Goal: Task Accomplishment & Management: Complete application form

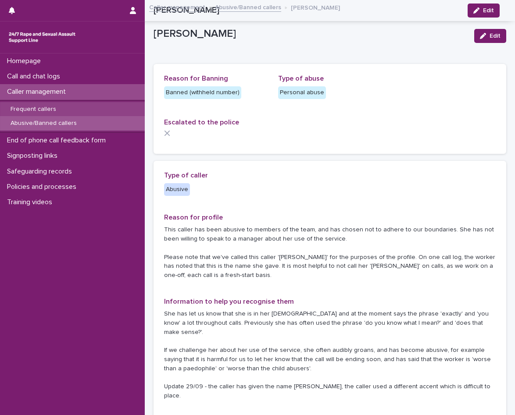
scroll to position [877, 0]
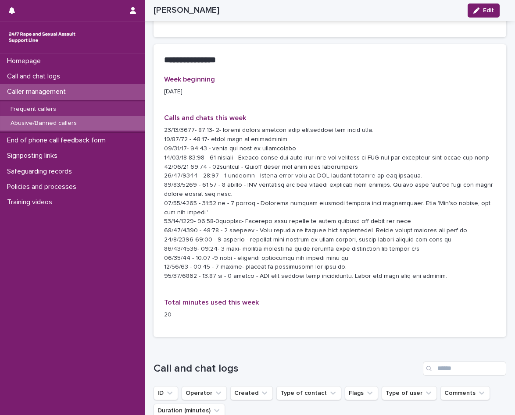
click at [66, 122] on p "Abusive/Banned callers" at bounding box center [44, 123] width 80 height 7
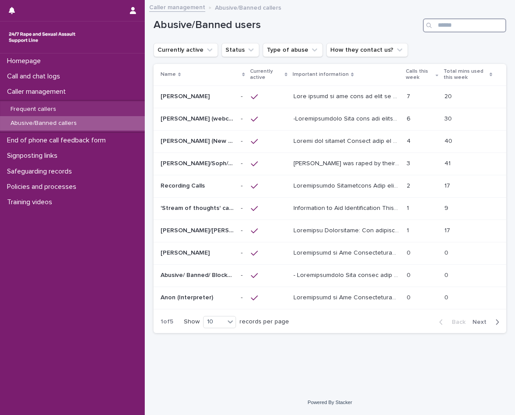
click at [451, 29] on input "Search" at bounding box center [464, 25] width 83 height 14
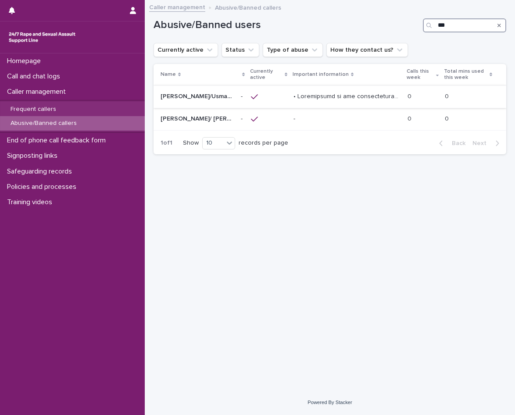
type input "***"
click at [304, 105] on td at bounding box center [347, 97] width 114 height 22
click at [305, 126] on div "- -" at bounding box center [347, 119] width 107 height 14
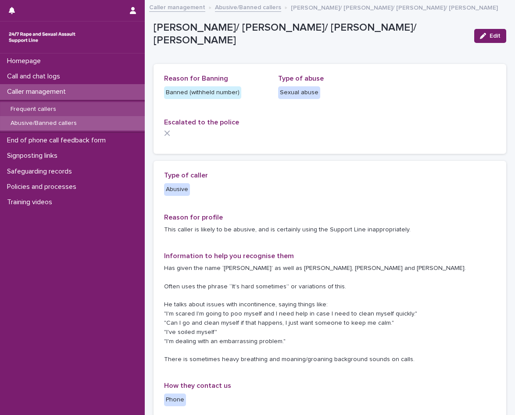
click at [69, 111] on div "Frequent callers" at bounding box center [72, 109] width 145 height 14
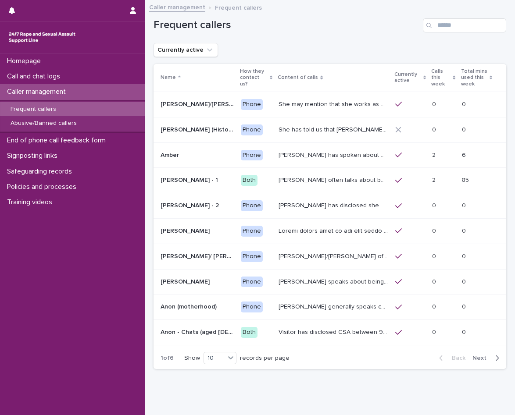
click at [492, 354] on div "button" at bounding box center [495, 358] width 7 height 8
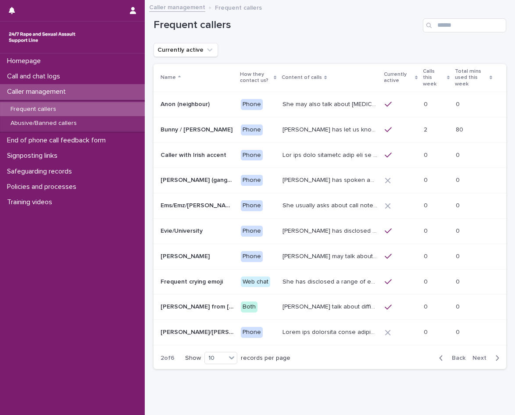
click at [326, 129] on div "Bunny has let us know that she is in her 50s, and lives in Devon. She has talke…" at bounding box center [330, 130] width 95 height 14
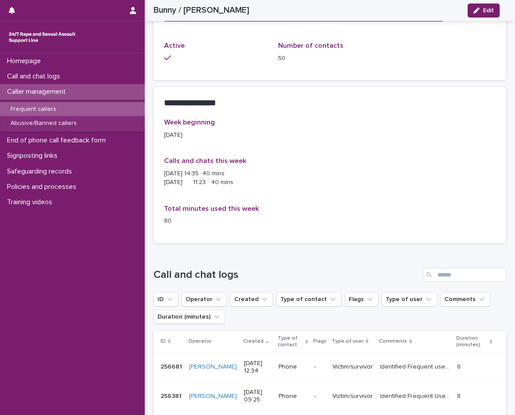
scroll to position [702, 0]
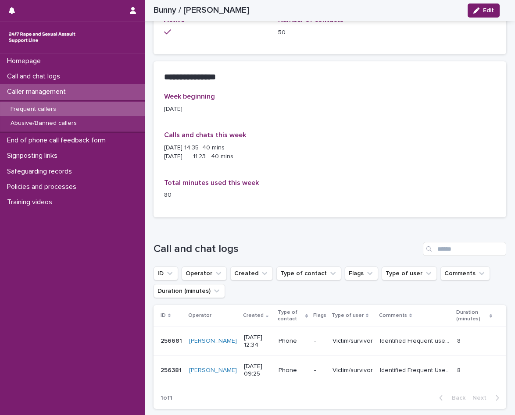
click at [333, 338] on p "Victim/survivor" at bounding box center [353, 341] width 40 height 7
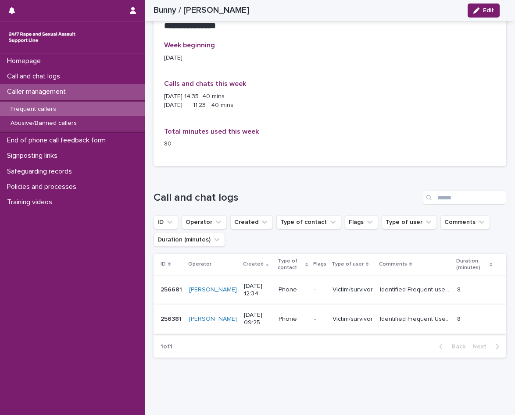
scroll to position [754, 0]
click at [351, 315] on p "Victim/survivor" at bounding box center [353, 318] width 40 height 7
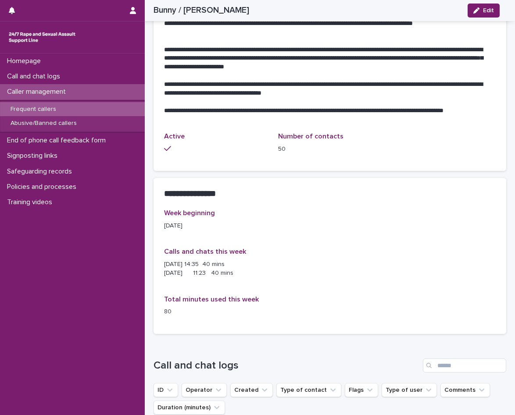
scroll to position [658, 0]
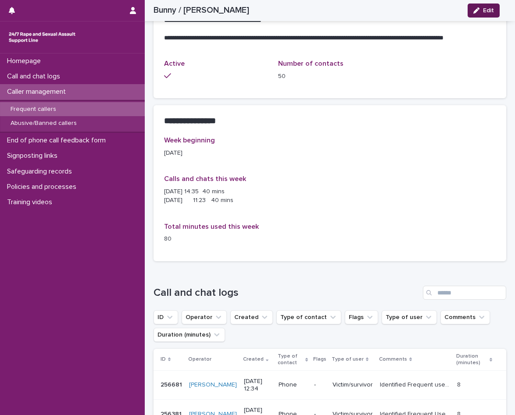
click at [479, 4] on button "Edit" at bounding box center [484, 11] width 32 height 14
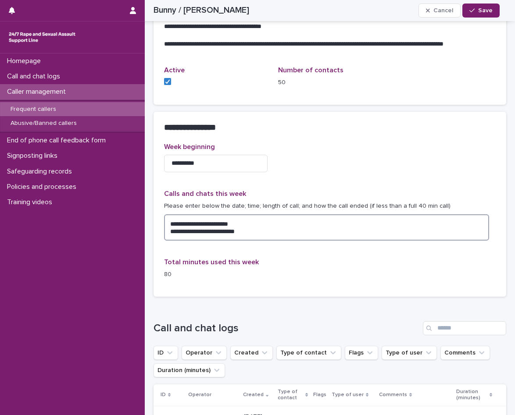
click at [283, 215] on textarea "**********" at bounding box center [326, 228] width 325 height 26
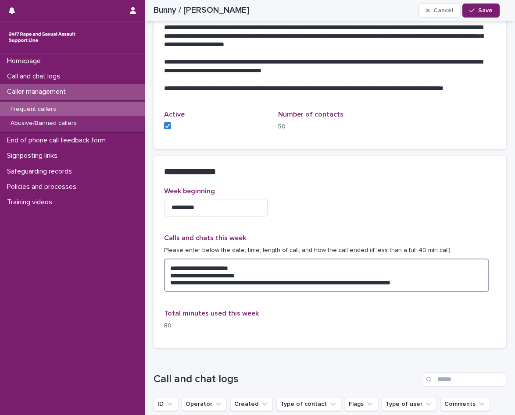
click at [205, 266] on textarea "**********" at bounding box center [326, 275] width 325 height 33
click at [222, 263] on textarea "**********" at bounding box center [326, 275] width 325 height 33
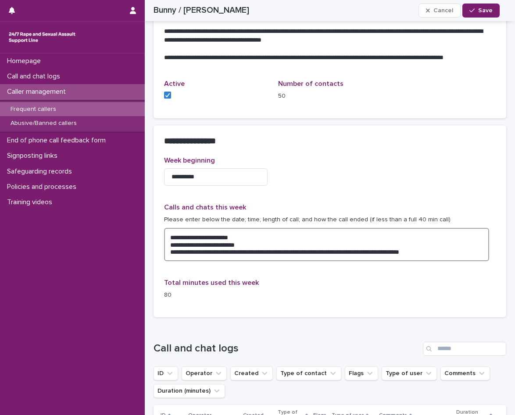
scroll to position [665, 0]
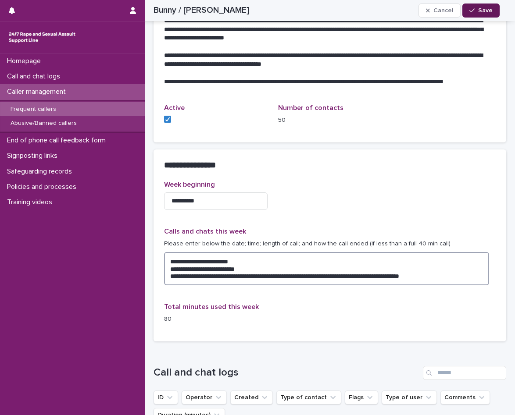
type textarea "**********"
click at [480, 11] on span "Save" at bounding box center [485, 10] width 14 height 6
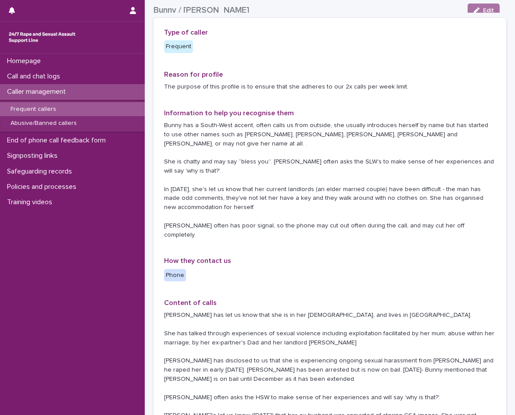
scroll to position [0, 0]
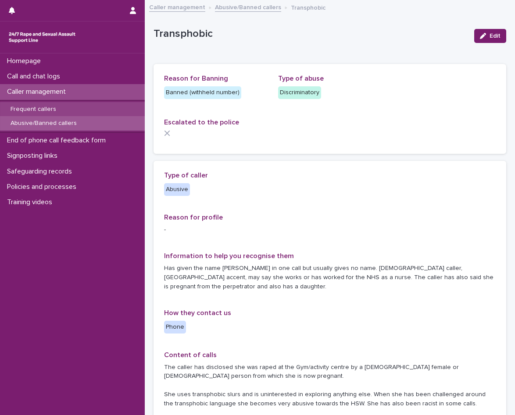
drag, startPoint x: 0, startPoint y: 0, endPoint x: 57, endPoint y: 111, distance: 125.0
click at [57, 111] on p "Frequent callers" at bounding box center [34, 109] width 60 height 7
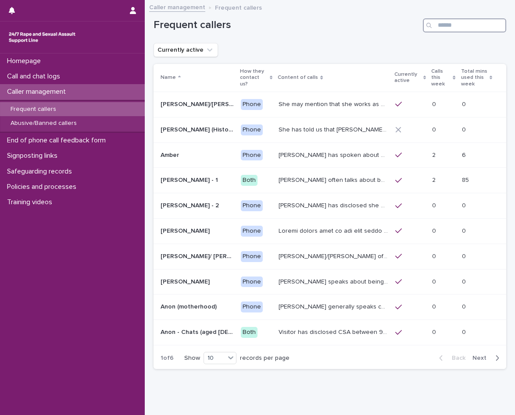
click at [464, 29] on input "Search" at bounding box center [464, 25] width 83 height 14
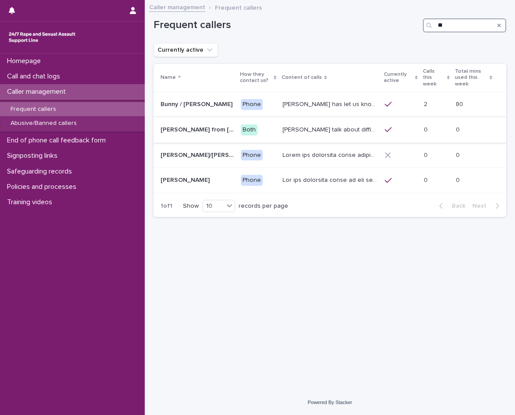
type input "**"
click at [392, 126] on div at bounding box center [401, 130] width 32 height 8
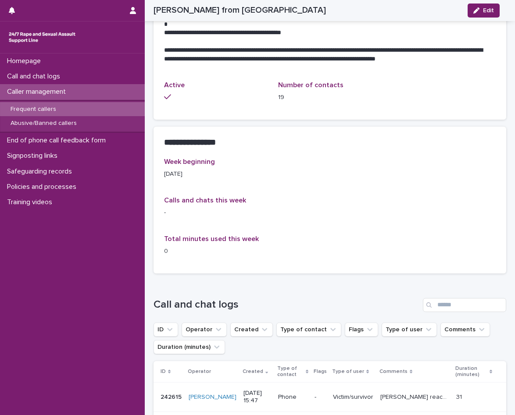
scroll to position [546, 0]
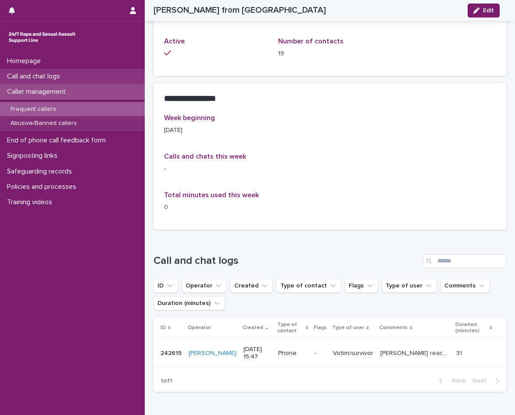
click at [74, 75] on div "Call and chat logs" at bounding box center [72, 76] width 145 height 15
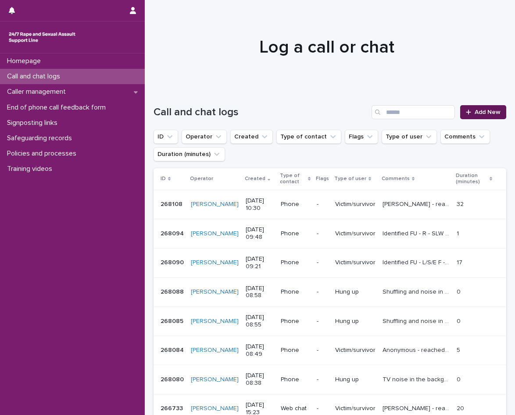
click at [489, 118] on link "Add New" at bounding box center [483, 112] width 46 height 14
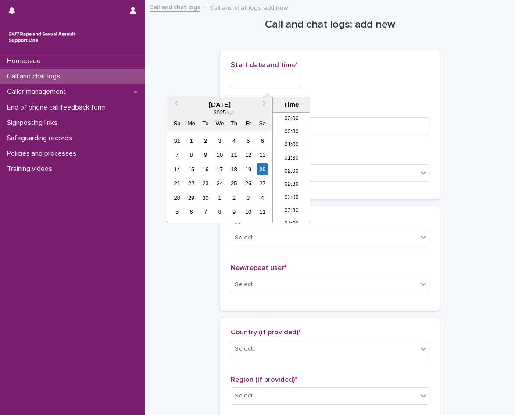
click at [278, 79] on input "text" at bounding box center [265, 80] width 69 height 15
click at [293, 166] on li "12:00" at bounding box center [291, 167] width 37 height 13
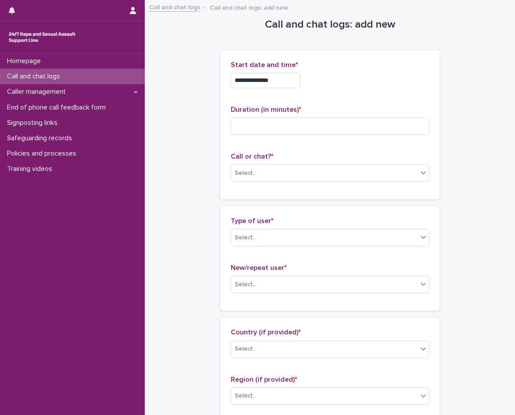
click at [291, 80] on input "**********" at bounding box center [265, 80] width 69 height 15
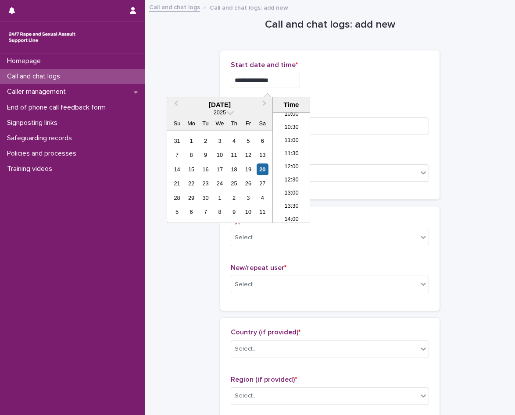
type input "**********"
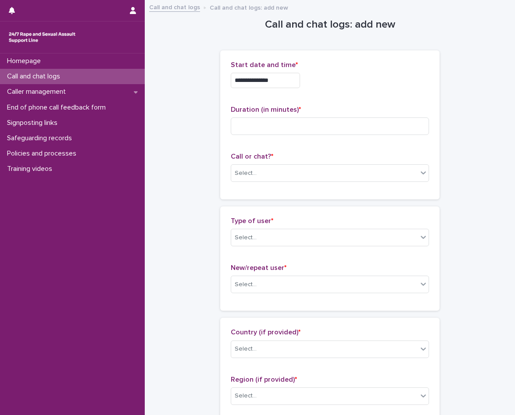
click at [352, 82] on div "**********" at bounding box center [330, 80] width 198 height 15
click at [290, 127] on input at bounding box center [330, 127] width 198 height 18
type input "*"
click at [266, 168] on div "Select..." at bounding box center [324, 173] width 186 height 14
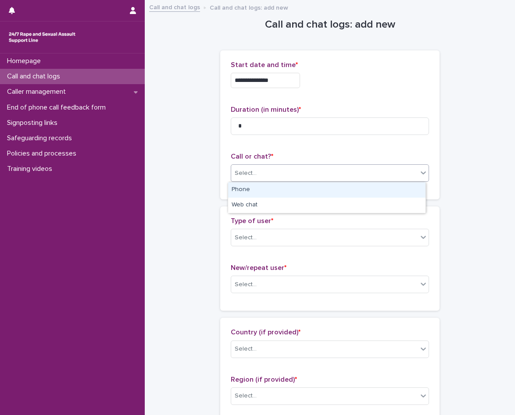
click at [265, 196] on div "Phone" at bounding box center [326, 190] width 197 height 15
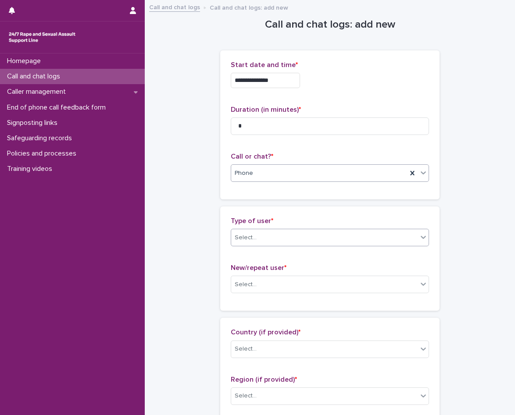
click at [308, 234] on div "Select..." at bounding box center [324, 238] width 186 height 14
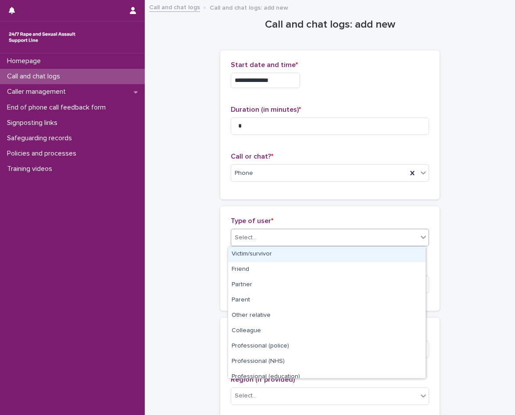
click at [295, 250] on div "Victim/survivor" at bounding box center [326, 254] width 197 height 15
click at [299, 276] on div "New/repeat user * Select..." at bounding box center [330, 282] width 198 height 36
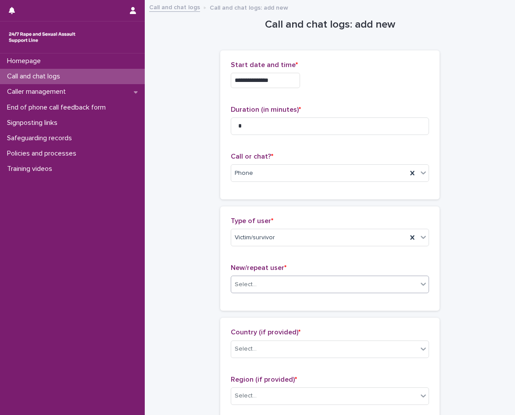
click at [303, 288] on div "Select..." at bounding box center [324, 285] width 186 height 14
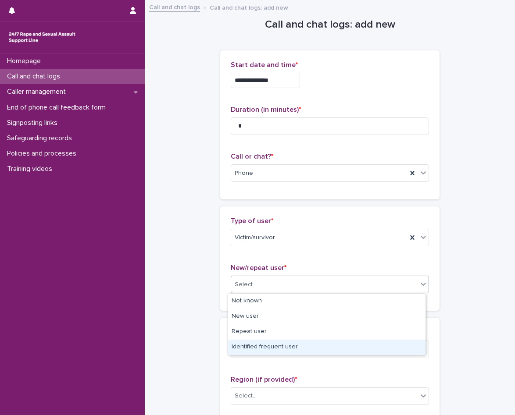
click at [301, 343] on div "Identified frequent user" at bounding box center [326, 347] width 197 height 15
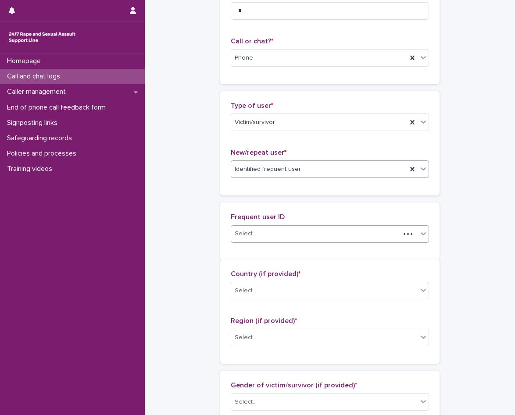
scroll to position [119, 0]
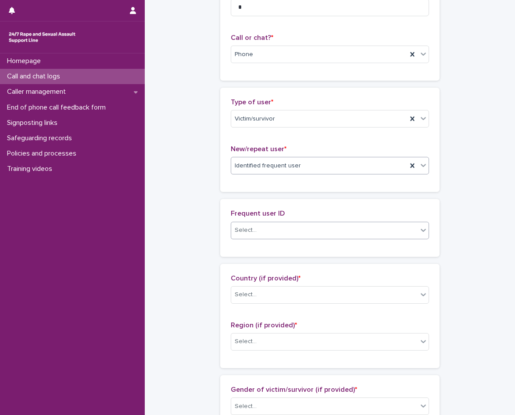
click at [290, 233] on div "Select..." at bounding box center [324, 230] width 186 height 14
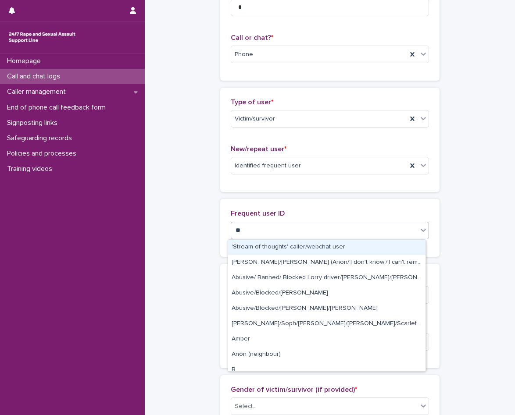
type input "***"
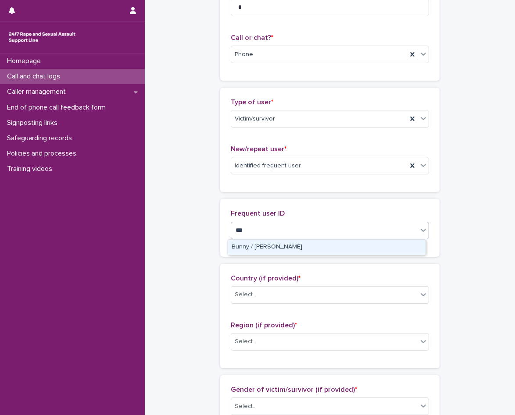
click at [284, 243] on div "Bunny / Jacqueline" at bounding box center [326, 247] width 197 height 15
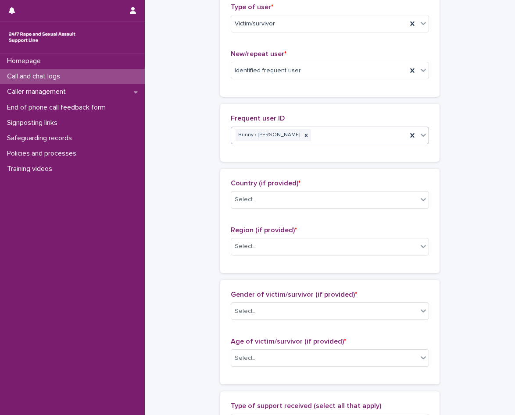
scroll to position [251, 0]
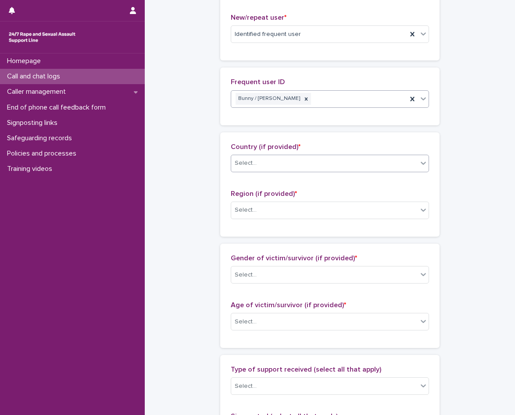
click at [285, 165] on div "Select..." at bounding box center [324, 163] width 186 height 14
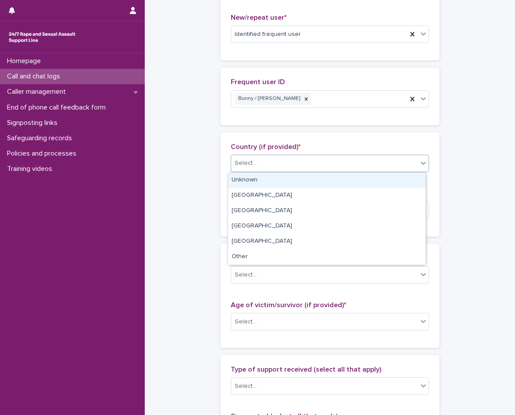
click at [272, 177] on div "Unknown" at bounding box center [326, 180] width 197 height 15
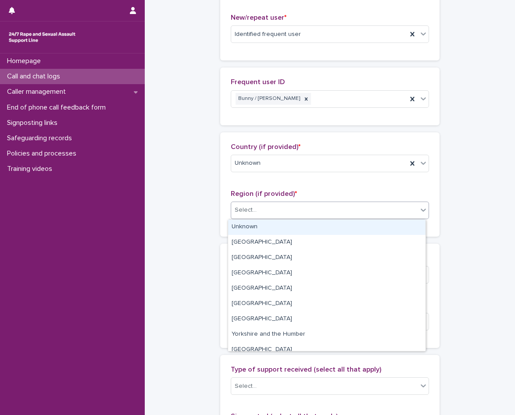
click at [281, 215] on div "Select..." at bounding box center [324, 210] width 186 height 14
click at [277, 231] on div "Unknown" at bounding box center [326, 227] width 197 height 15
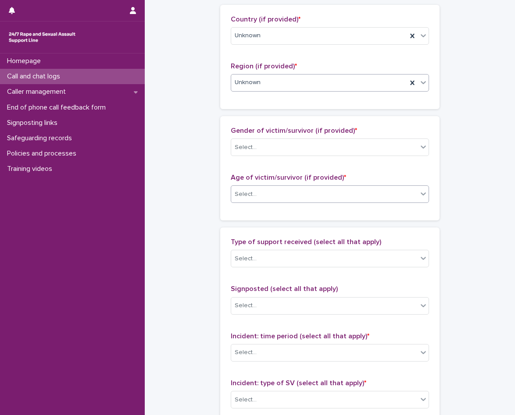
scroll to position [382, 0]
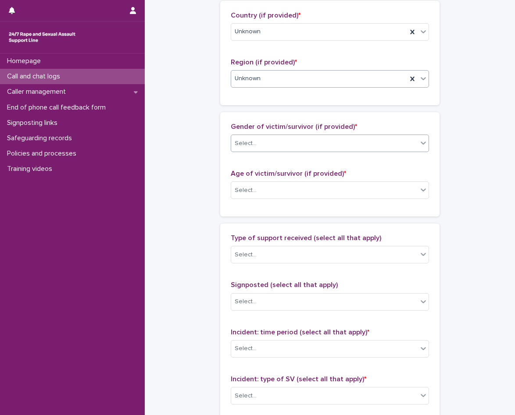
click at [293, 139] on div "Select..." at bounding box center [324, 143] width 186 height 14
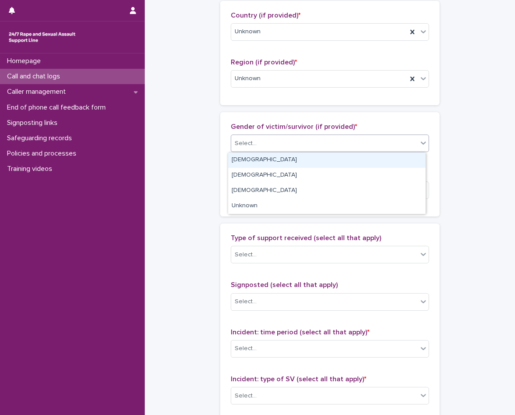
click at [270, 160] on div "Female" at bounding box center [326, 160] width 197 height 15
click at [272, 185] on div "Select..." at bounding box center [324, 190] width 186 height 14
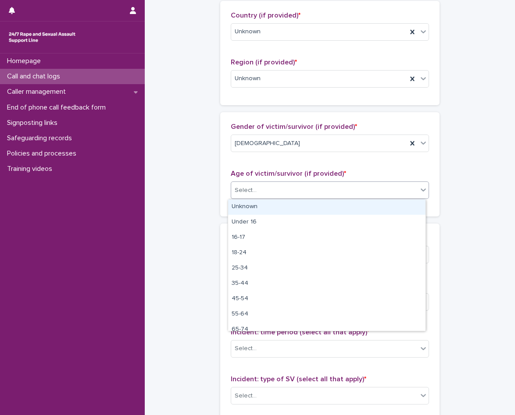
click at [272, 211] on div "Unknown" at bounding box center [326, 207] width 197 height 15
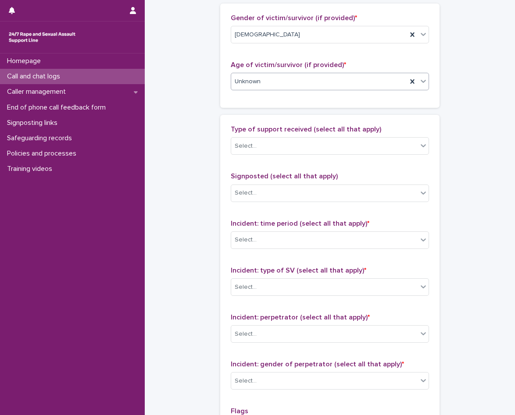
scroll to position [514, 0]
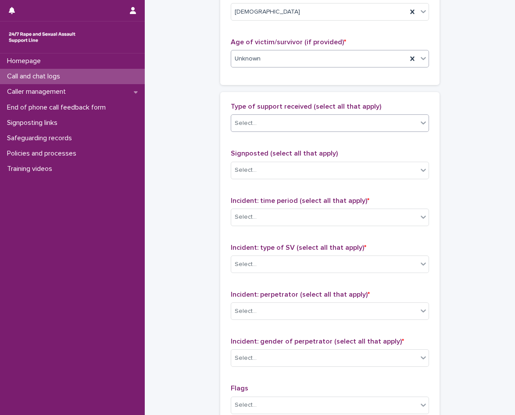
click at [258, 123] on input "text" at bounding box center [258, 123] width 1 height 7
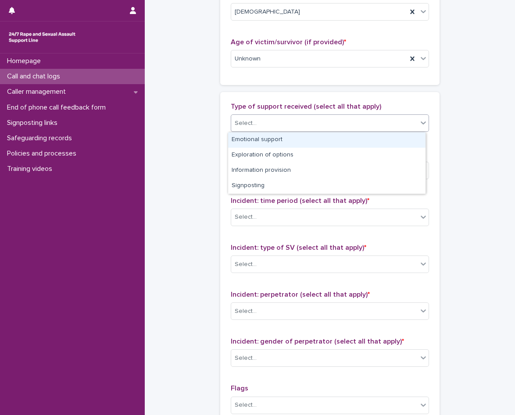
click at [256, 140] on div "Emotional support" at bounding box center [326, 139] width 197 height 15
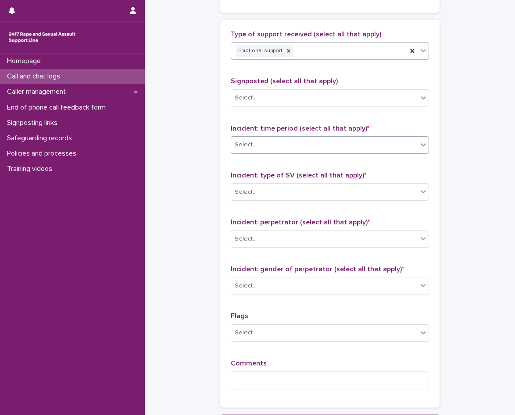
scroll to position [602, 0]
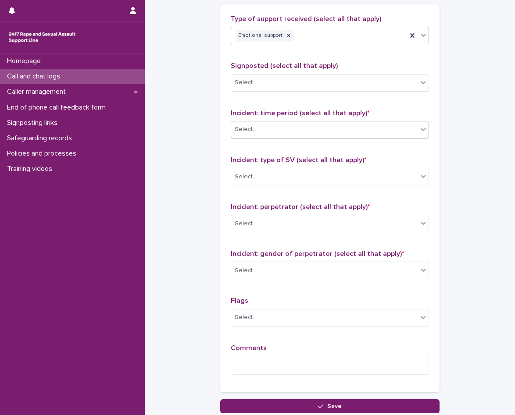
click at [285, 136] on div "Select..." at bounding box center [324, 129] width 186 height 14
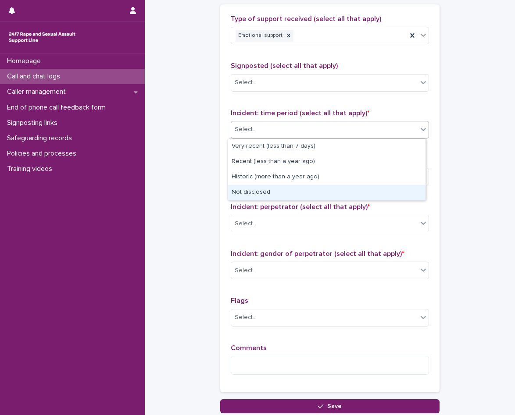
click at [276, 197] on div "Not disclosed" at bounding box center [326, 192] width 197 height 15
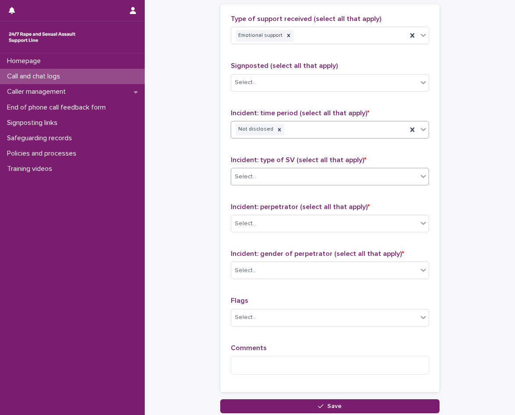
click at [282, 170] on div "Select..." at bounding box center [324, 177] width 186 height 14
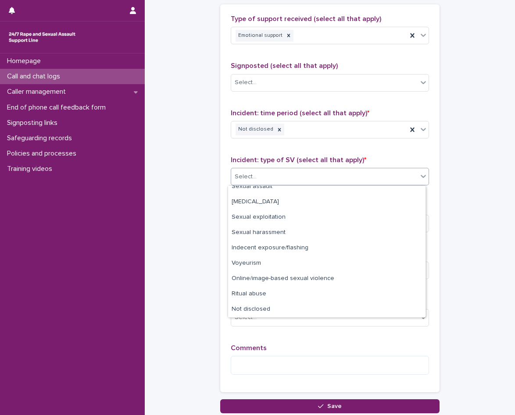
scroll to position [0, 0]
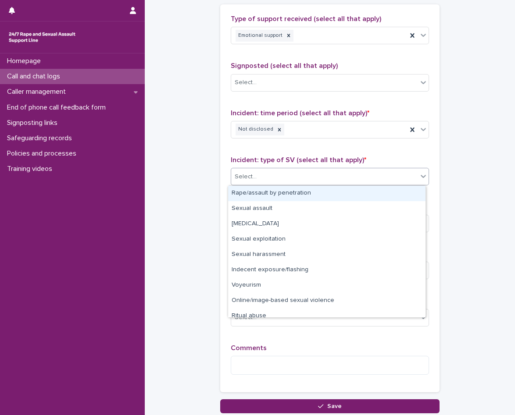
click at [244, 188] on div "Rape/assault by penetration" at bounding box center [326, 193] width 197 height 15
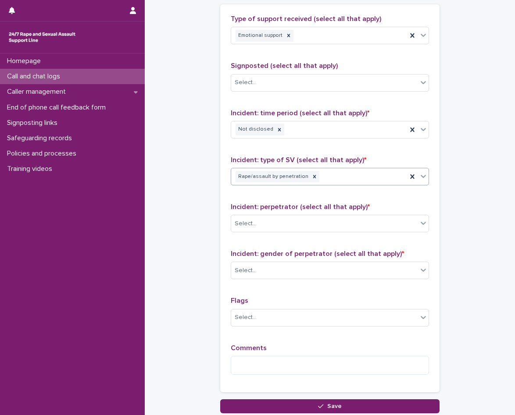
scroll to position [645, 0]
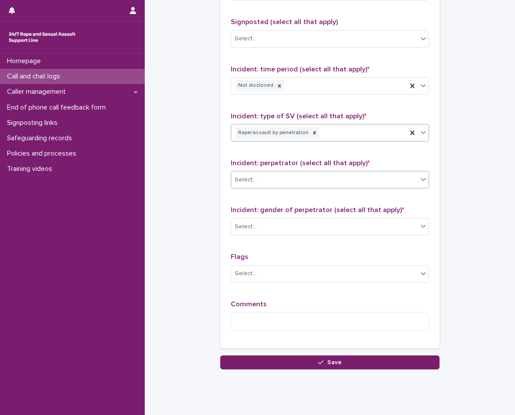
click at [251, 181] on div "Select..." at bounding box center [246, 179] width 22 height 9
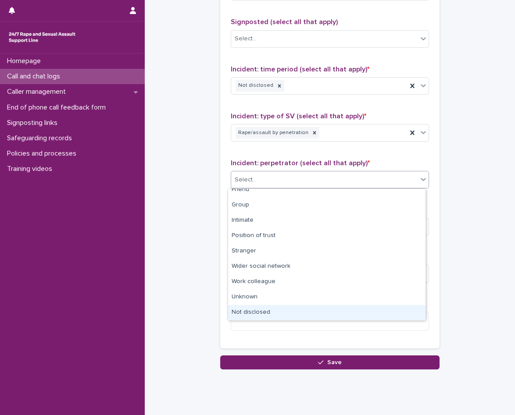
scroll to position [0, 0]
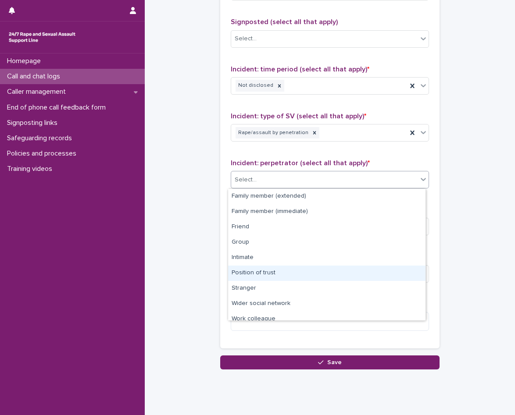
click at [269, 269] on div "Position of trust" at bounding box center [326, 273] width 197 height 15
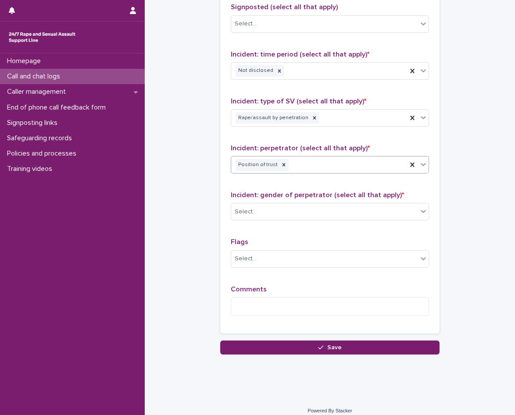
scroll to position [669, 0]
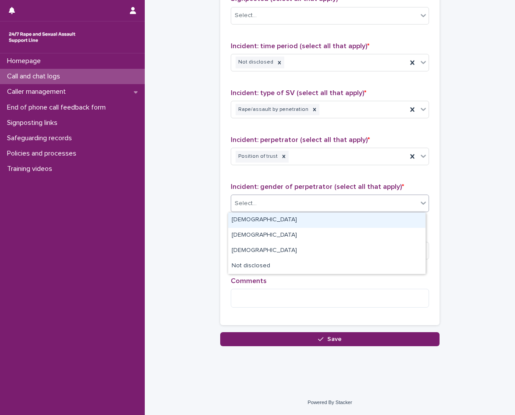
click at [278, 207] on div "Select..." at bounding box center [324, 204] width 186 height 14
click at [274, 225] on div "Male" at bounding box center [326, 220] width 197 height 15
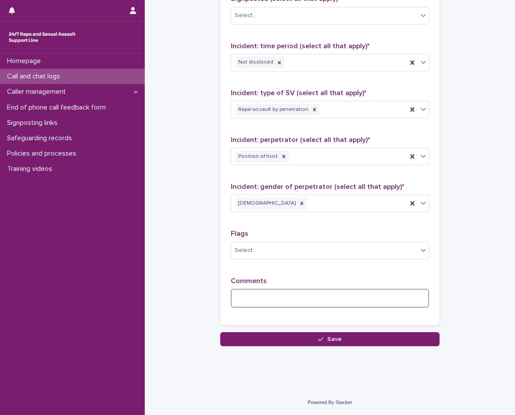
click at [278, 297] on textarea at bounding box center [330, 298] width 198 height 19
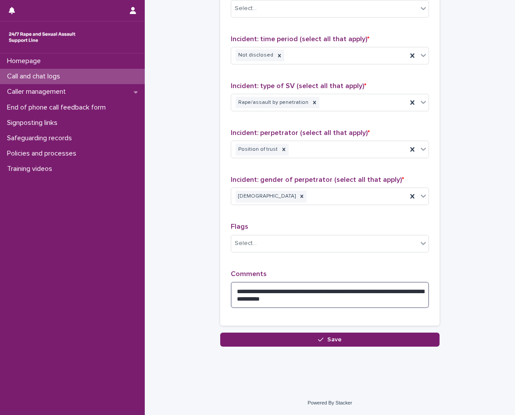
scroll to position [676, 0]
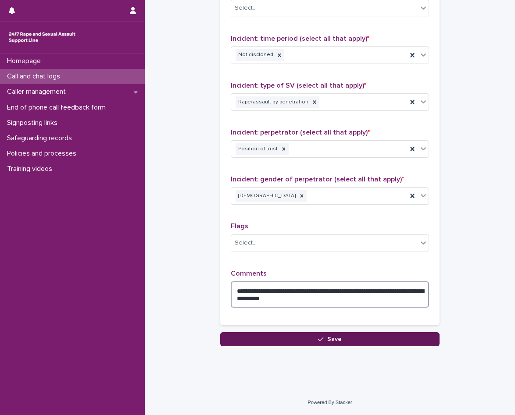
type textarea "**********"
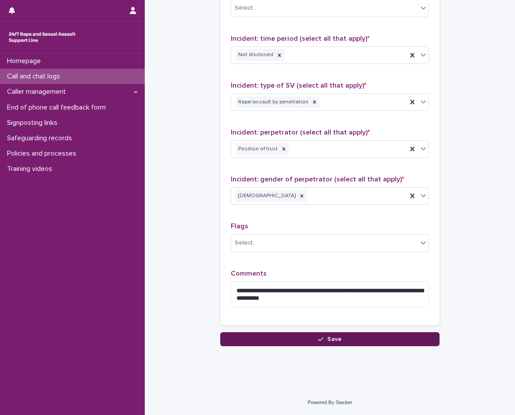
click at [301, 340] on button "Save" at bounding box center [329, 340] width 219 height 14
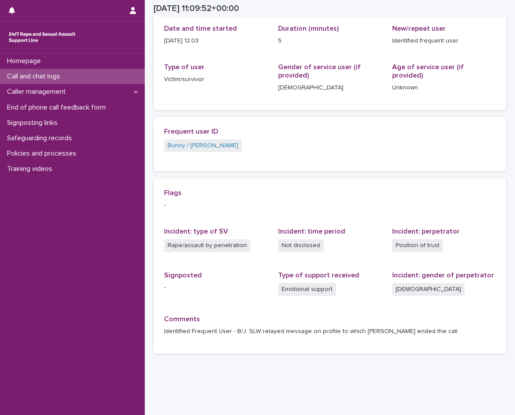
scroll to position [121, 0]
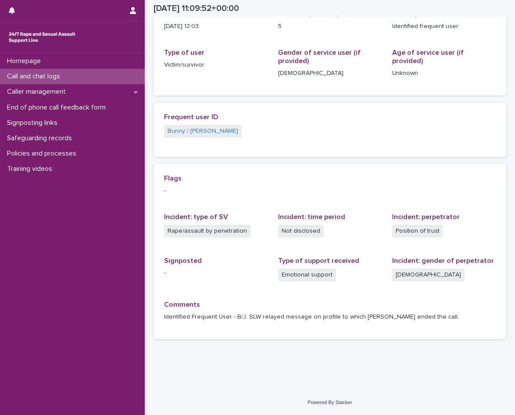
click at [67, 81] on p "Call and chat logs" at bounding box center [36, 76] width 64 height 8
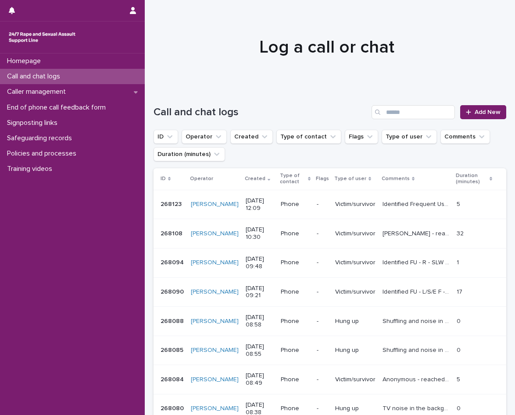
click at [52, 81] on div "Call and chat logs" at bounding box center [72, 76] width 145 height 15
click at [489, 116] on link "Add New" at bounding box center [483, 112] width 46 height 14
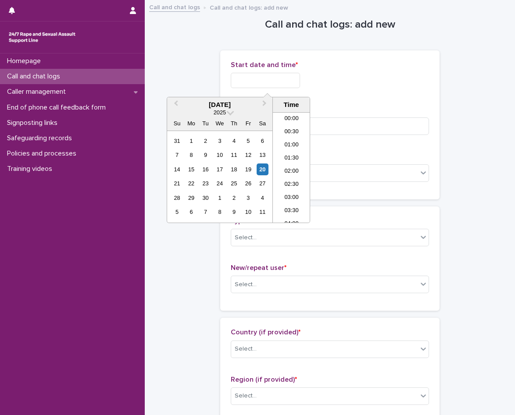
click at [266, 78] on input "text" at bounding box center [265, 80] width 69 height 15
click at [298, 168] on li "12:00" at bounding box center [291, 167] width 37 height 13
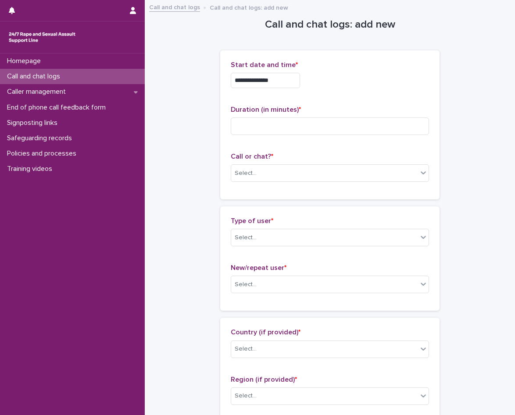
click at [289, 83] on input "**********" at bounding box center [265, 80] width 69 height 15
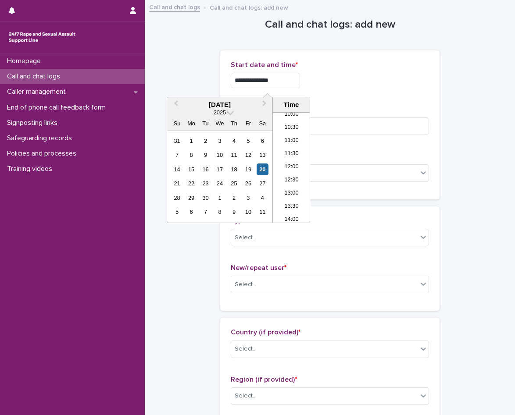
type input "**********"
click at [330, 79] on div "**********" at bounding box center [330, 80] width 198 height 15
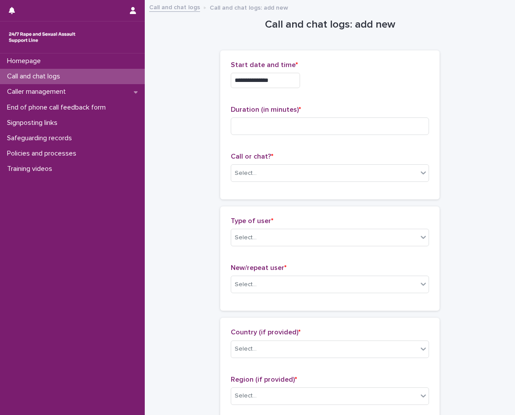
click at [321, 138] on div "Duration (in minutes) *" at bounding box center [330, 124] width 198 height 36
click at [321, 136] on div "Duration (in minutes) *" at bounding box center [330, 124] width 198 height 36
drag, startPoint x: 321, startPoint y: 136, endPoint x: 316, endPoint y: 131, distance: 6.9
click at [318, 133] on div "Duration (in minutes) *" at bounding box center [330, 124] width 198 height 36
click at [316, 131] on input at bounding box center [330, 127] width 198 height 18
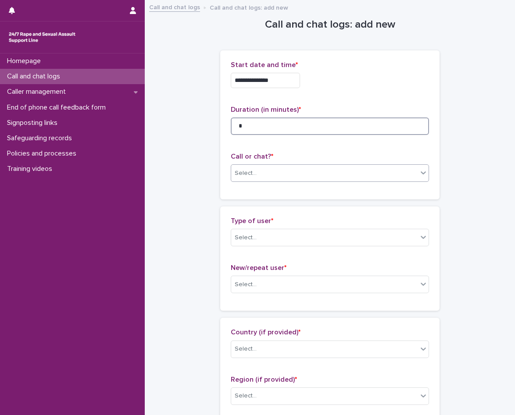
type input "*"
click at [300, 166] on div "Select..." at bounding box center [324, 173] width 186 height 14
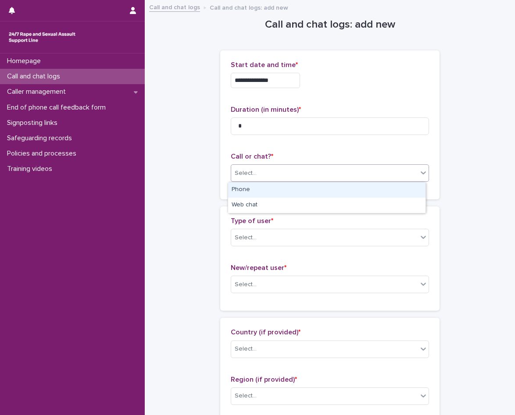
click at [281, 190] on div "Phone" at bounding box center [326, 190] width 197 height 15
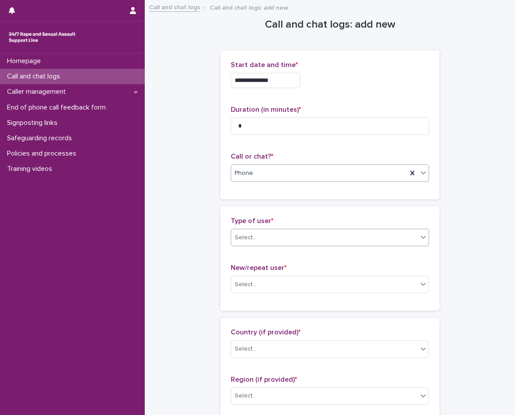
click at [298, 241] on div "Select..." at bounding box center [324, 238] width 186 height 14
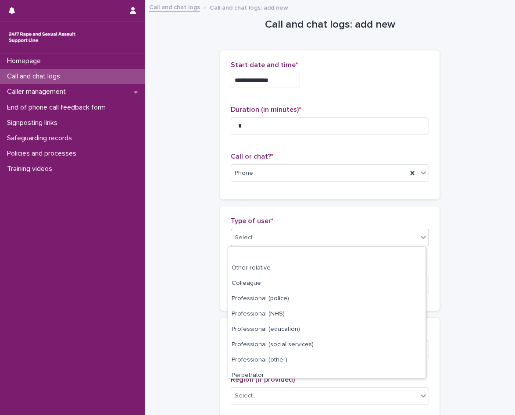
scroll to position [99, 0]
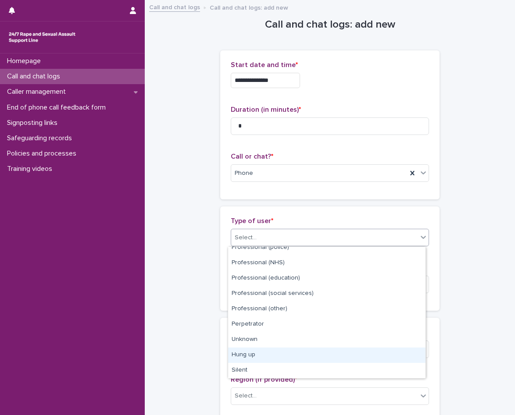
click at [279, 351] on div "Hung up" at bounding box center [326, 355] width 197 height 15
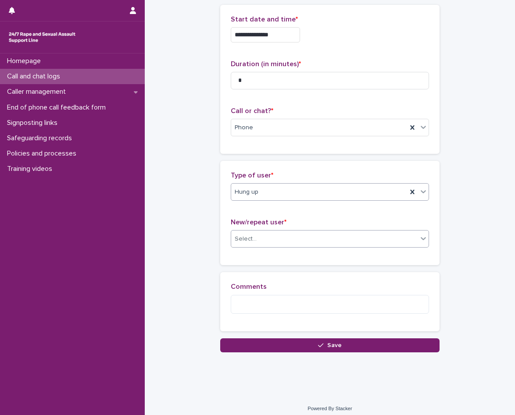
scroll to position [49, 0]
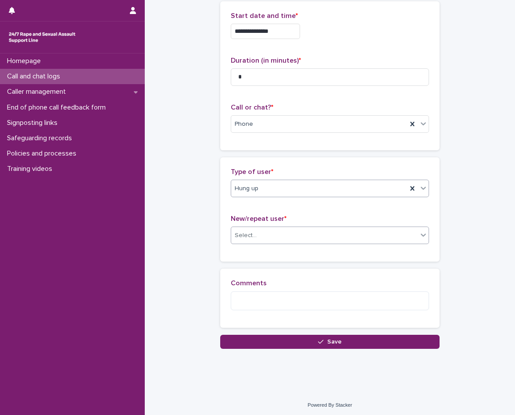
click at [274, 237] on div "Select..." at bounding box center [324, 236] width 186 height 14
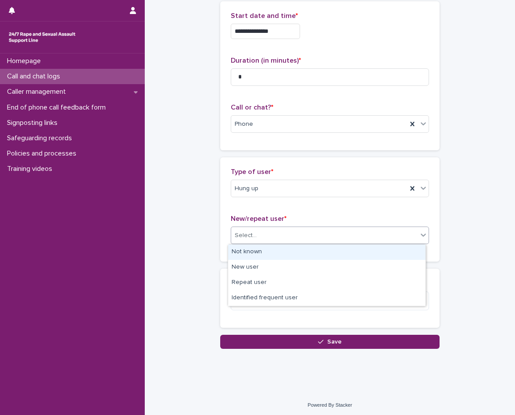
click at [272, 251] on div "Not known" at bounding box center [326, 252] width 197 height 15
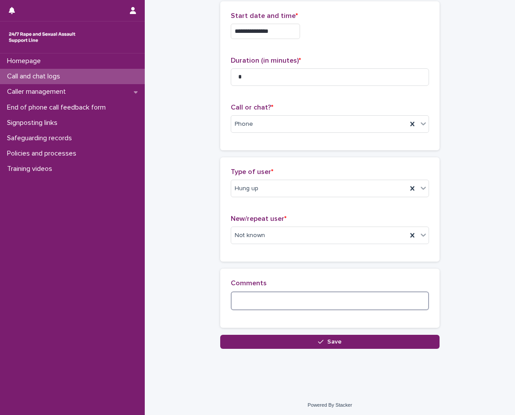
click at [272, 299] on textarea at bounding box center [330, 301] width 198 height 19
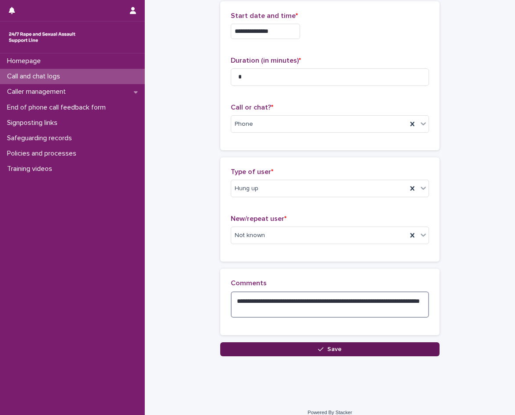
type textarea "**********"
click at [302, 347] on button "Save" at bounding box center [329, 350] width 219 height 14
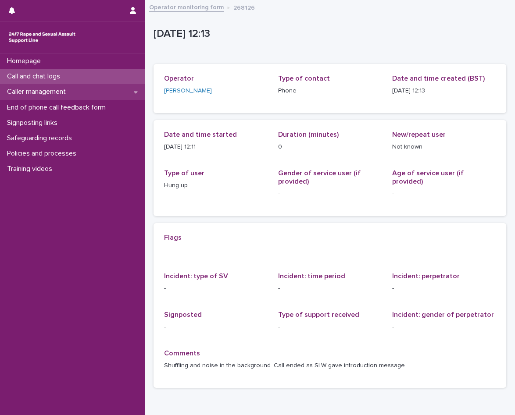
click at [67, 89] on p "Caller management" at bounding box center [38, 92] width 69 height 8
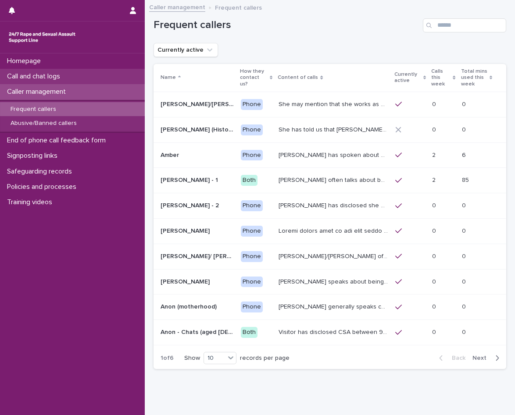
click at [88, 73] on div "Call and chat logs" at bounding box center [72, 76] width 145 height 15
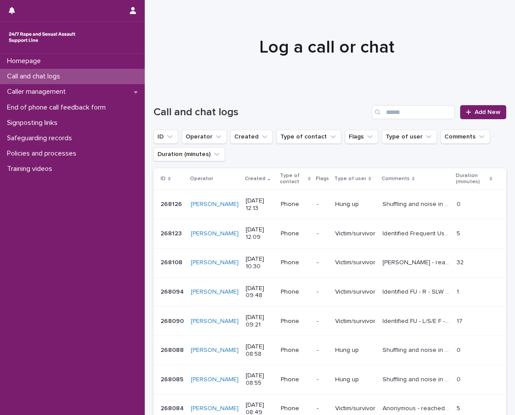
click at [487, 110] on span "Add New" at bounding box center [488, 112] width 26 height 6
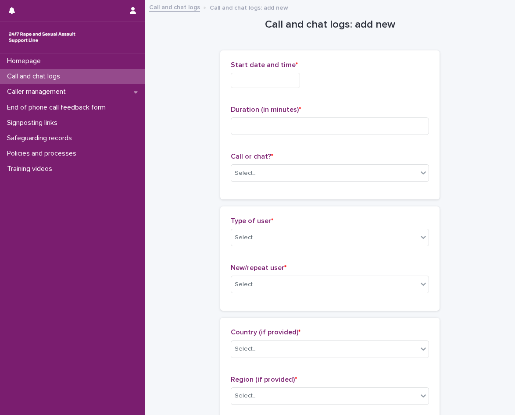
click at [295, 75] on input "text" at bounding box center [265, 80] width 69 height 15
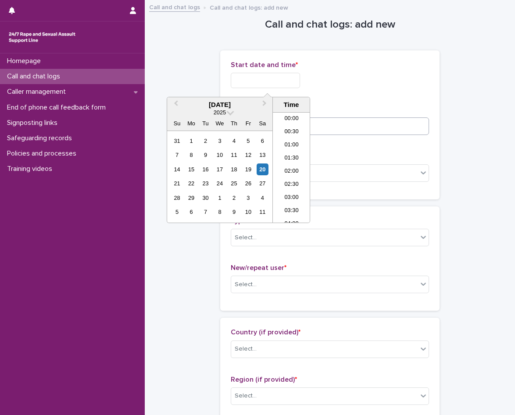
scroll to position [268, 0]
click at [296, 173] on li "12:00" at bounding box center [291, 167] width 37 height 13
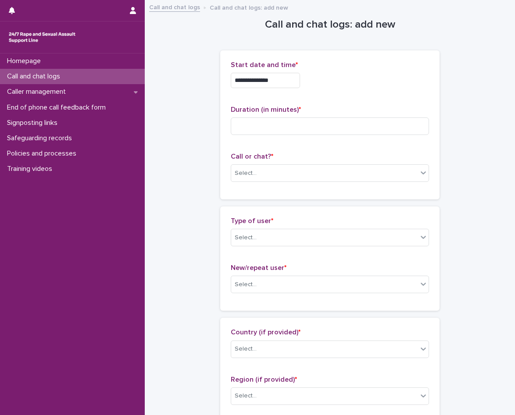
click at [296, 59] on div "**********" at bounding box center [329, 124] width 219 height 149
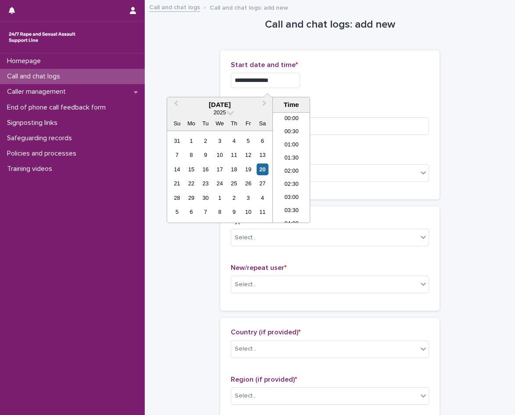
click at [298, 77] on input "**********" at bounding box center [265, 80] width 69 height 15
type input "**********"
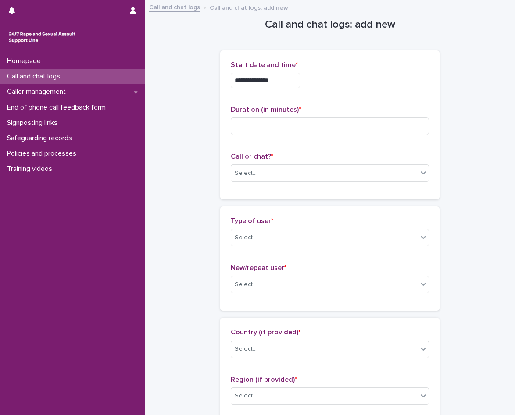
click at [319, 85] on div "**********" at bounding box center [330, 80] width 198 height 15
click at [302, 139] on div "Duration (in minutes) *" at bounding box center [330, 124] width 198 height 36
click at [289, 131] on input at bounding box center [330, 127] width 198 height 18
type input "*"
click at [279, 169] on div "Select..." at bounding box center [324, 173] width 186 height 14
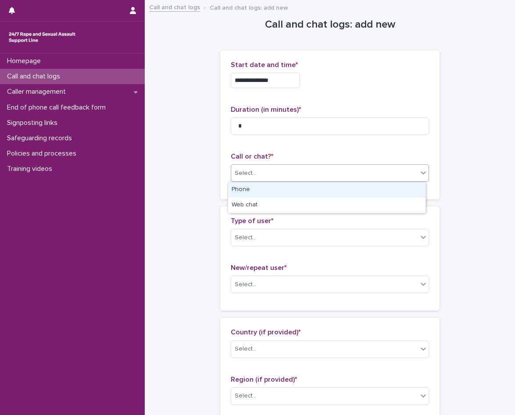
click at [275, 194] on div "Phone" at bounding box center [326, 190] width 197 height 15
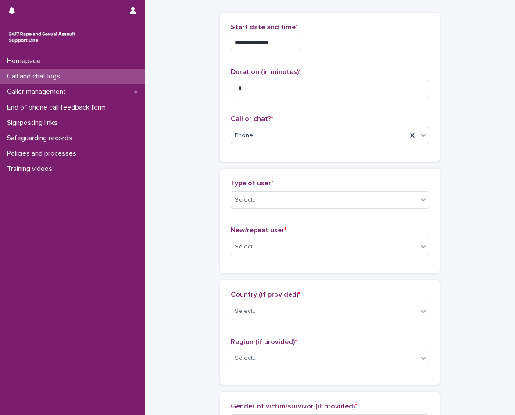
scroll to position [88, 0]
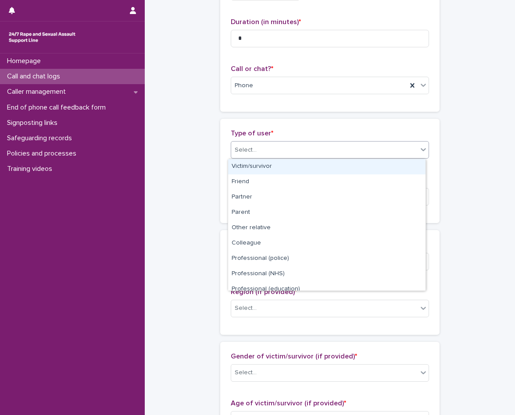
click at [287, 147] on div "Select..." at bounding box center [324, 150] width 186 height 14
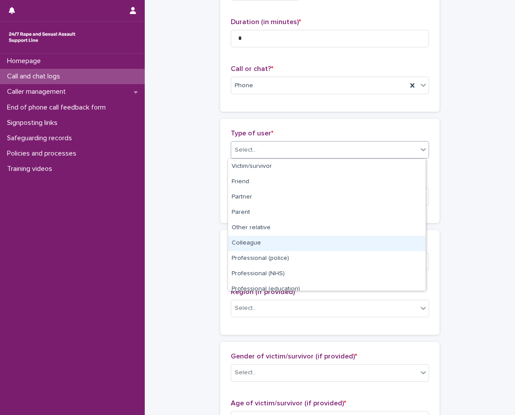
scroll to position [99, 0]
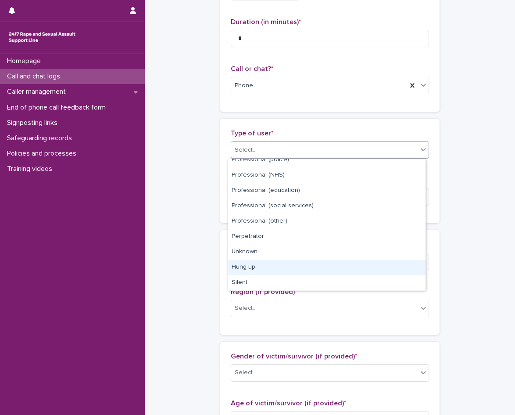
click at [272, 270] on div "Hung up" at bounding box center [326, 267] width 197 height 15
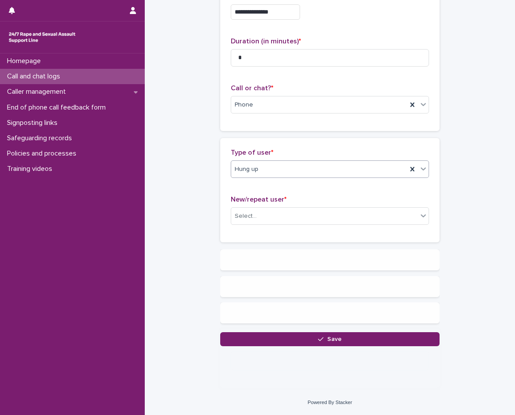
scroll to position [0, 0]
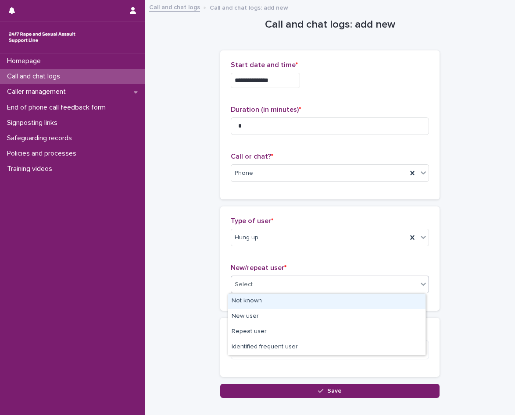
click at [283, 291] on div "Select..." at bounding box center [324, 285] width 186 height 14
click at [274, 304] on div "Not known" at bounding box center [326, 301] width 197 height 15
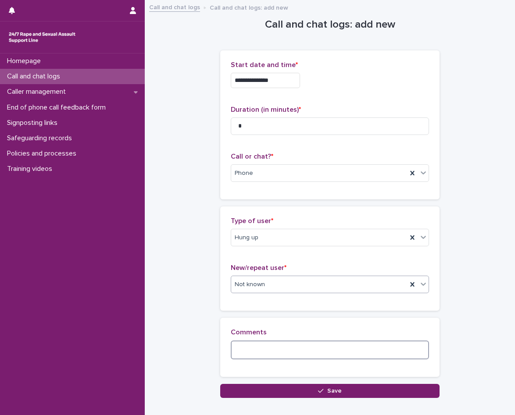
click at [266, 349] on textarea at bounding box center [330, 350] width 198 height 19
click at [259, 351] on textarea "**********" at bounding box center [330, 350] width 198 height 19
click at [268, 350] on textarea "**********" at bounding box center [330, 350] width 198 height 19
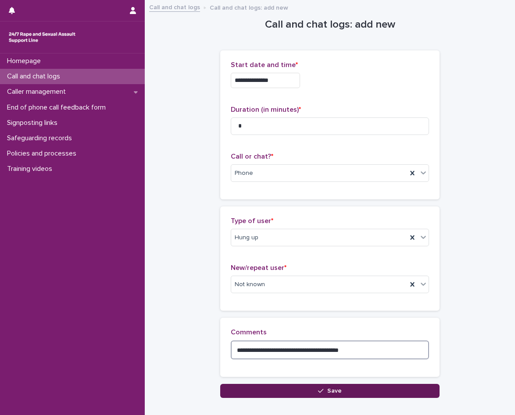
type textarea "**********"
click at [299, 391] on button "Save" at bounding box center [329, 391] width 219 height 14
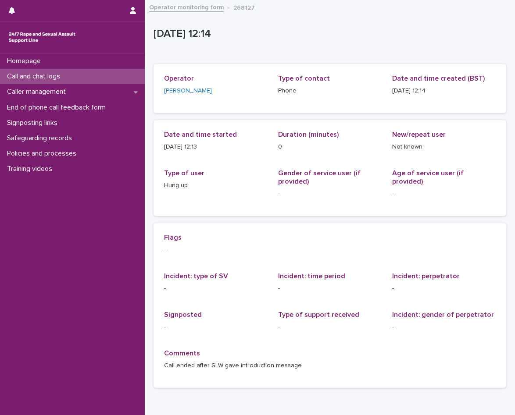
click at [87, 73] on div "Call and chat logs" at bounding box center [72, 76] width 145 height 15
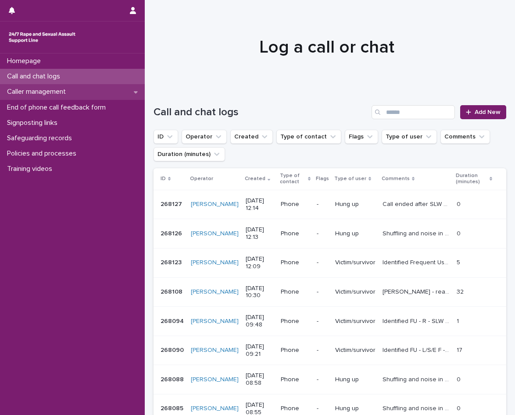
click at [65, 97] on div "Caller management" at bounding box center [72, 91] width 145 height 15
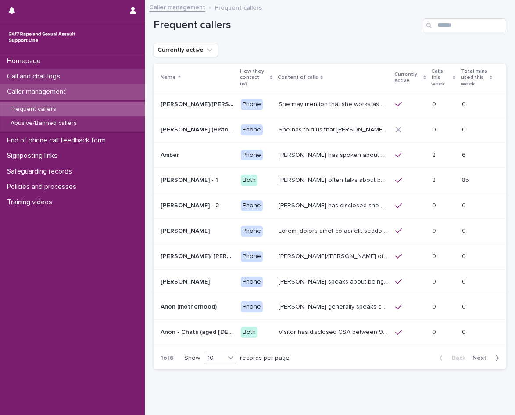
click at [62, 80] on p "Call and chat logs" at bounding box center [36, 76] width 64 height 8
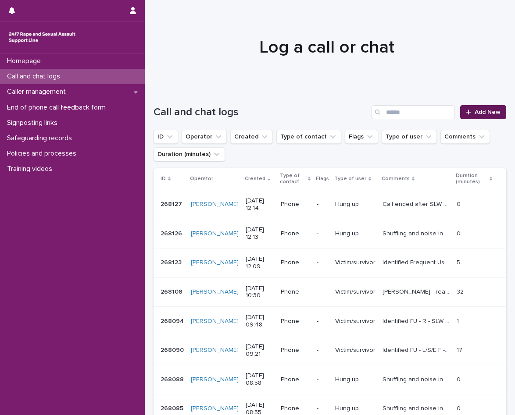
click at [475, 111] on span "Add New" at bounding box center [488, 112] width 26 height 6
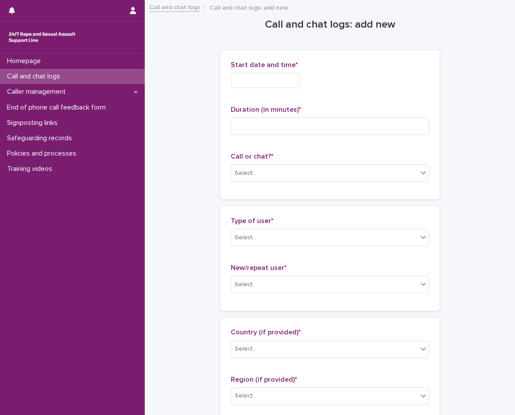
click at [264, 84] on input "text" at bounding box center [265, 80] width 69 height 15
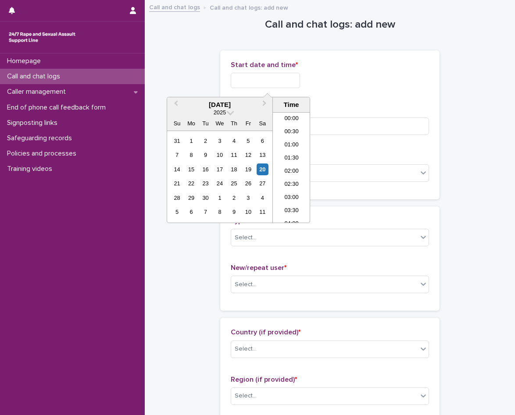
scroll to position [268, 0]
click at [286, 172] on li "12:00" at bounding box center [291, 167] width 37 height 13
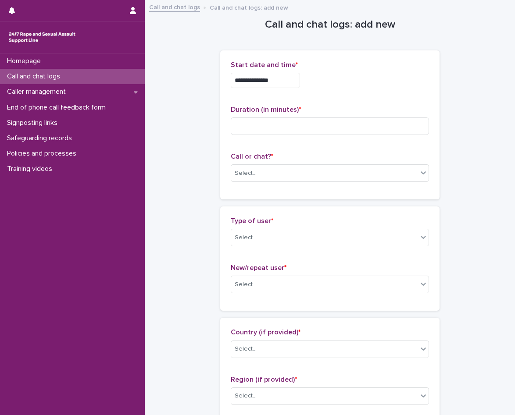
click at [287, 81] on input "**********" at bounding box center [265, 80] width 69 height 15
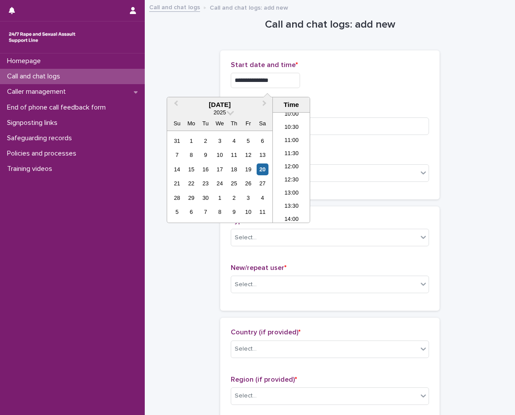
type input "**********"
click at [377, 90] on div "**********" at bounding box center [330, 78] width 198 height 34
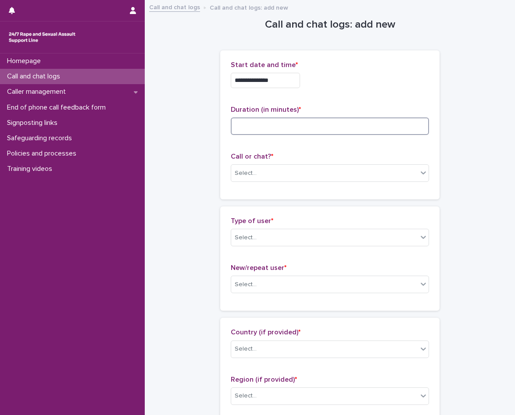
click at [326, 121] on input at bounding box center [330, 127] width 198 height 18
type input "*"
click at [279, 174] on div "Select..." at bounding box center [324, 173] width 186 height 14
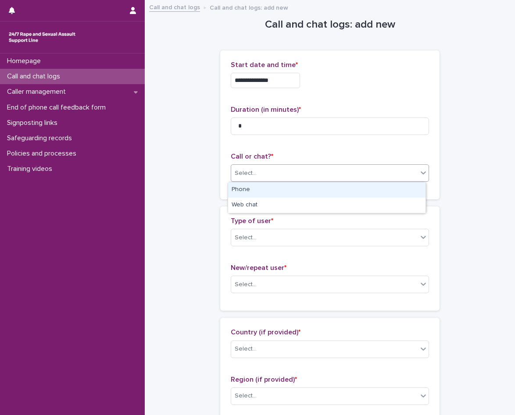
click at [279, 190] on div "Phone" at bounding box center [326, 190] width 197 height 15
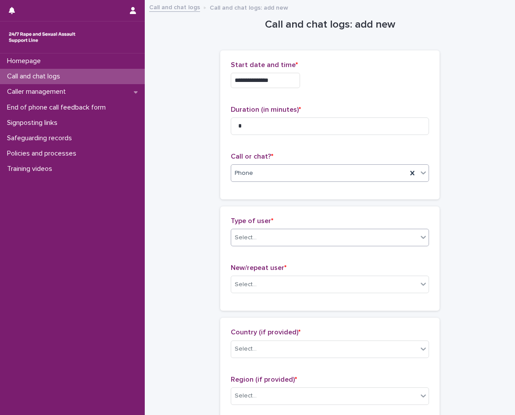
click at [294, 233] on div "Select..." at bounding box center [324, 238] width 186 height 14
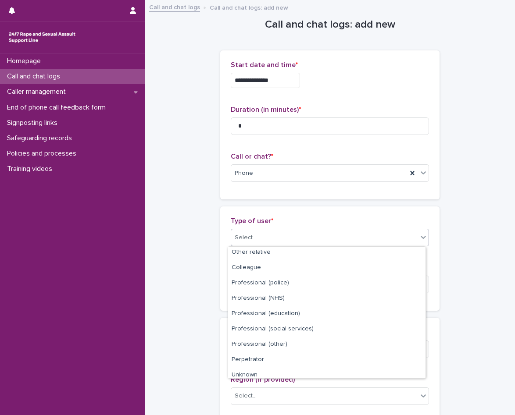
scroll to position [99, 0]
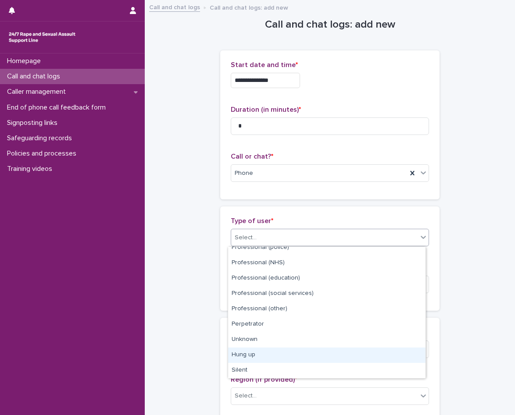
click at [276, 355] on div "Hung up" at bounding box center [326, 355] width 197 height 15
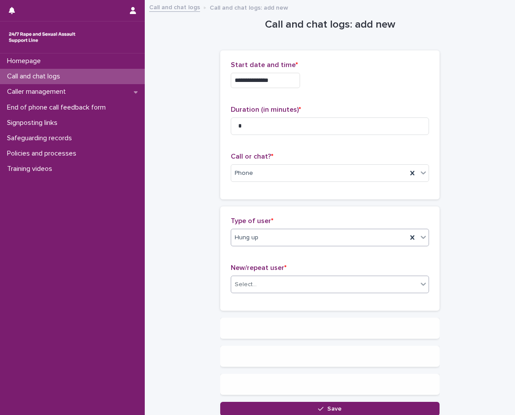
click at [278, 286] on div "Select..." at bounding box center [324, 285] width 186 height 14
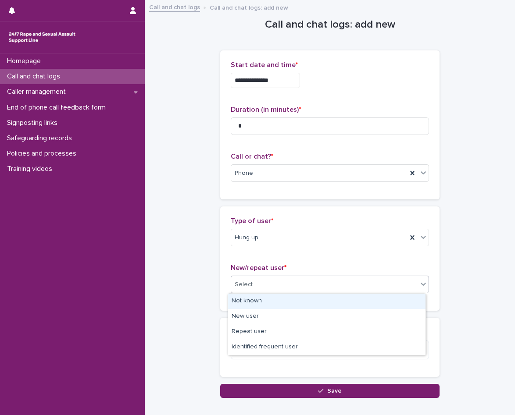
click at [279, 301] on div "Not known" at bounding box center [326, 301] width 197 height 15
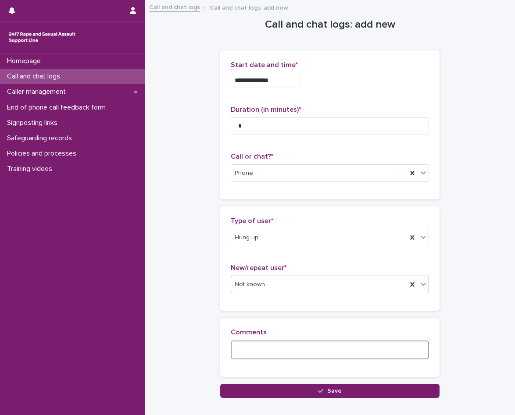
click at [270, 345] on textarea at bounding box center [330, 350] width 198 height 19
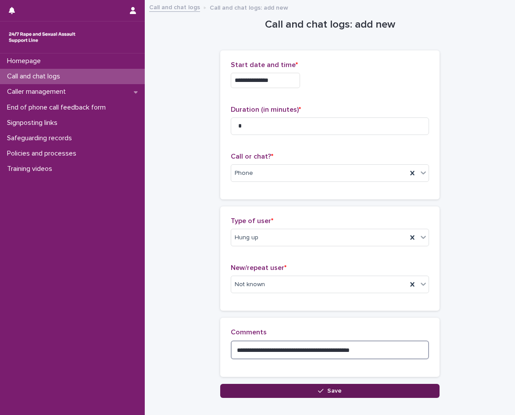
type textarea "**********"
click at [301, 387] on button "Save" at bounding box center [329, 391] width 219 height 14
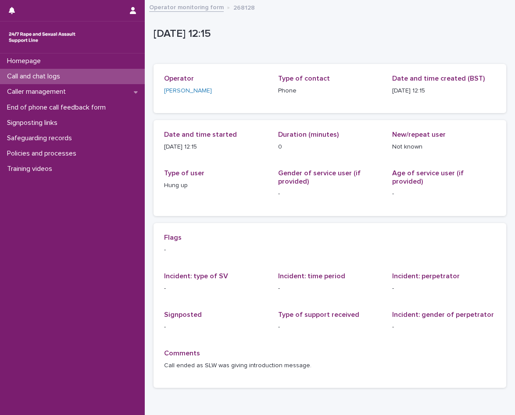
click at [49, 79] on p "Call and chat logs" at bounding box center [36, 76] width 64 height 8
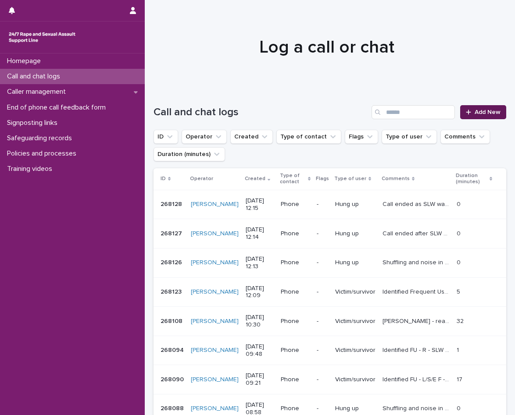
click at [478, 106] on link "Add New" at bounding box center [483, 112] width 46 height 14
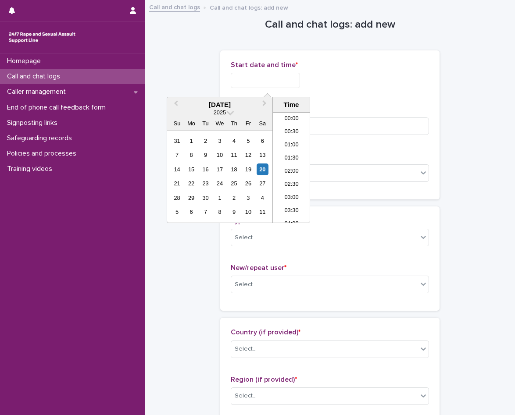
click at [275, 84] on input "text" at bounding box center [265, 80] width 69 height 15
click at [295, 163] on li "12:00" at bounding box center [291, 167] width 37 height 13
click at [288, 81] on input "**********" at bounding box center [265, 80] width 69 height 15
type input "**********"
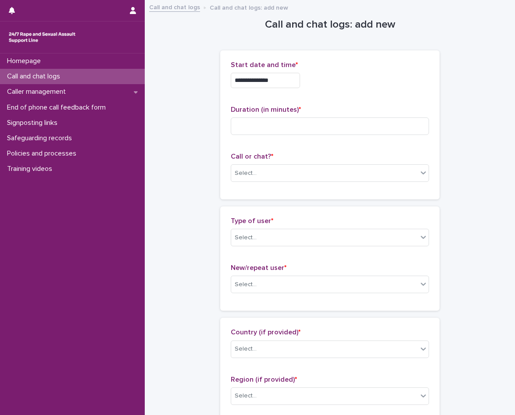
click at [360, 73] on div "**********" at bounding box center [330, 80] width 198 height 15
click at [272, 130] on input at bounding box center [330, 127] width 198 height 18
type input "*"
click at [276, 171] on div "Select..." at bounding box center [324, 173] width 186 height 14
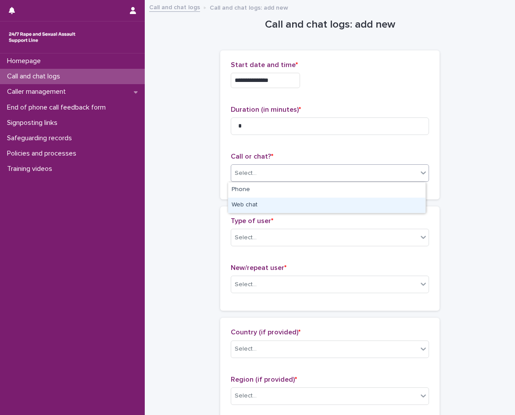
click at [268, 204] on div "Web chat" at bounding box center [326, 205] width 197 height 15
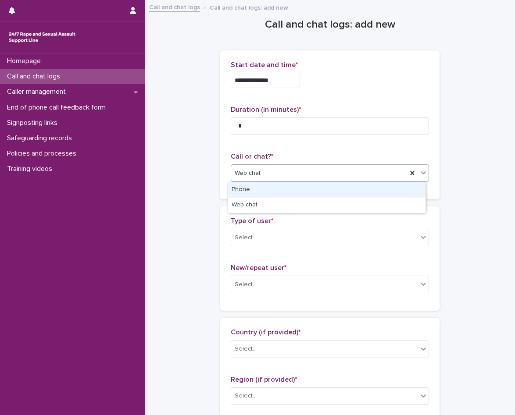
click at [259, 172] on div "Web chat" at bounding box center [319, 173] width 176 height 14
click at [265, 188] on div "Phone" at bounding box center [326, 190] width 197 height 15
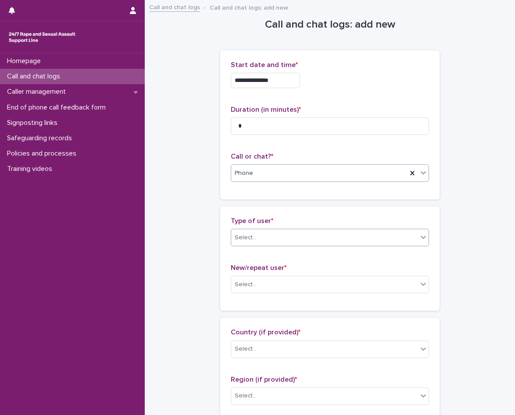
click at [258, 235] on div "Select..." at bounding box center [324, 238] width 186 height 14
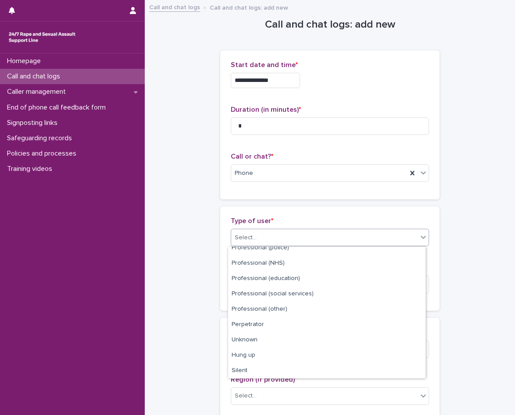
scroll to position [99, 0]
click at [263, 376] on div "Silent" at bounding box center [326, 370] width 197 height 15
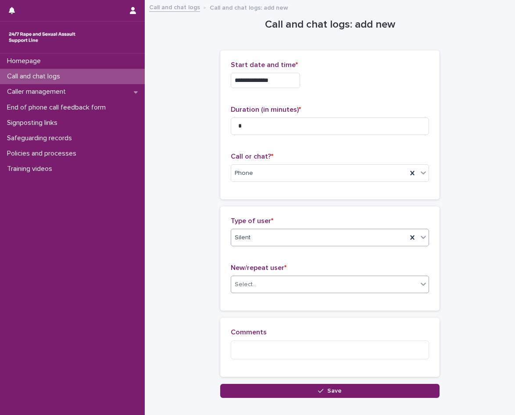
click at [261, 294] on body "**********" at bounding box center [257, 207] width 515 height 415
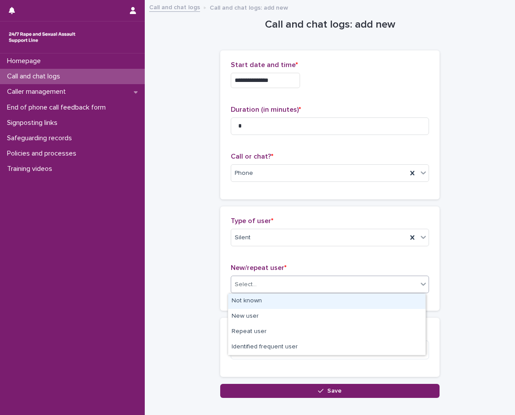
click at [258, 302] on div "Not known" at bounding box center [326, 301] width 197 height 15
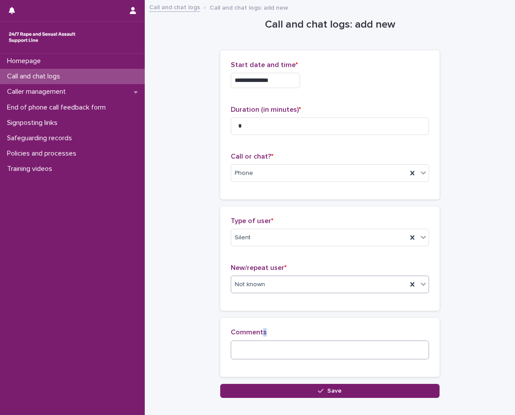
click at [257, 342] on div "Comments" at bounding box center [330, 348] width 198 height 38
click at [255, 355] on textarea at bounding box center [330, 350] width 198 height 19
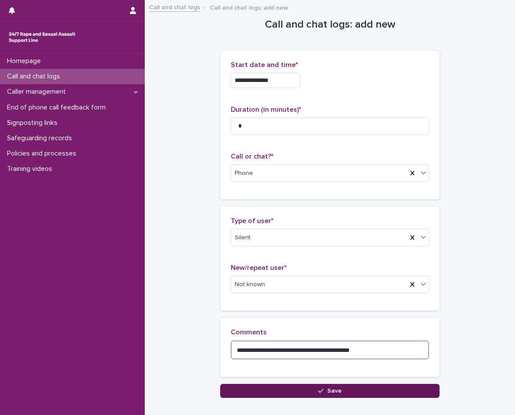
type textarea "**********"
click at [290, 395] on button "Save" at bounding box center [329, 391] width 219 height 14
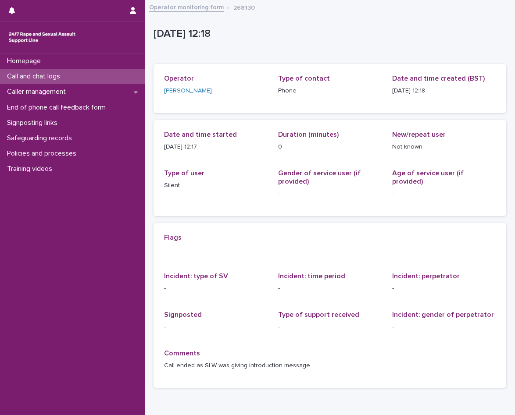
click at [55, 82] on div "Call and chat logs" at bounding box center [72, 76] width 145 height 15
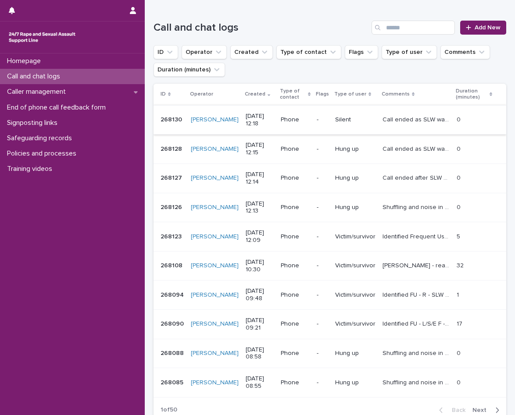
scroll to position [88, 0]
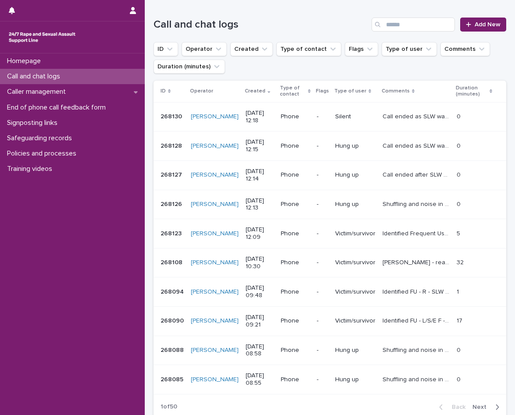
click at [357, 118] on p "Silent" at bounding box center [355, 116] width 40 height 7
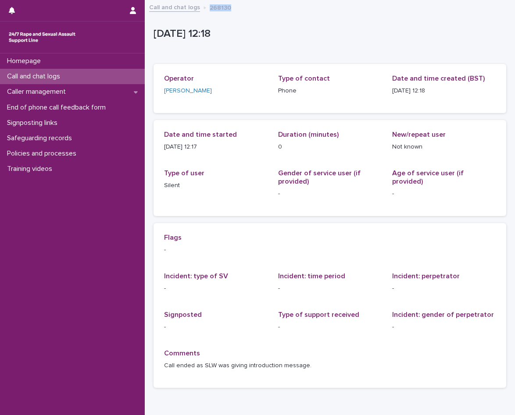
drag, startPoint x: 223, startPoint y: 7, endPoint x: 207, endPoint y: 8, distance: 16.3
click at [207, 8] on div "Call and chat logs 268130" at bounding box center [330, 8] width 370 height 12
copy p "268130"
click at [71, 95] on p "Caller management" at bounding box center [38, 92] width 69 height 8
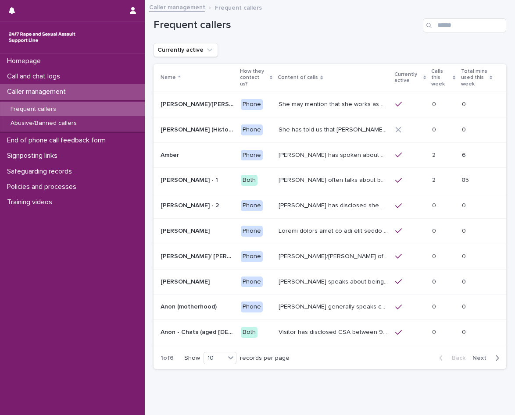
click at [69, 110] on div "Frequent callers" at bounding box center [72, 109] width 145 height 14
click at [76, 93] on div "Caller management" at bounding box center [72, 91] width 145 height 15
click at [73, 76] on div "Call and chat logs" at bounding box center [72, 76] width 145 height 15
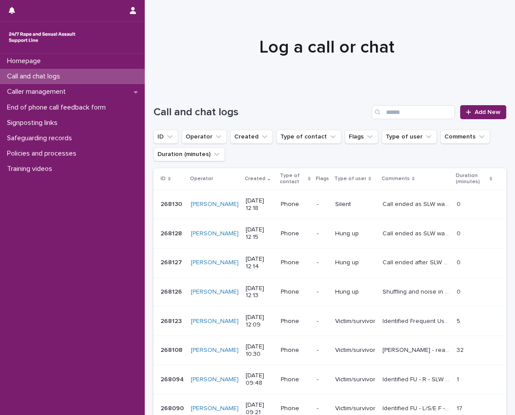
drag, startPoint x: 93, startPoint y: 79, endPoint x: 503, endPoint y: 118, distance: 412.1
click at [93, 79] on div "Call and chat logs" at bounding box center [72, 76] width 145 height 15
click at [497, 111] on link "Add New" at bounding box center [483, 112] width 46 height 14
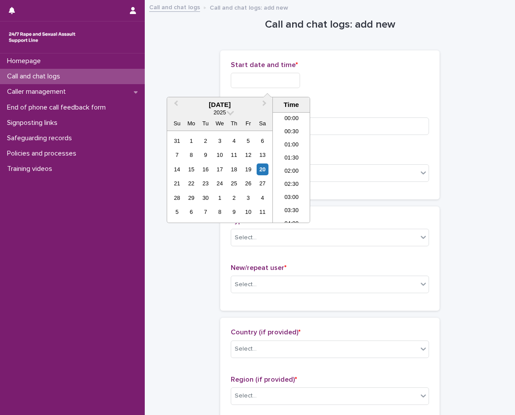
click at [260, 87] on input "text" at bounding box center [265, 80] width 69 height 15
click at [292, 171] on li "12:00" at bounding box center [291, 167] width 37 height 13
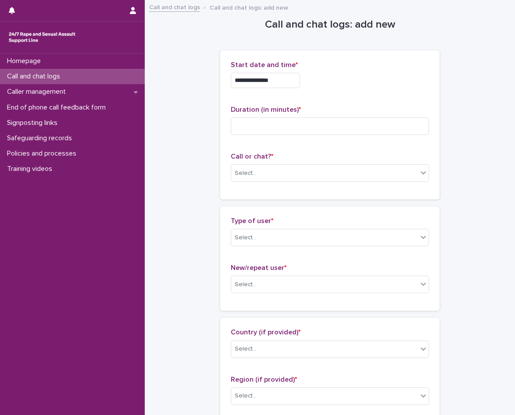
click at [289, 84] on input "**********" at bounding box center [265, 80] width 69 height 15
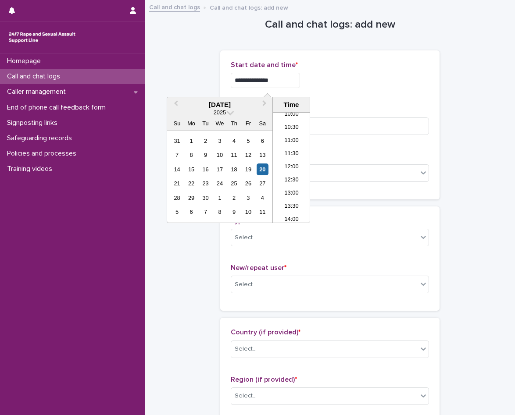
type input "**********"
click at [424, 100] on div "**********" at bounding box center [330, 125] width 198 height 128
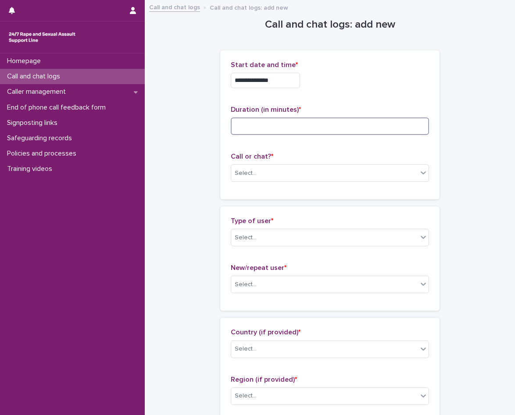
click at [395, 130] on input at bounding box center [330, 127] width 198 height 18
type input "*"
click at [330, 171] on div "Select..." at bounding box center [324, 173] width 186 height 14
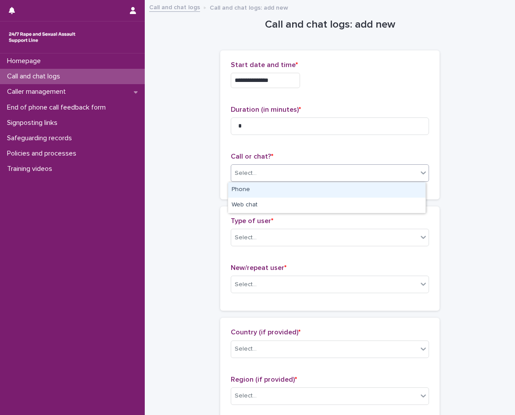
click at [248, 188] on div "Phone" at bounding box center [326, 190] width 197 height 15
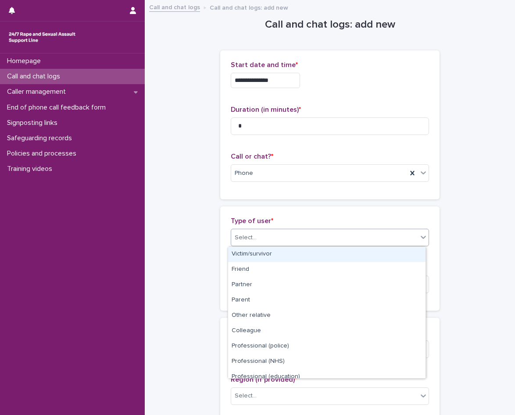
click at [268, 238] on div "Select..." at bounding box center [324, 238] width 186 height 14
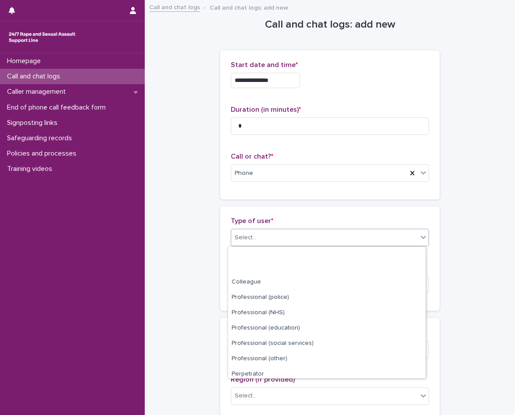
scroll to position [99, 0]
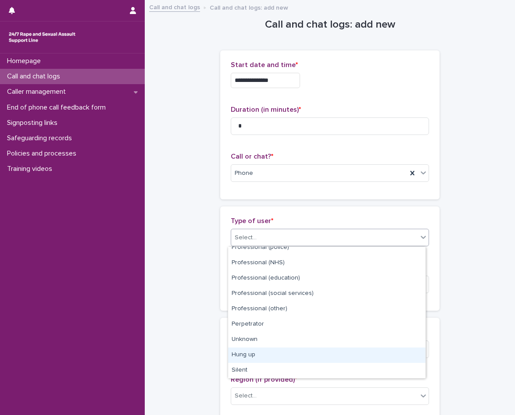
click at [260, 351] on div "Hung up" at bounding box center [326, 355] width 197 height 15
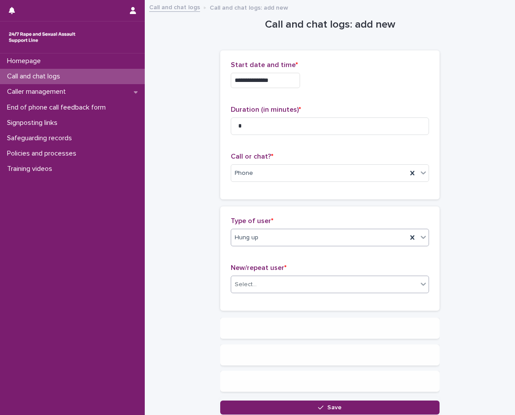
click at [270, 279] on div "Select..." at bounding box center [324, 285] width 186 height 14
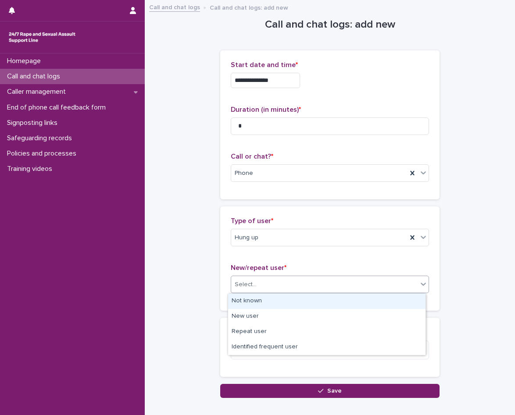
click at [255, 300] on div "Not known" at bounding box center [326, 301] width 197 height 15
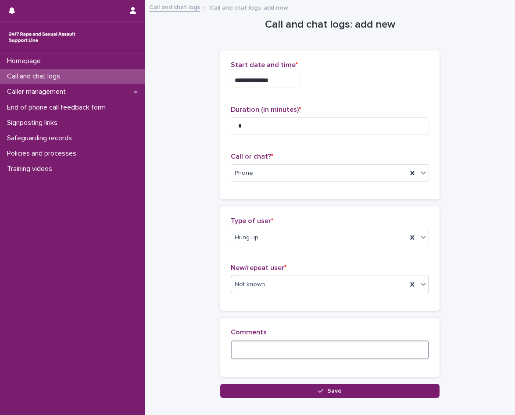
click at [252, 348] on textarea at bounding box center [330, 350] width 198 height 19
type textarea "*"
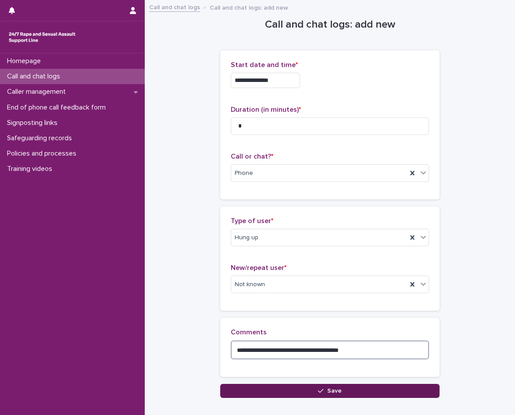
type textarea "**********"
click at [312, 396] on button "Save" at bounding box center [329, 391] width 219 height 14
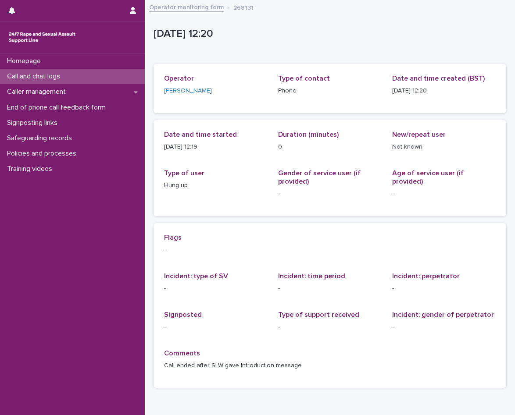
click at [90, 72] on div "Call and chat logs" at bounding box center [72, 76] width 145 height 15
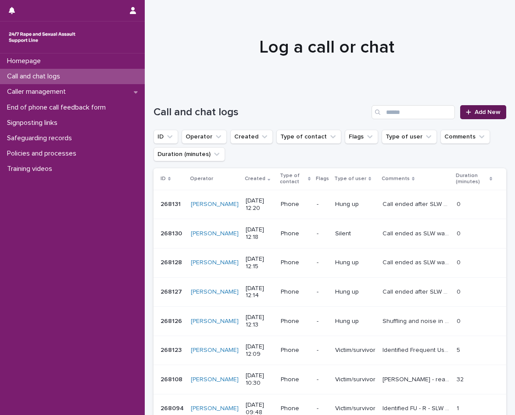
click at [482, 118] on link "Add New" at bounding box center [483, 112] width 46 height 14
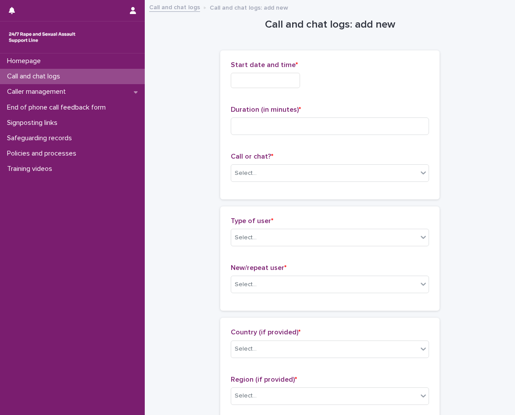
click at [251, 86] on input "text" at bounding box center [265, 80] width 69 height 15
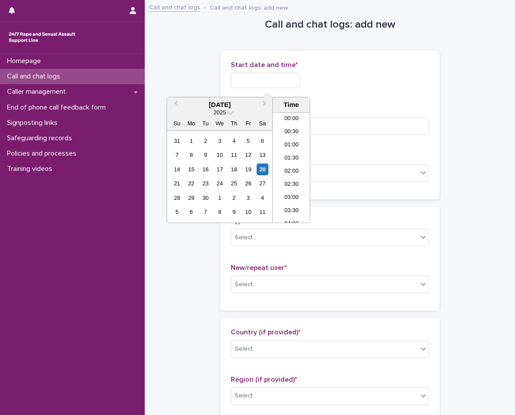
scroll to position [268, 0]
click at [295, 161] on li "12:00" at bounding box center [291, 167] width 37 height 13
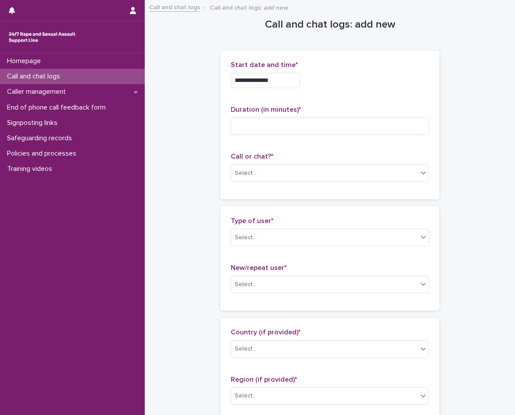
click at [295, 81] on input "**********" at bounding box center [265, 80] width 69 height 15
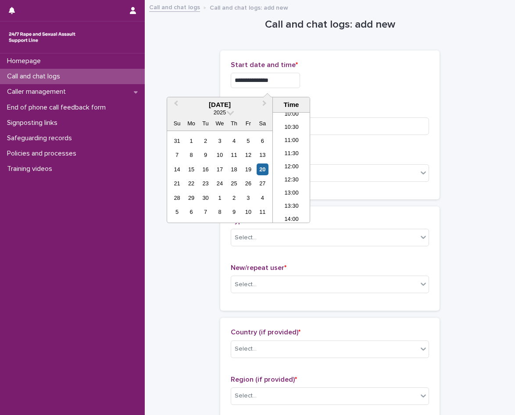
type input "**********"
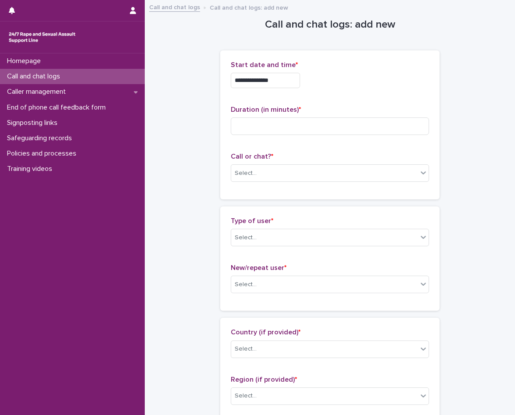
click at [354, 112] on p "Duration (in minutes) *" at bounding box center [330, 110] width 198 height 8
click at [337, 126] on input at bounding box center [330, 127] width 198 height 18
type input "*"
click at [309, 168] on div "Select..." at bounding box center [324, 173] width 186 height 14
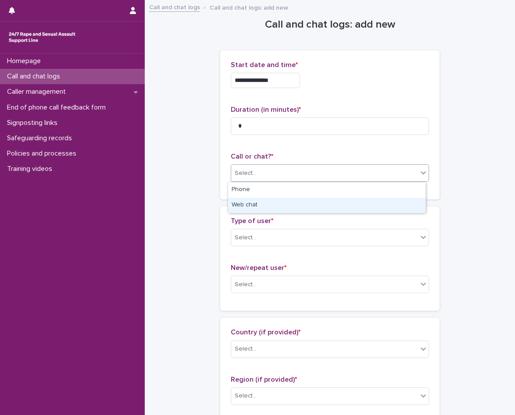
click at [265, 203] on div "Web chat" at bounding box center [326, 205] width 197 height 15
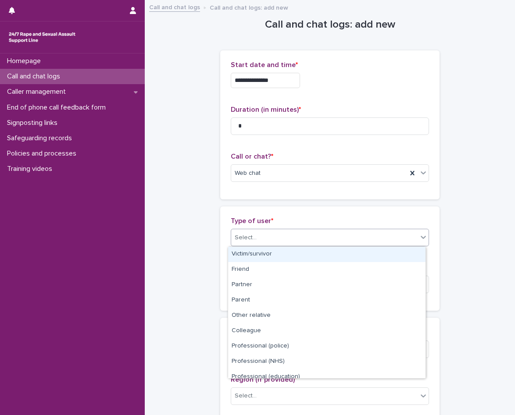
click at [272, 244] on div "Select..." at bounding box center [324, 238] width 186 height 14
click at [264, 259] on div "Victim/survivor" at bounding box center [326, 254] width 197 height 15
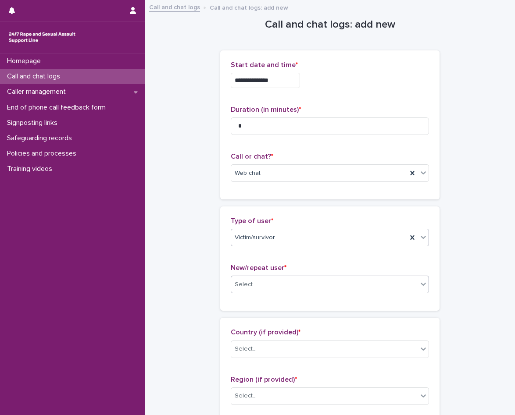
drag, startPoint x: 276, startPoint y: 285, endPoint x: 273, endPoint y: 291, distance: 7.3
click at [276, 285] on div "Select..." at bounding box center [324, 285] width 186 height 14
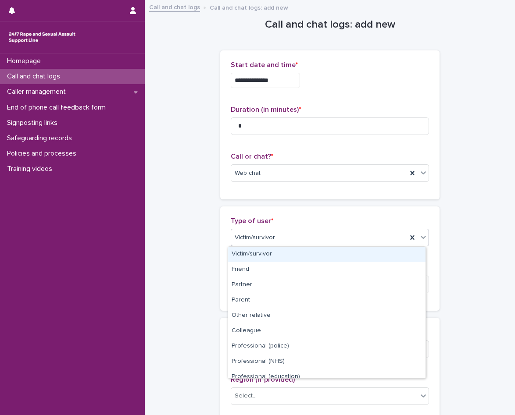
click at [279, 231] on div "Victim/survivor" at bounding box center [319, 238] width 176 height 14
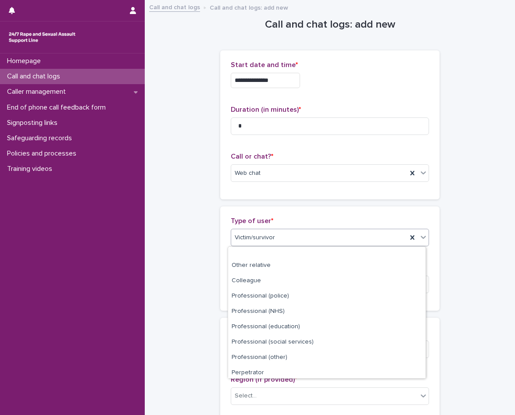
scroll to position [99, 0]
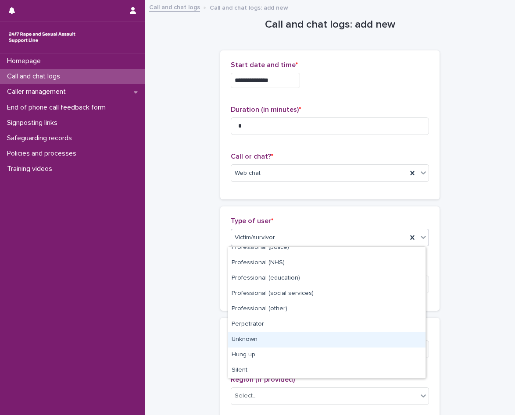
click at [259, 340] on div "Unknown" at bounding box center [326, 340] width 197 height 15
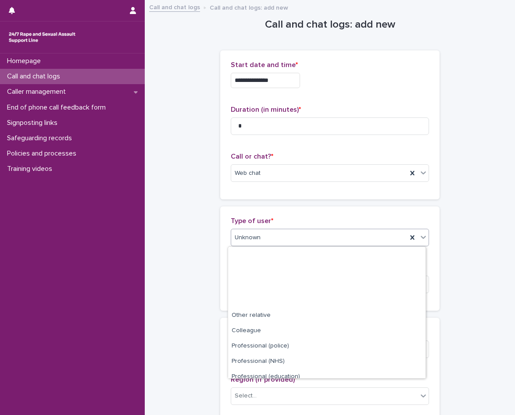
click at [279, 243] on div "Unknown" at bounding box center [319, 238] width 176 height 14
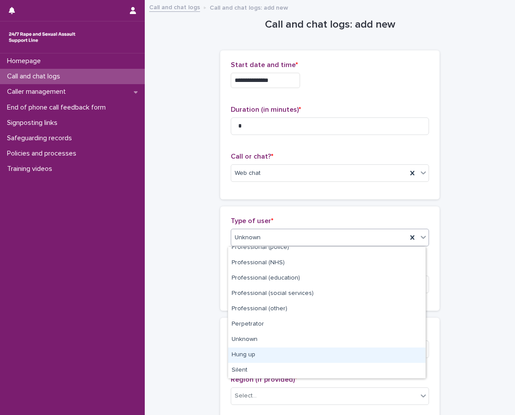
click at [257, 358] on div "Hung up" at bounding box center [326, 355] width 197 height 15
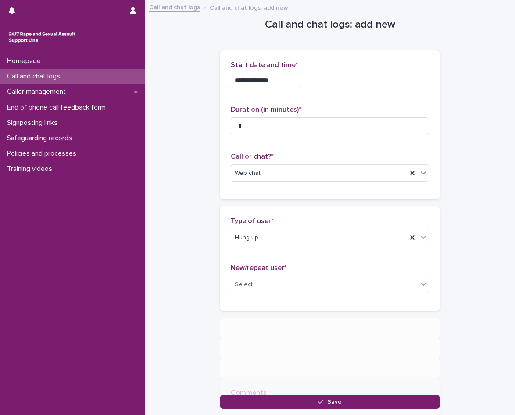
click at [271, 275] on div "New/repeat user * Select..." at bounding box center [330, 282] width 198 height 36
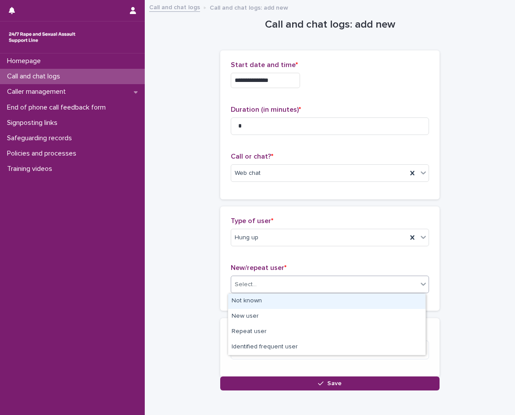
click at [271, 280] on div "Select..." at bounding box center [324, 285] width 186 height 14
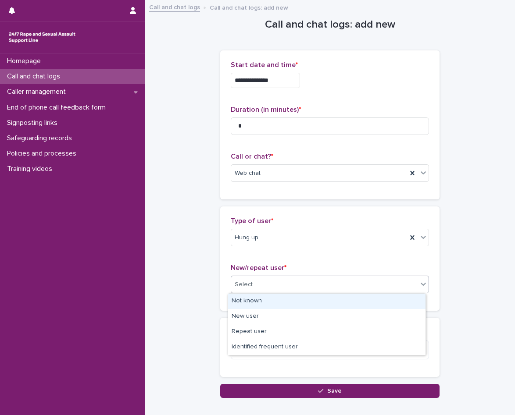
click at [268, 301] on div "Not known" at bounding box center [326, 301] width 197 height 15
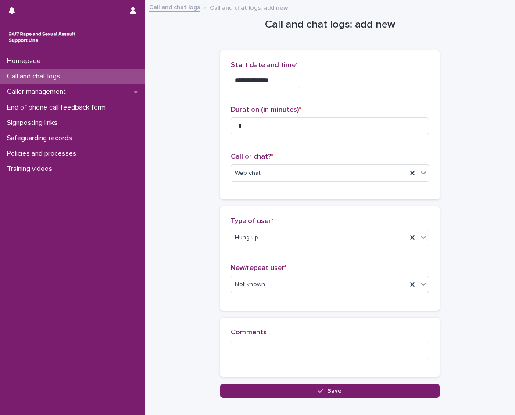
click at [264, 361] on div "Comments" at bounding box center [330, 348] width 198 height 38
click at [258, 351] on textarea at bounding box center [330, 350] width 198 height 19
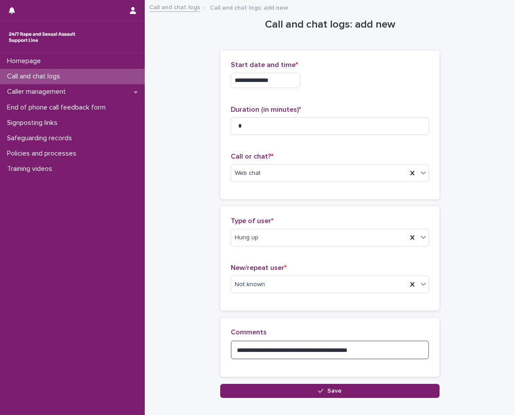
type textarea "**********"
click at [336, 394] on button "Save" at bounding box center [329, 391] width 219 height 14
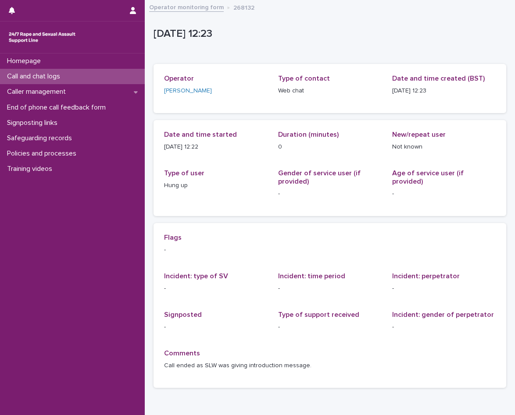
click at [43, 69] on div "Call and chat logs" at bounding box center [72, 76] width 145 height 15
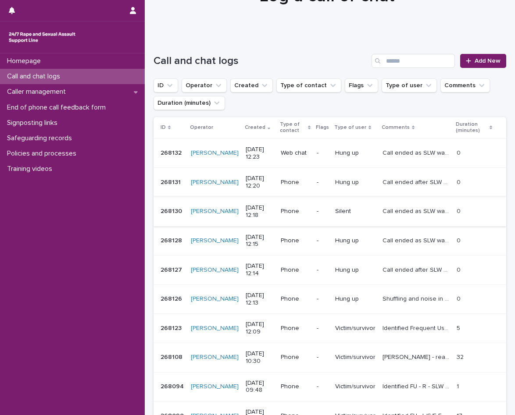
scroll to position [132, 0]
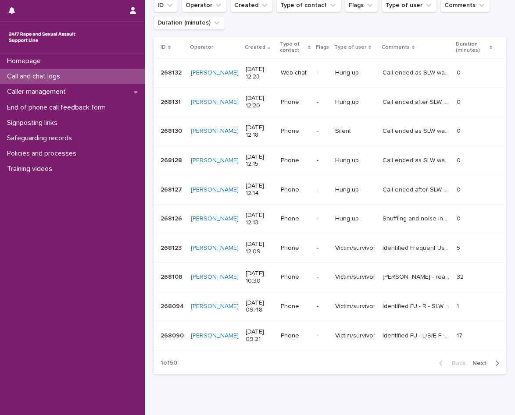
click at [350, 391] on div "Loading... Saving… Loading... Saving… Call and chat logs Add New ID Operator Cr…" at bounding box center [330, 180] width 362 height 448
click at [55, 74] on p "Call and chat logs" at bounding box center [36, 76] width 64 height 8
click at [347, 88] on td "Hung up" at bounding box center [355, 102] width 47 height 29
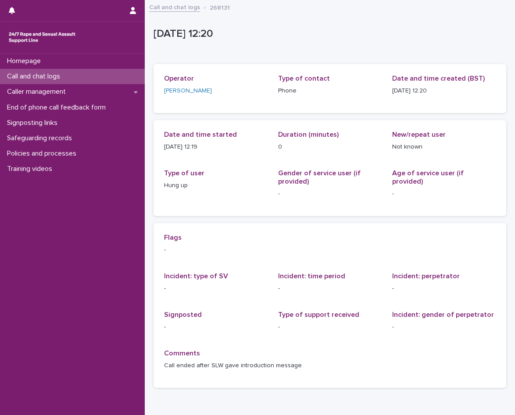
click at [79, 72] on div "Call and chat logs" at bounding box center [72, 76] width 145 height 15
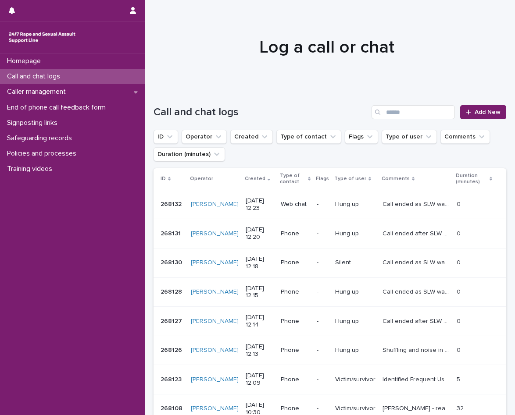
click at [383, 203] on p "Call ended as SLW was giving introduction message." at bounding box center [417, 203] width 69 height 9
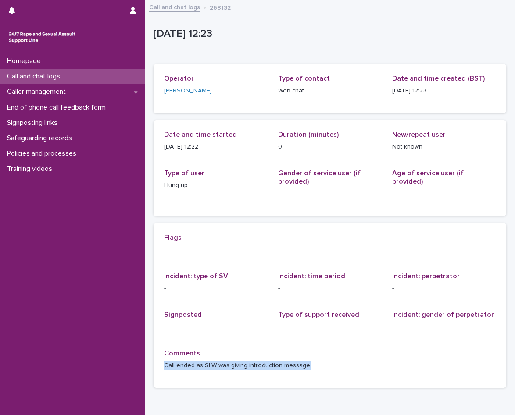
drag, startPoint x: 163, startPoint y: 365, endPoint x: 311, endPoint y: 370, distance: 148.4
click at [311, 370] on div "Flags - Incident: type of SV - Incident: time period - Incident: perpetrator - …" at bounding box center [330, 305] width 353 height 165
copy p "Call ended as SLW was giving introduction message."
click at [78, 93] on div "Caller management" at bounding box center [72, 91] width 145 height 15
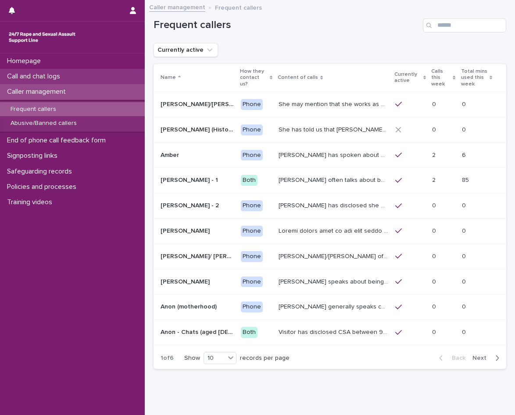
click at [74, 79] on div "Call and chat logs" at bounding box center [72, 76] width 145 height 15
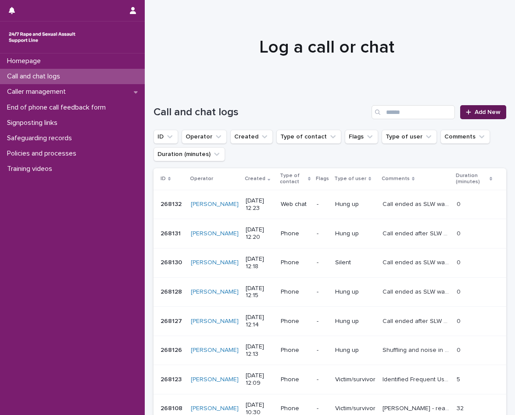
click at [471, 106] on link "Add New" at bounding box center [483, 112] width 46 height 14
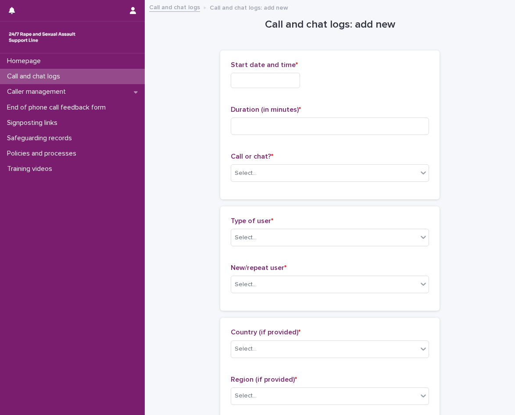
click at [239, 86] on input "text" at bounding box center [265, 80] width 69 height 15
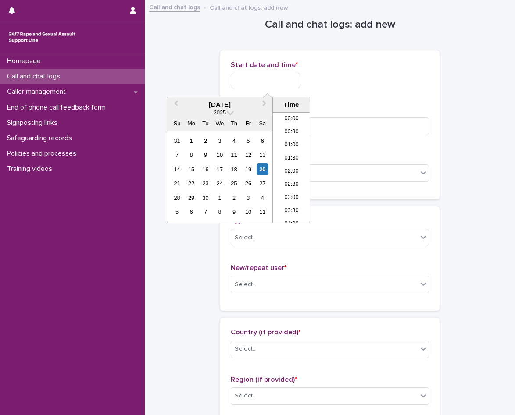
scroll to position [268, 0]
click at [290, 162] on li "12:00" at bounding box center [291, 167] width 37 height 13
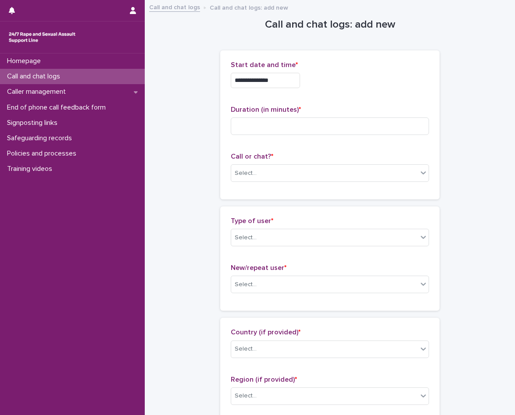
click at [287, 87] on input "**********" at bounding box center [265, 80] width 69 height 15
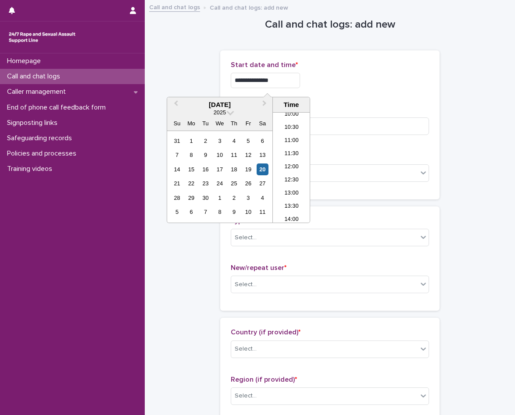
type input "**********"
click at [367, 91] on div "**********" at bounding box center [330, 78] width 198 height 34
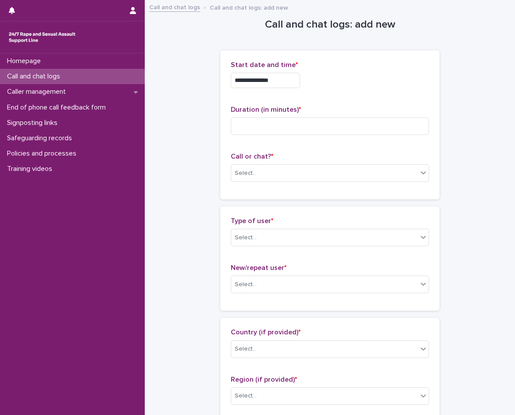
click at [329, 115] on div "Duration (in minutes) *" at bounding box center [330, 124] width 198 height 36
click at [325, 123] on input at bounding box center [330, 127] width 198 height 18
type input "*"
click at [308, 177] on div "Select..." at bounding box center [324, 173] width 186 height 14
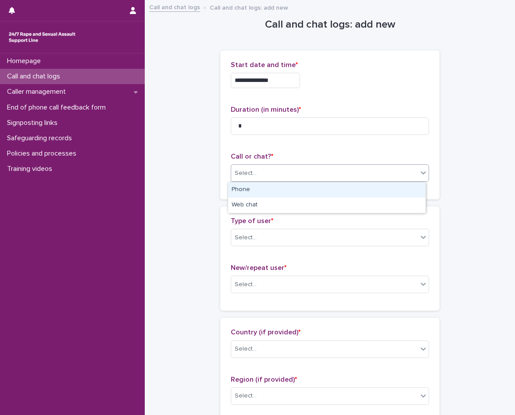
click at [302, 189] on div "Phone" at bounding box center [326, 190] width 197 height 15
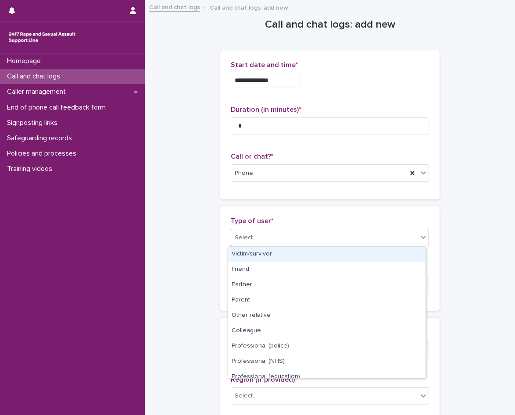
click at [296, 231] on div "Select..." at bounding box center [324, 238] width 186 height 14
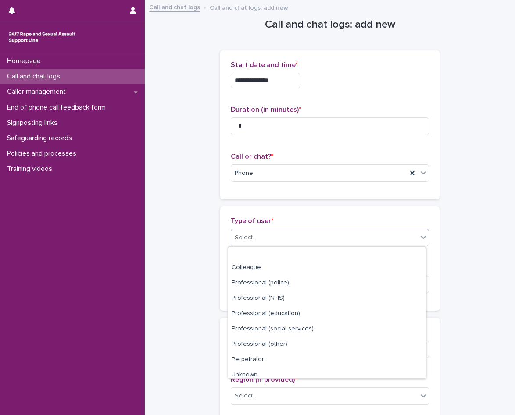
scroll to position [99, 0]
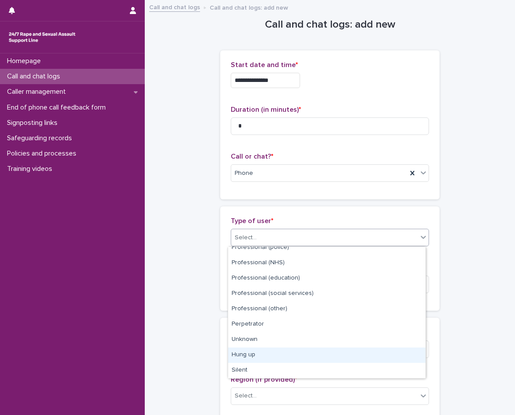
click at [271, 359] on div "Hung up" at bounding box center [326, 355] width 197 height 15
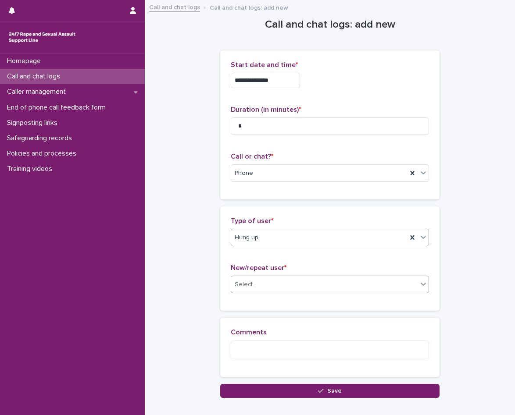
click at [292, 278] on div "Select..." at bounding box center [324, 285] width 186 height 14
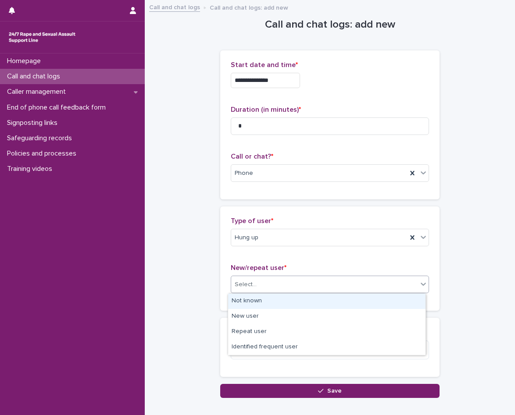
click at [295, 303] on div "Not known" at bounding box center [326, 301] width 197 height 15
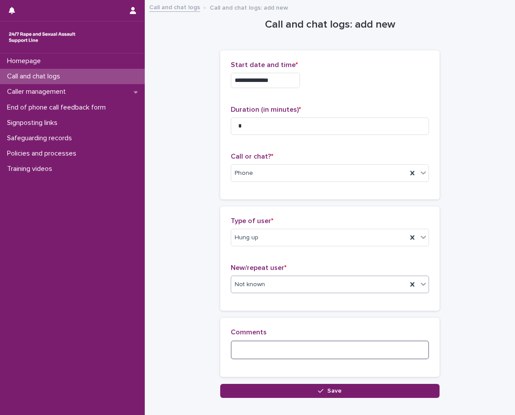
click at [275, 349] on textarea at bounding box center [330, 350] width 198 height 19
paste textarea "**********"
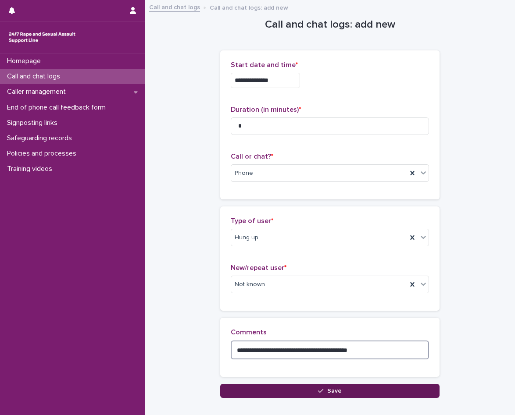
type textarea "**********"
click at [321, 390] on icon "button" at bounding box center [320, 391] width 5 height 6
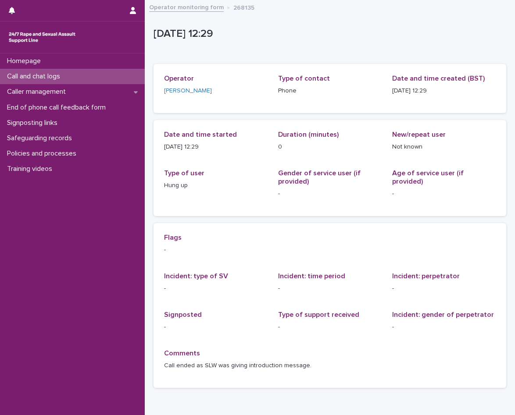
click at [75, 75] on div "Call and chat logs" at bounding box center [72, 76] width 145 height 15
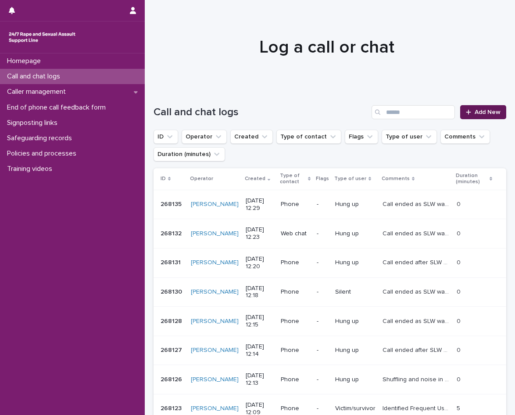
click at [466, 112] on icon at bounding box center [468, 112] width 5 height 6
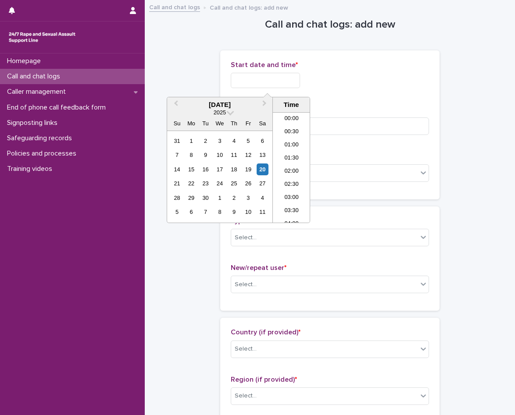
click at [280, 76] on input "text" at bounding box center [265, 80] width 69 height 15
click at [295, 165] on li "12:30" at bounding box center [291, 167] width 37 height 13
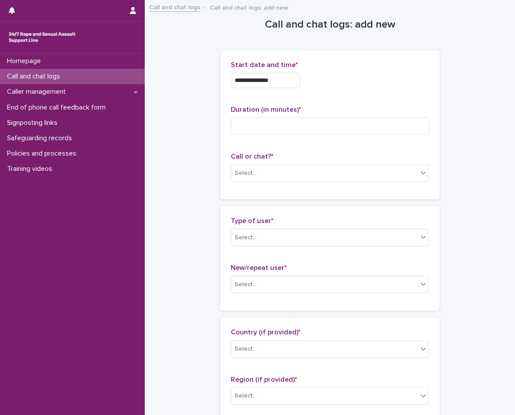
click at [289, 78] on input "**********" at bounding box center [265, 80] width 69 height 15
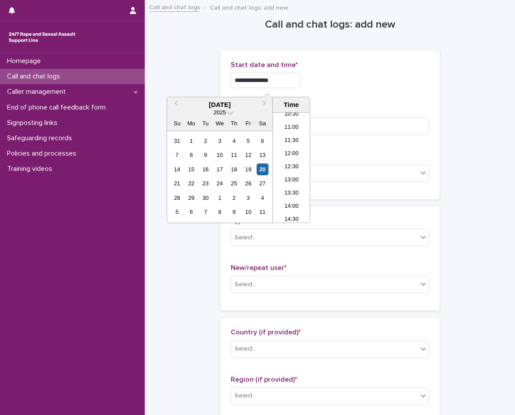
type input "**********"
click at [310, 66] on p "Start date and time *" at bounding box center [330, 65] width 198 height 8
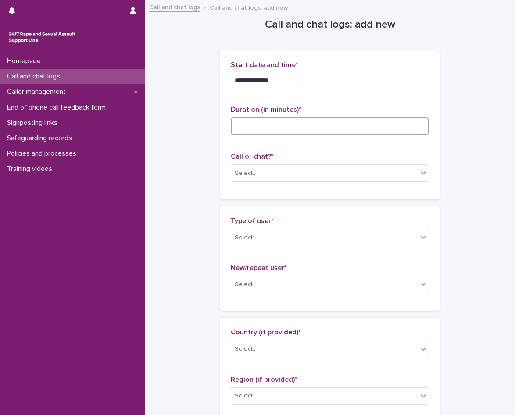
click at [306, 124] on input at bounding box center [330, 127] width 198 height 18
type input "*"
click at [304, 189] on div "**********" at bounding box center [329, 124] width 219 height 149
click at [298, 178] on div "Select..." at bounding box center [324, 173] width 186 height 14
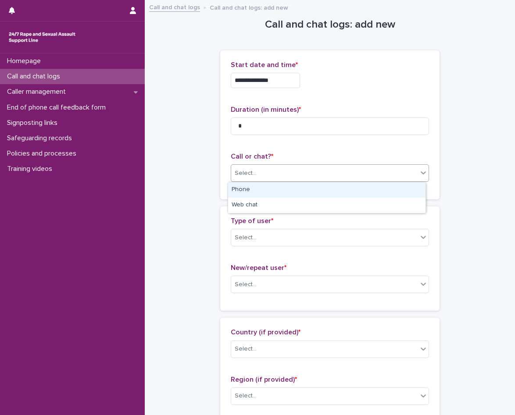
click at [271, 196] on div "Phone" at bounding box center [326, 190] width 197 height 15
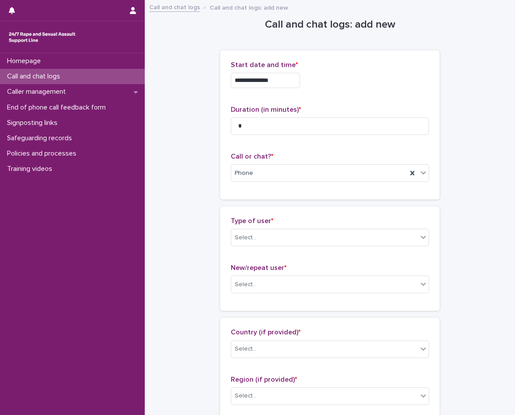
click at [276, 250] on div "Type of user * Select..." at bounding box center [330, 235] width 198 height 36
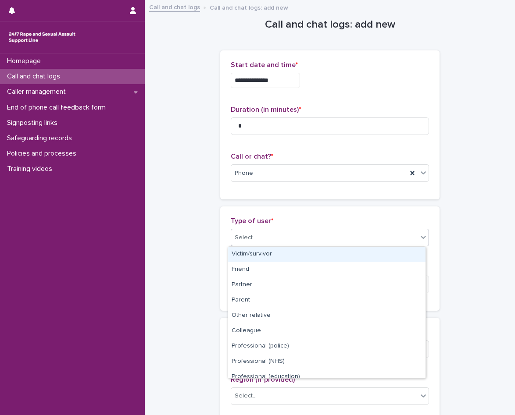
click at [275, 240] on div "Select..." at bounding box center [324, 238] width 186 height 14
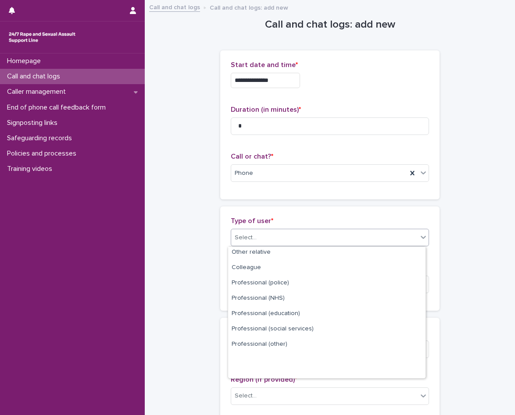
scroll to position [99, 0]
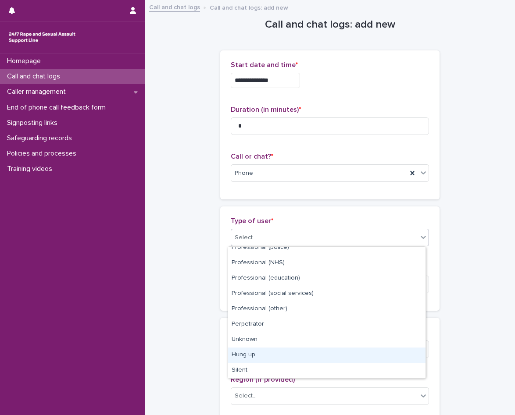
click at [268, 359] on div "Hung up" at bounding box center [326, 355] width 197 height 15
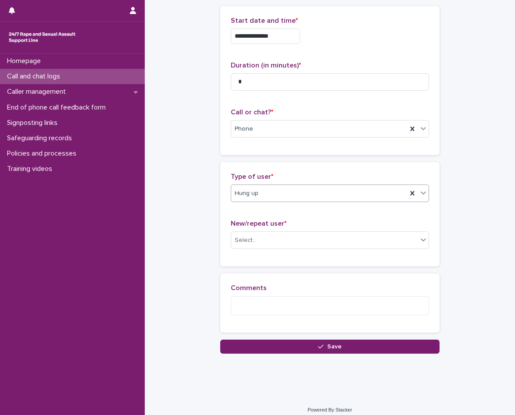
scroll to position [51, 0]
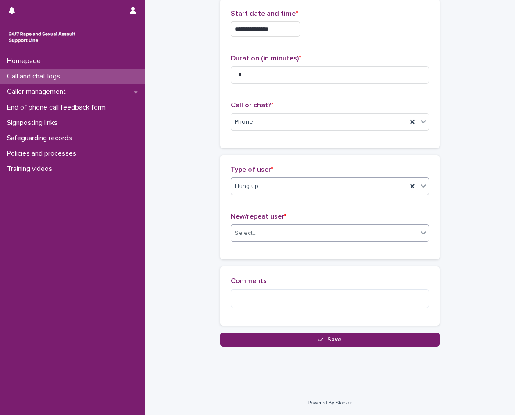
click at [282, 240] on div "Select..." at bounding box center [324, 233] width 186 height 14
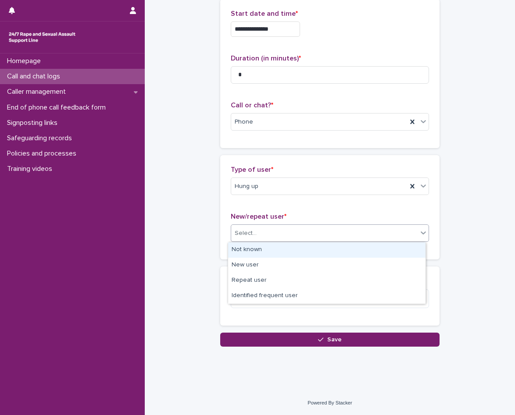
click at [276, 254] on div "Not known" at bounding box center [326, 250] width 197 height 15
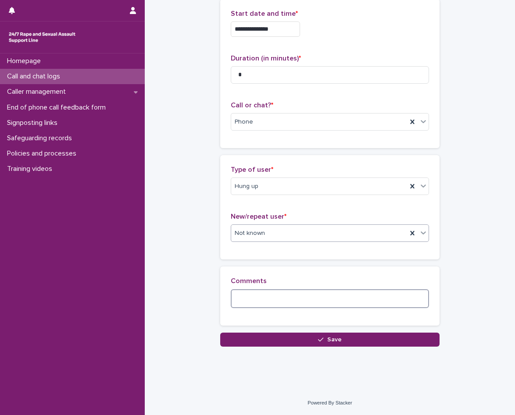
click at [276, 295] on textarea at bounding box center [330, 299] width 198 height 19
paste textarea "**********"
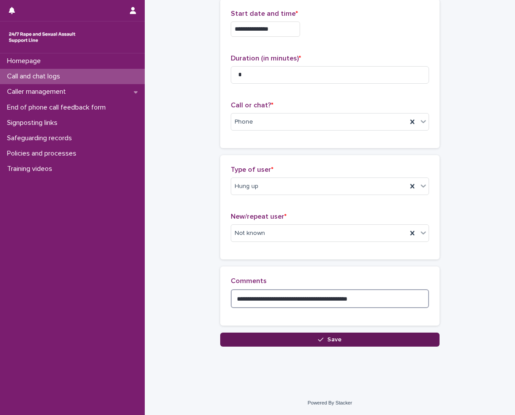
type textarea "**********"
click at [330, 334] on button "Save" at bounding box center [329, 340] width 219 height 14
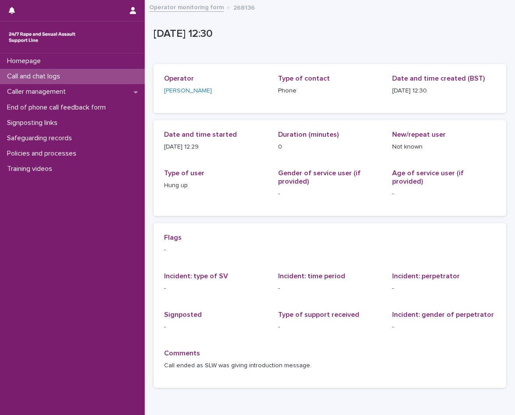
click at [71, 77] on div "Call and chat logs" at bounding box center [72, 76] width 145 height 15
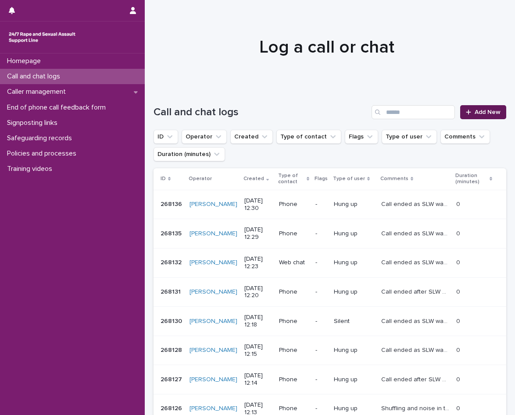
click at [497, 113] on link "Add New" at bounding box center [483, 112] width 46 height 14
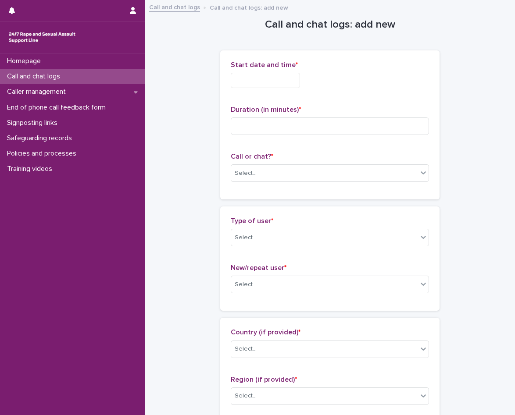
click at [254, 78] on input "text" at bounding box center [265, 80] width 69 height 15
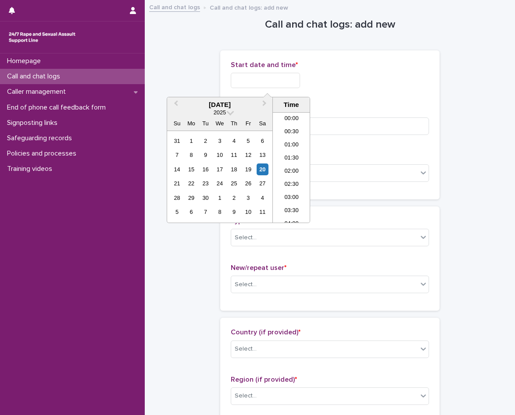
scroll to position [294, 0]
click at [299, 152] on li "12:30" at bounding box center [291, 154] width 37 height 13
click at [290, 83] on input "**********" at bounding box center [265, 80] width 69 height 15
type input "**********"
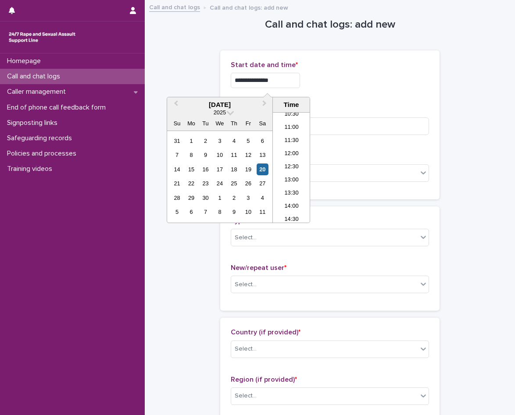
click at [340, 67] on p "Start date and time *" at bounding box center [330, 65] width 198 height 8
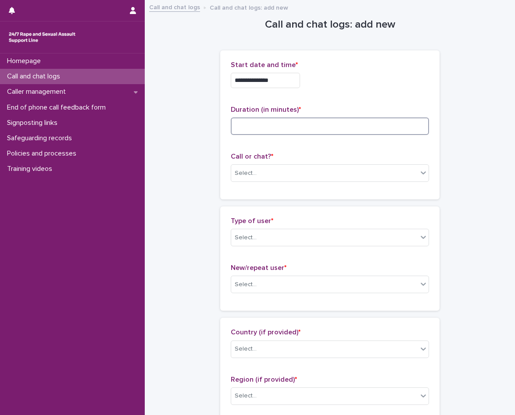
click at [310, 131] on input at bounding box center [330, 127] width 198 height 18
type input "**"
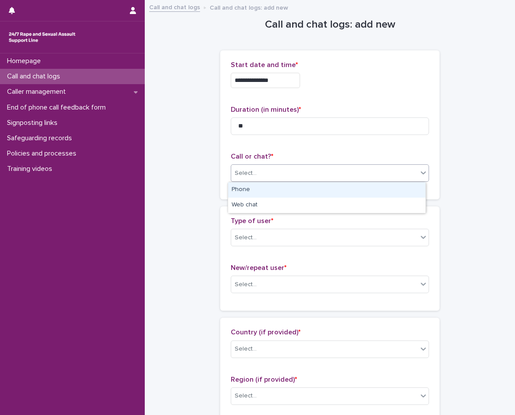
click at [293, 170] on div "Select..." at bounding box center [324, 173] width 186 height 14
click at [268, 188] on div "Phone" at bounding box center [326, 190] width 197 height 15
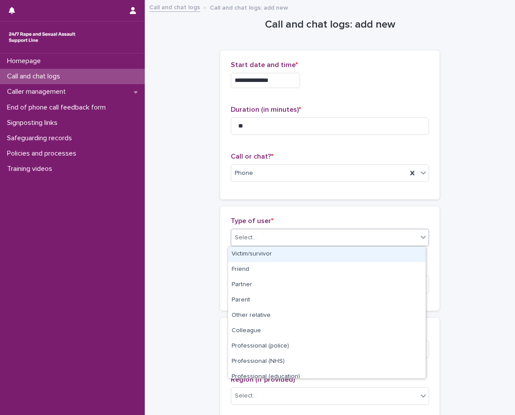
click at [269, 229] on div "Select..." at bounding box center [330, 238] width 198 height 18
click at [273, 258] on div "Victim/survivor" at bounding box center [326, 254] width 197 height 15
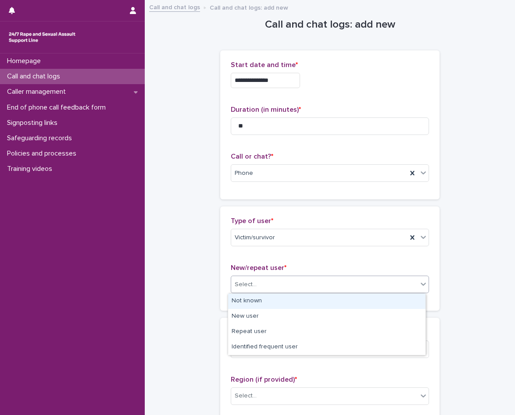
click at [282, 285] on div "Select..." at bounding box center [324, 285] width 186 height 14
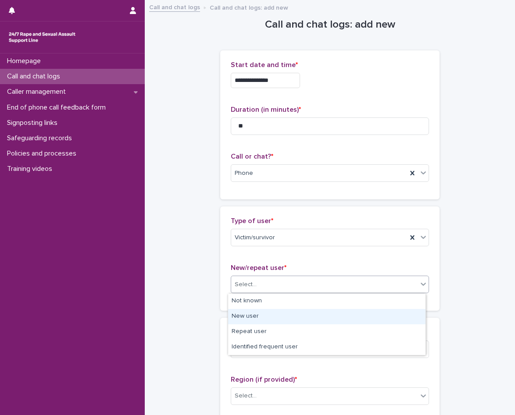
click at [270, 320] on div "New user" at bounding box center [326, 316] width 197 height 15
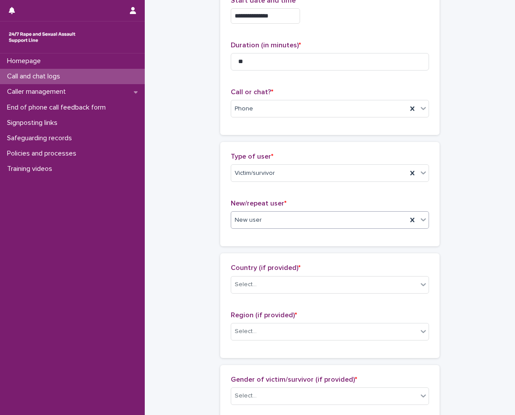
scroll to position [88, 0]
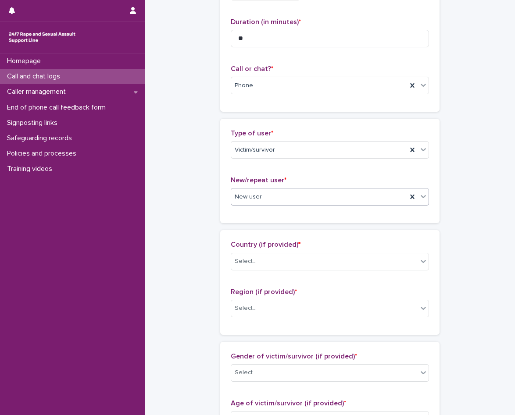
click at [274, 247] on span "Country (if provided) *" at bounding box center [266, 244] width 70 height 7
click at [269, 261] on div "Select..." at bounding box center [324, 261] width 186 height 14
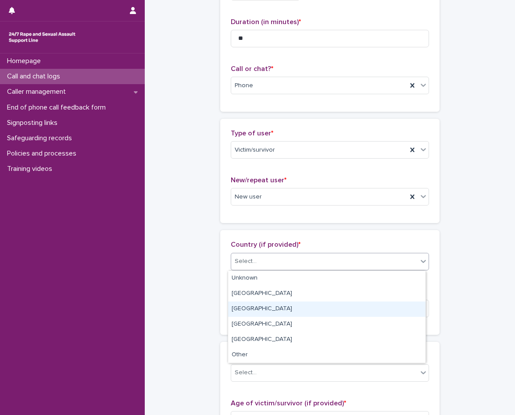
click at [265, 312] on div "Wales" at bounding box center [326, 309] width 197 height 15
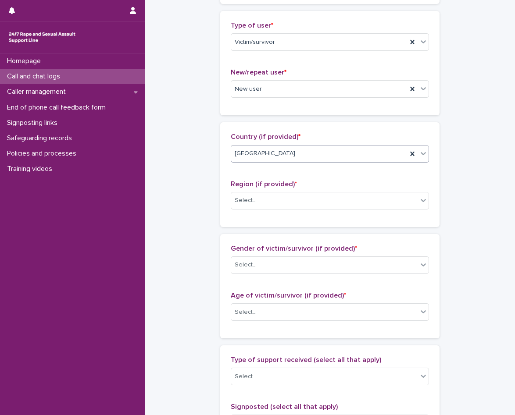
scroll to position [219, 0]
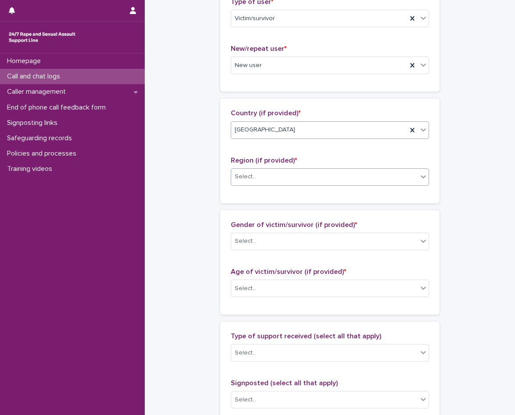
click at [274, 172] on div "Select..." at bounding box center [324, 177] width 186 height 14
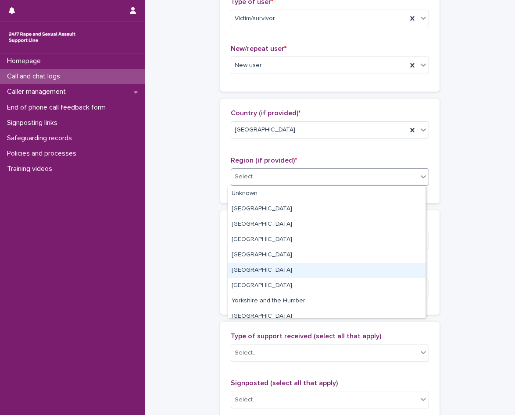
scroll to position [37, 0]
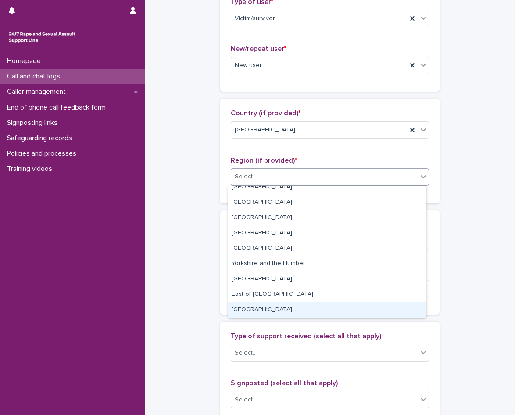
click at [274, 308] on div "Wales" at bounding box center [326, 310] width 197 height 15
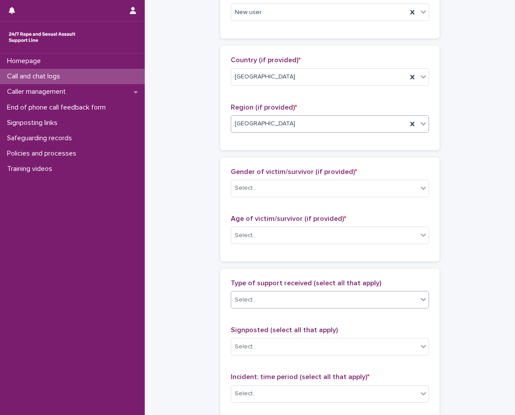
scroll to position [307, 0]
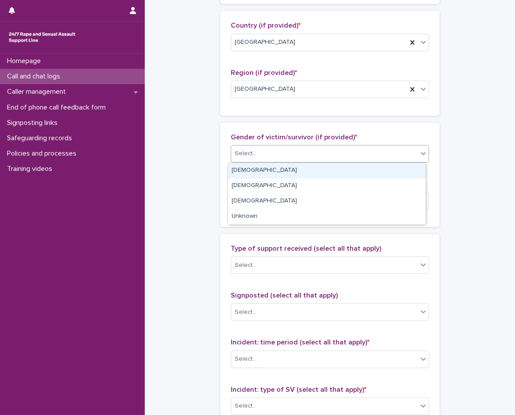
click at [266, 157] on div "Select..." at bounding box center [324, 154] width 186 height 14
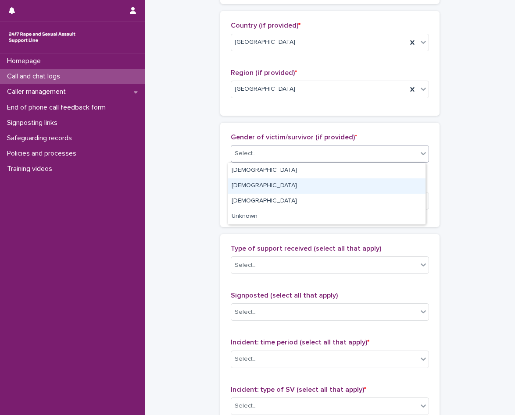
click at [260, 189] on div "Male" at bounding box center [326, 186] width 197 height 15
click at [259, 198] on div "Select..." at bounding box center [324, 201] width 186 height 14
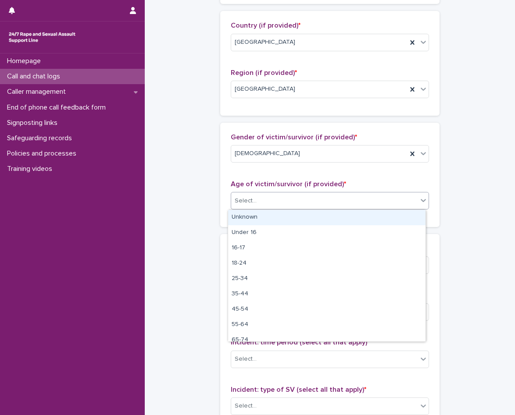
click at [261, 220] on div "Unknown" at bounding box center [326, 217] width 197 height 15
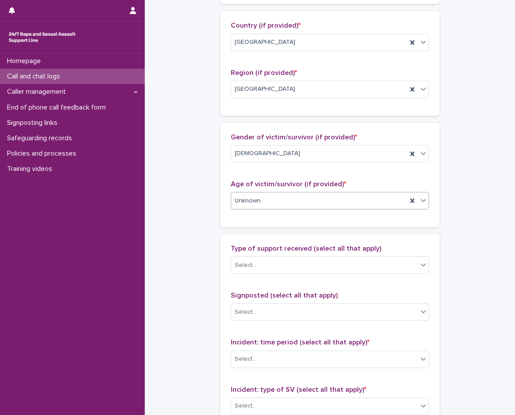
scroll to position [351, 0]
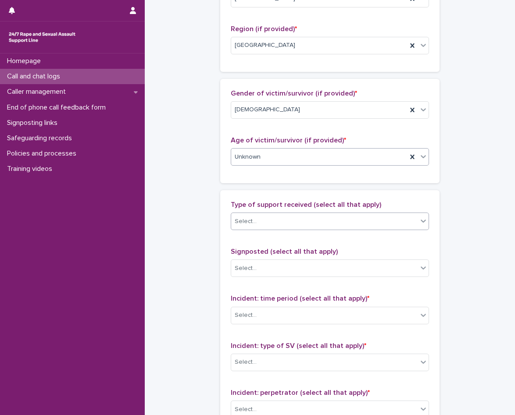
drag, startPoint x: 265, startPoint y: 218, endPoint x: 267, endPoint y: 228, distance: 9.4
click at [268, 218] on div "Select..." at bounding box center [324, 222] width 186 height 14
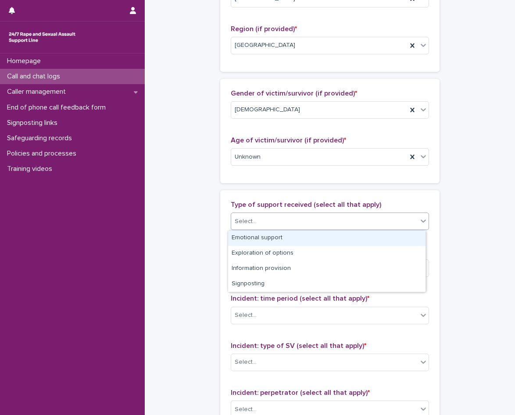
click at [265, 238] on div "Emotional support" at bounding box center [326, 238] width 197 height 15
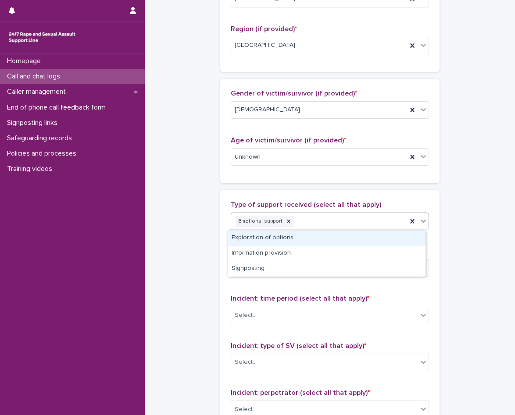
click at [293, 225] on div "Emotional support" at bounding box center [319, 221] width 176 height 15
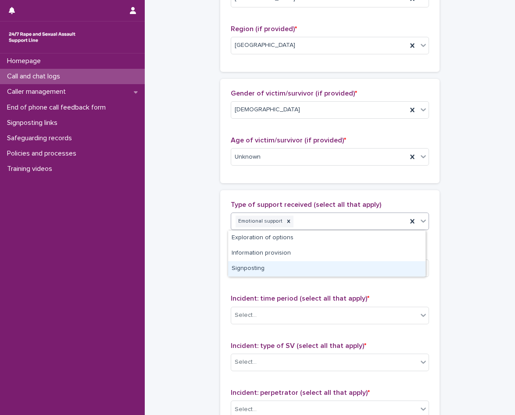
click at [283, 261] on div "Signposting" at bounding box center [326, 268] width 197 height 15
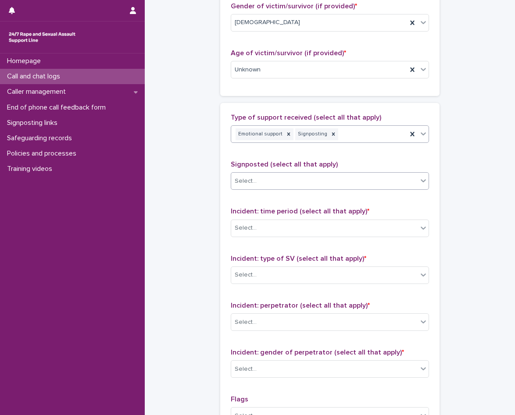
scroll to position [439, 0]
click at [291, 181] on div "Select..." at bounding box center [324, 181] width 186 height 14
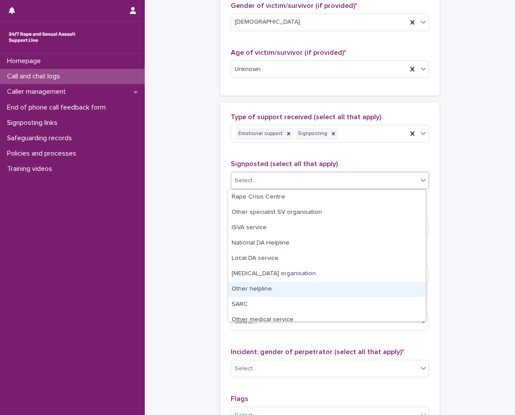
click at [286, 287] on div "Other helpline" at bounding box center [326, 289] width 197 height 15
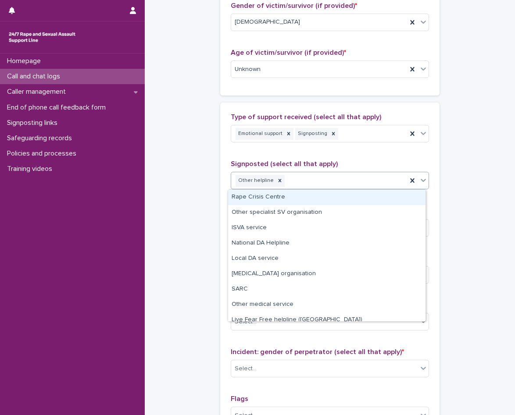
click at [330, 185] on div "Other helpline" at bounding box center [319, 180] width 176 height 15
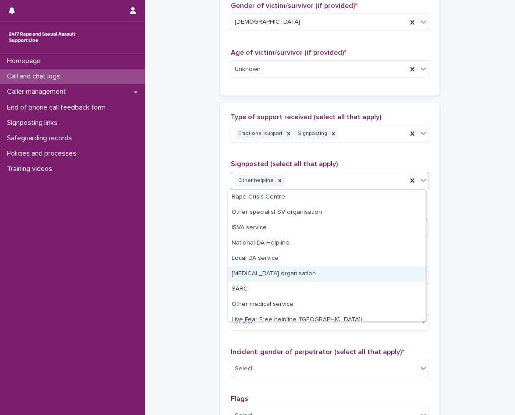
scroll to position [37, 0]
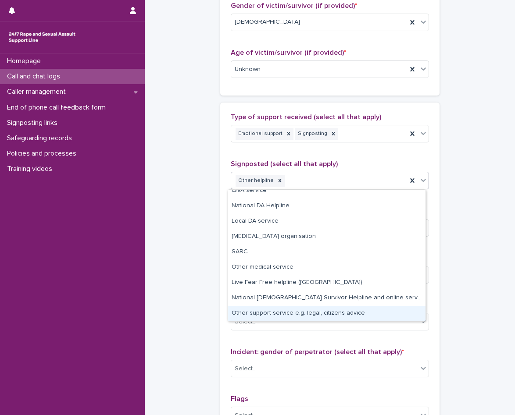
click at [327, 316] on div "Other support service e.g. legal, citizens advice" at bounding box center [326, 313] width 197 height 15
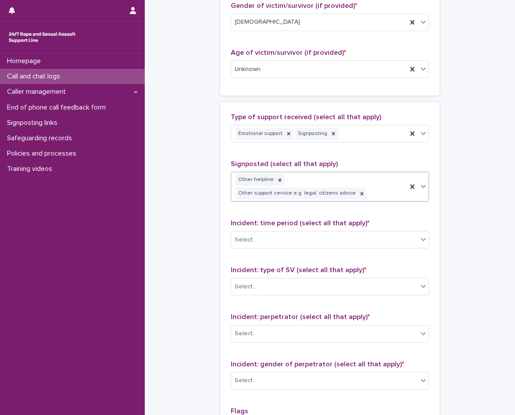
scroll to position [445, 0]
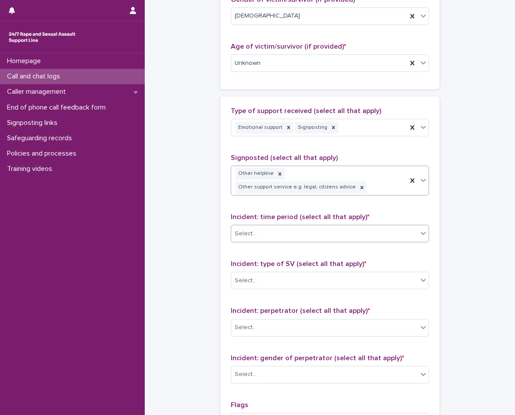
click at [289, 230] on div "Select..." at bounding box center [324, 234] width 186 height 14
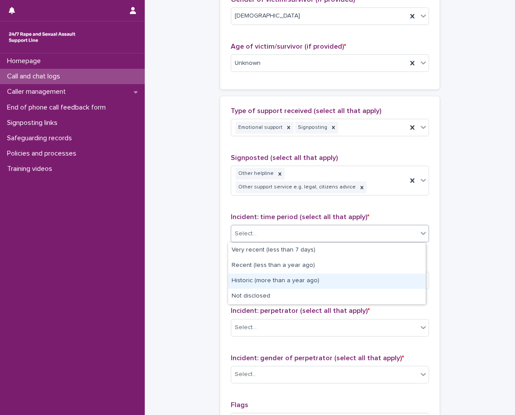
click at [277, 277] on div "Historic (more than a year ago)" at bounding box center [326, 281] width 197 height 15
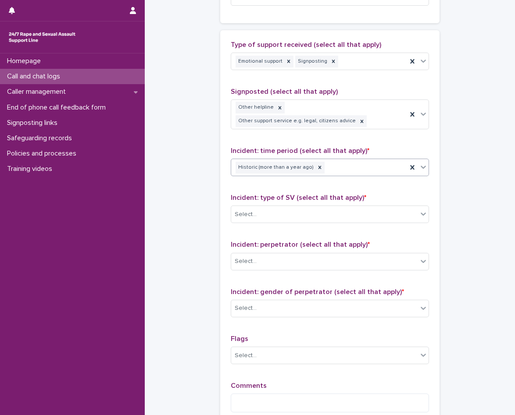
scroll to position [576, 0]
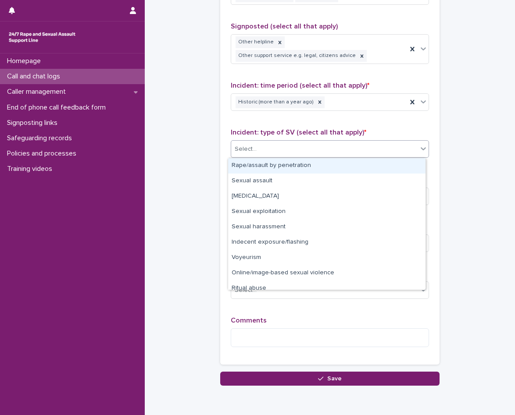
click at [306, 147] on div "Select..." at bounding box center [324, 149] width 186 height 14
click at [288, 171] on div "Rape/assault by penetration" at bounding box center [326, 165] width 197 height 15
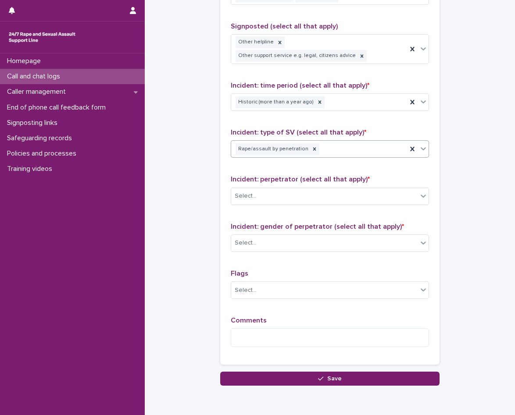
click at [317, 144] on div "Rape/assault by penetration" at bounding box center [319, 149] width 176 height 15
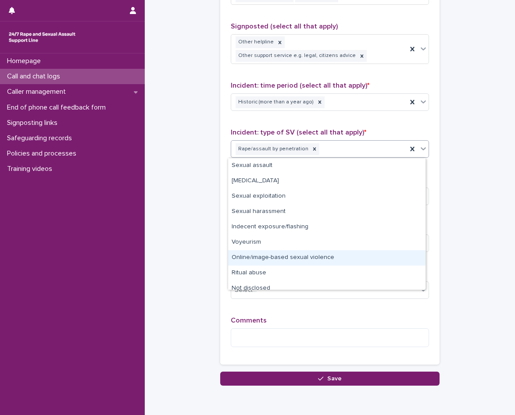
click at [255, 256] on div "Online/image-based sexual violence" at bounding box center [326, 258] width 197 height 15
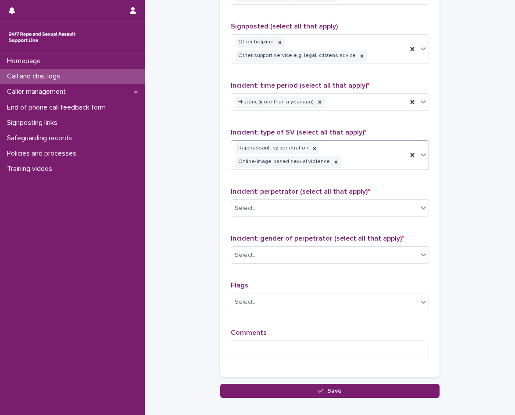
scroll to position [620, 0]
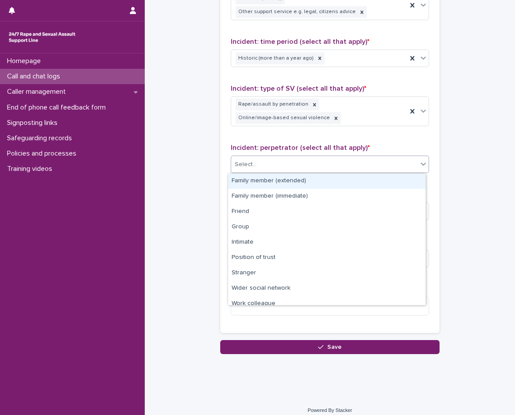
click at [263, 168] on div "Select..." at bounding box center [324, 165] width 186 height 14
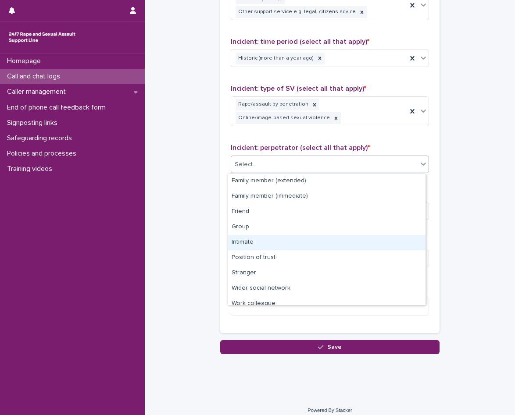
click at [262, 243] on div "Intimate" at bounding box center [326, 242] width 197 height 15
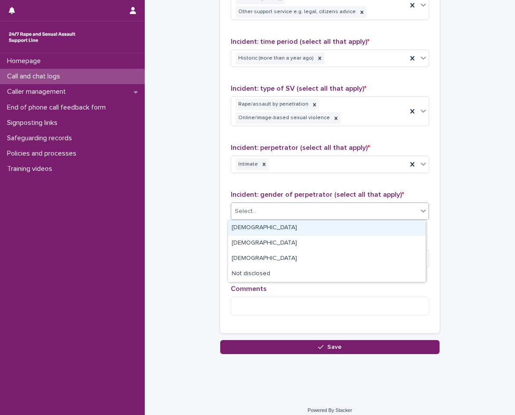
click at [279, 209] on div "Select..." at bounding box center [324, 211] width 186 height 14
click at [276, 229] on div "Male" at bounding box center [326, 228] width 197 height 15
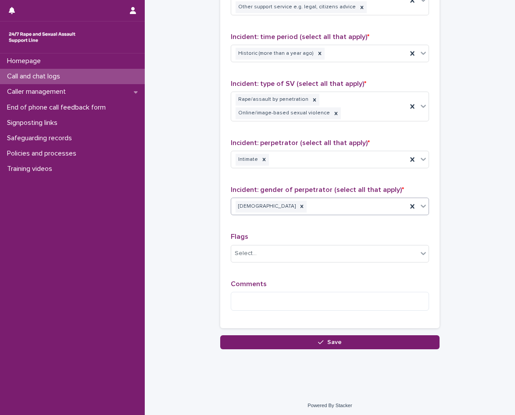
scroll to position [628, 0]
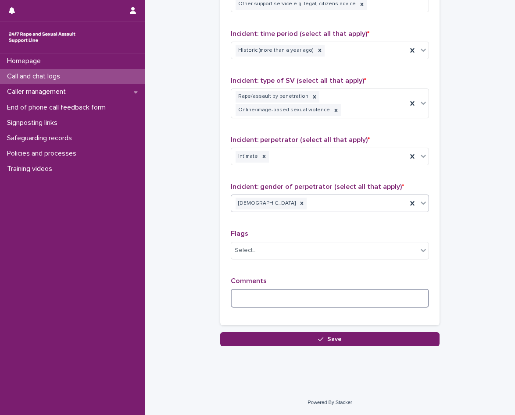
click at [254, 304] on textarea at bounding box center [330, 298] width 198 height 19
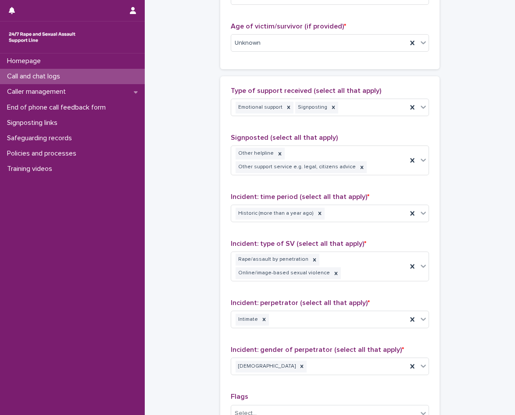
scroll to position [643, 0]
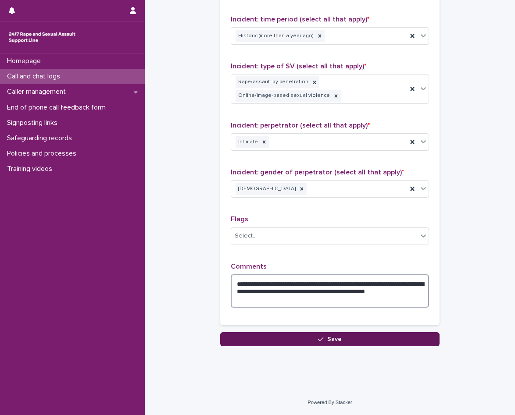
type textarea "**********"
click at [307, 336] on button "Save" at bounding box center [329, 340] width 219 height 14
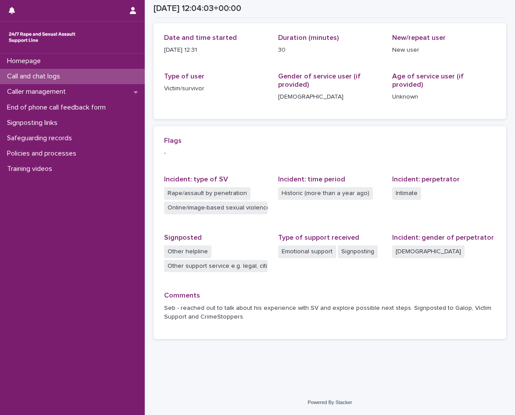
scroll to position [97, 0]
click at [59, 95] on p "Caller management" at bounding box center [38, 92] width 69 height 8
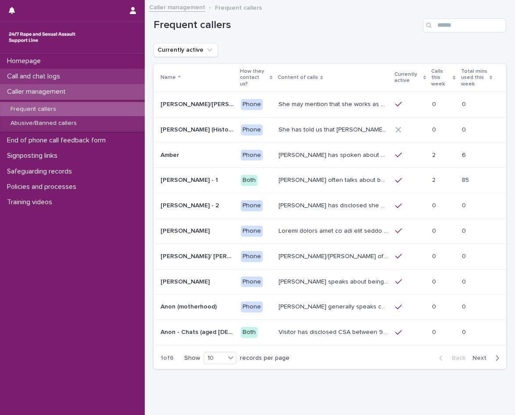
click at [75, 83] on div "Call and chat logs" at bounding box center [72, 76] width 145 height 15
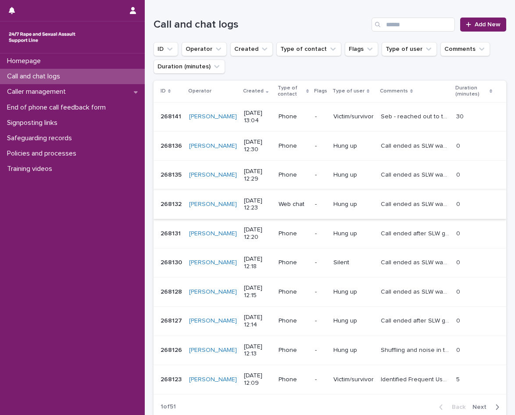
scroll to position [132, 0]
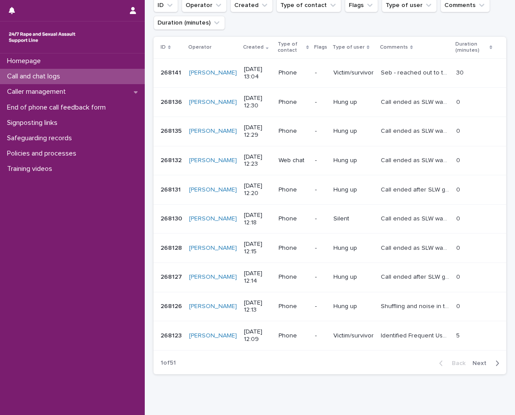
click at [483, 361] on span "Next" at bounding box center [482, 364] width 19 height 6
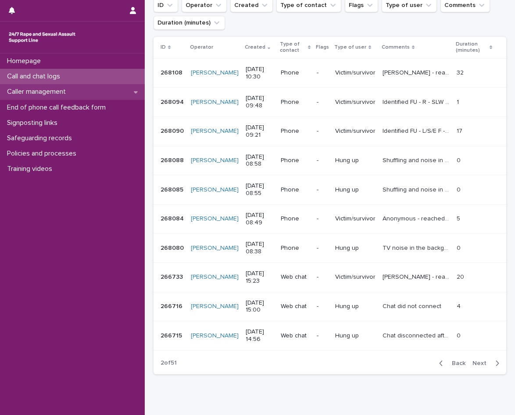
click at [71, 90] on p "Caller management" at bounding box center [38, 92] width 69 height 8
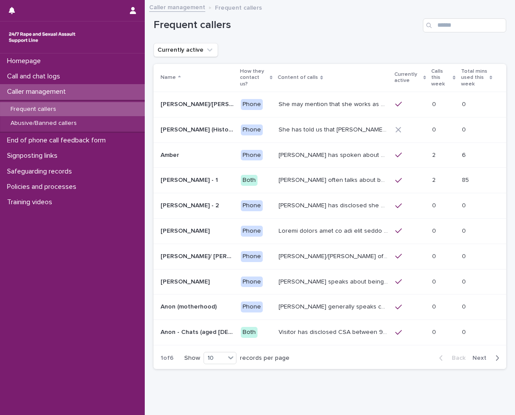
click at [89, 110] on div "Frequent callers" at bounding box center [72, 109] width 145 height 14
click at [485, 355] on span "Next" at bounding box center [482, 358] width 19 height 6
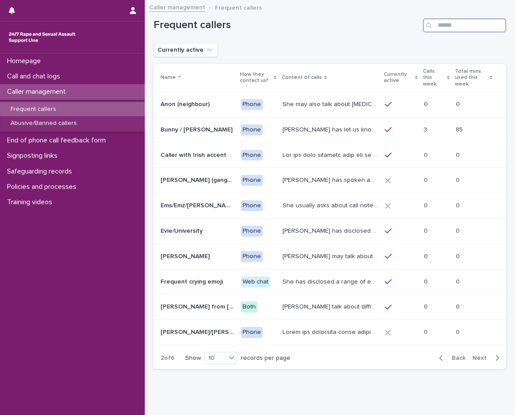
click at [439, 29] on input "Search" at bounding box center [464, 25] width 83 height 14
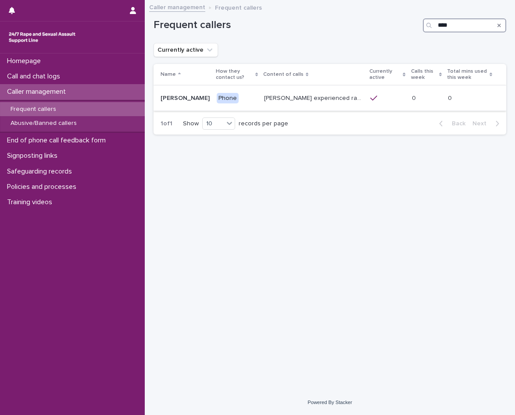
type input "****"
click at [357, 91] on td "Samantha experienced raped in her house by someone who stole her keys, it has b…" at bounding box center [314, 98] width 106 height 25
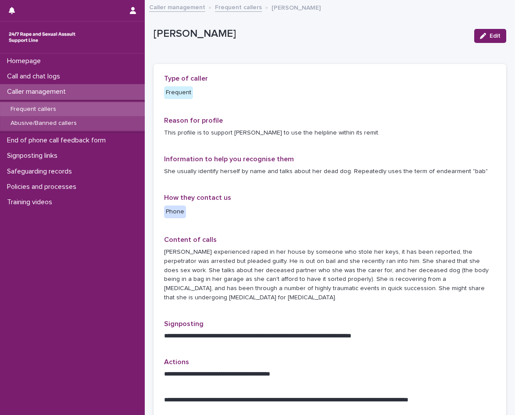
click at [50, 122] on p "Abusive/Banned callers" at bounding box center [44, 123] width 80 height 7
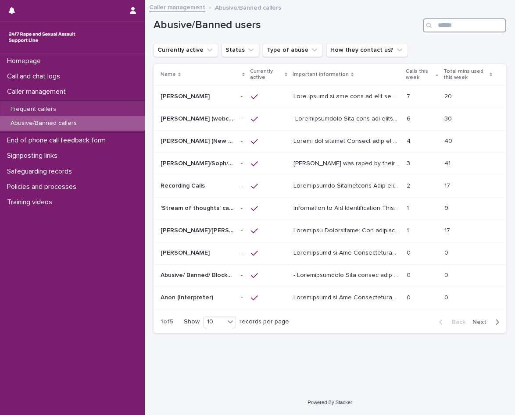
click at [457, 26] on input "Search" at bounding box center [464, 25] width 83 height 14
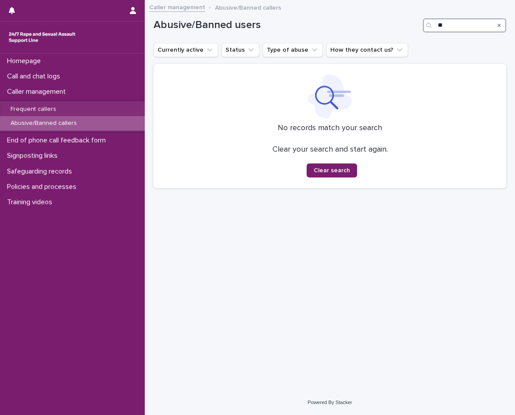
type input "*"
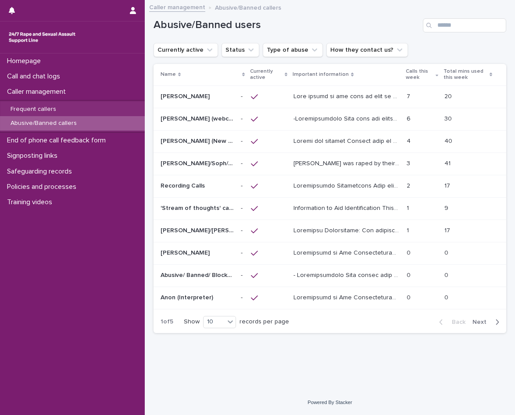
click at [487, 322] on span "Next" at bounding box center [482, 322] width 19 height 6
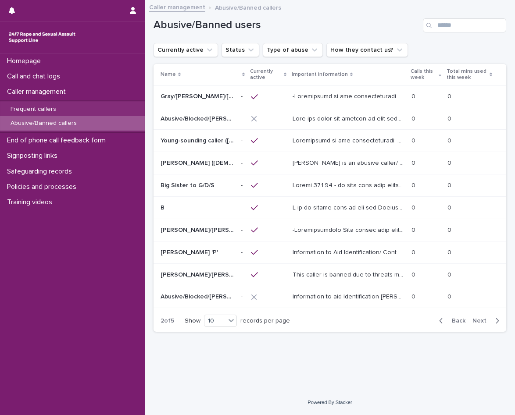
click at [487, 322] on span "Next" at bounding box center [482, 321] width 19 height 6
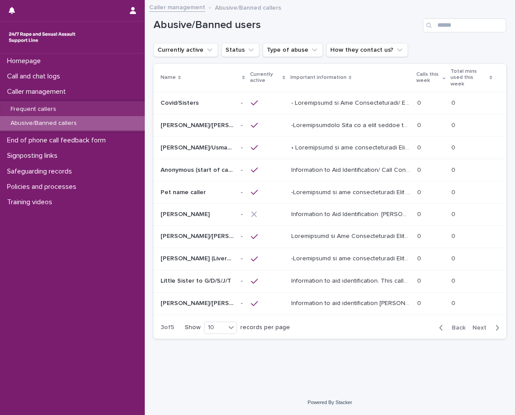
click at [487, 325] on span "Next" at bounding box center [482, 328] width 19 height 6
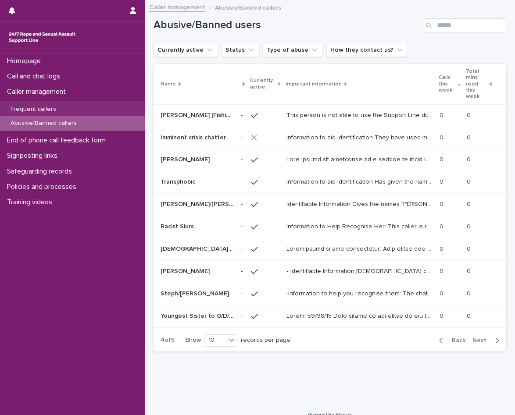
click at [398, 222] on p "Information to Help Recognise Her: This caller is racist towards team members w…" at bounding box center [360, 226] width 148 height 9
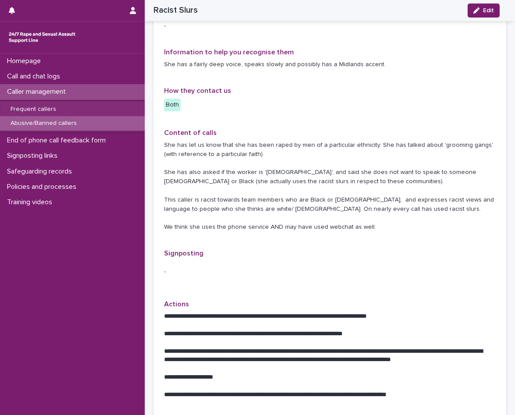
scroll to position [219, 0]
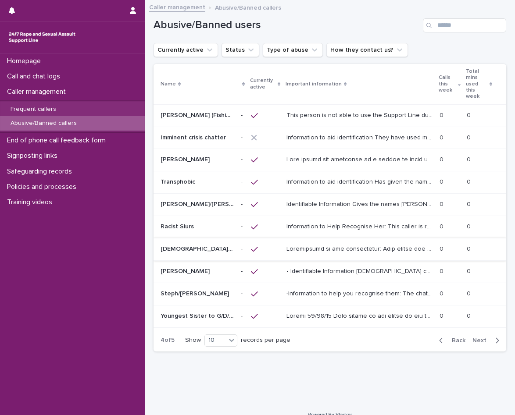
click at [495, 337] on div "button" at bounding box center [495, 341] width 7 height 8
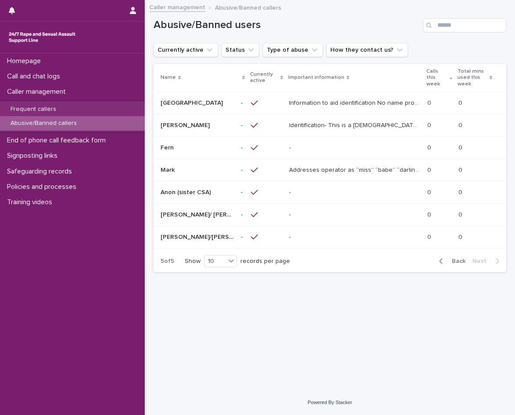
click at [351, 100] on div "Information to aid identification No name provided, Female caller, West Country…" at bounding box center [354, 103] width 131 height 14
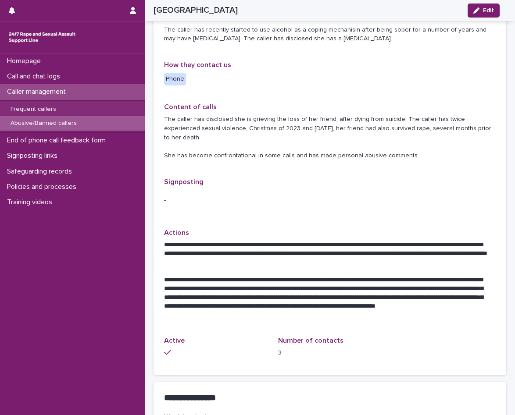
scroll to position [285, 0]
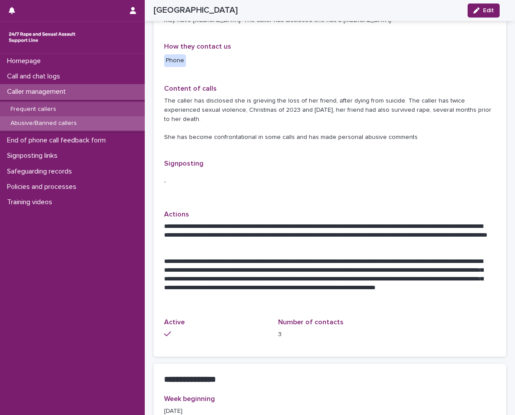
click at [73, 108] on div "Frequent callers" at bounding box center [72, 109] width 145 height 14
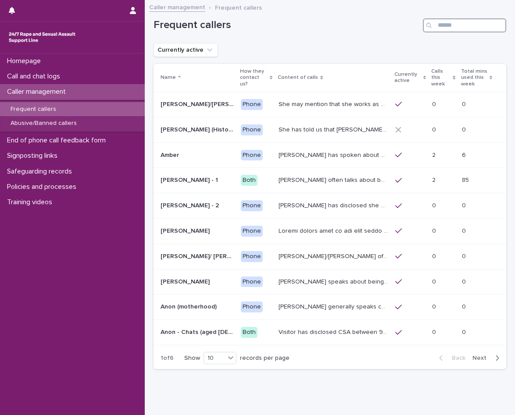
click at [461, 32] on input "Search" at bounding box center [464, 25] width 83 height 14
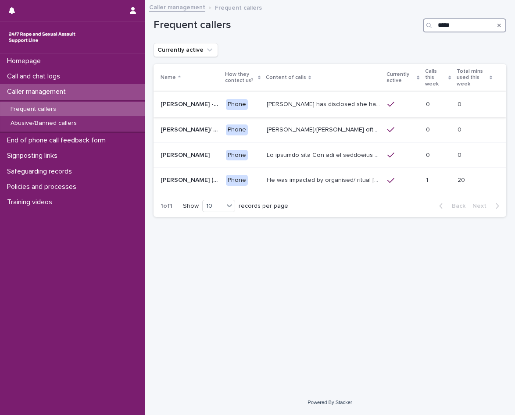
type input "*****"
click at [252, 99] on p "Phone" at bounding box center [243, 104] width 34 height 11
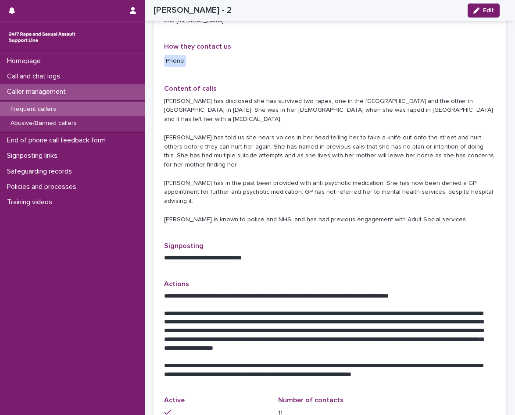
scroll to position [219, 0]
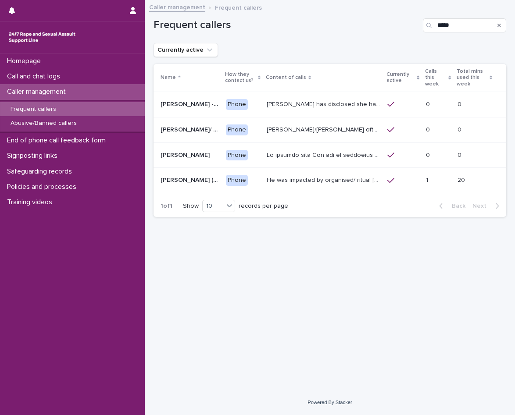
click at [290, 133] on td "Anna/Emma often talks about being raped at gunpoint at the age of 13/14 by her …" at bounding box center [323, 129] width 121 height 25
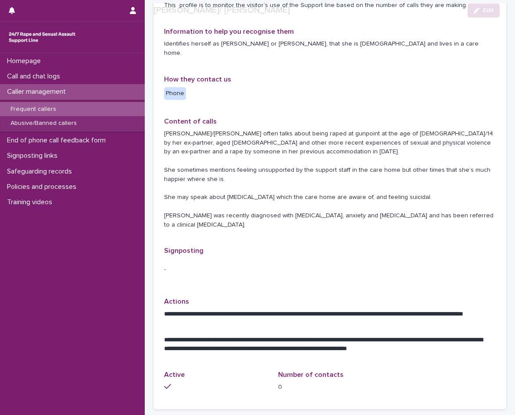
scroll to position [132, 0]
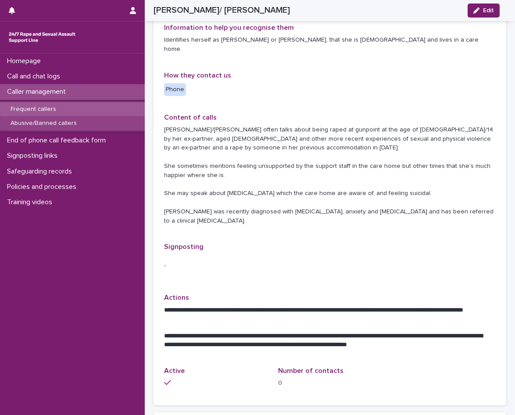
click at [53, 127] on p "Abusive/Banned callers" at bounding box center [44, 123] width 80 height 7
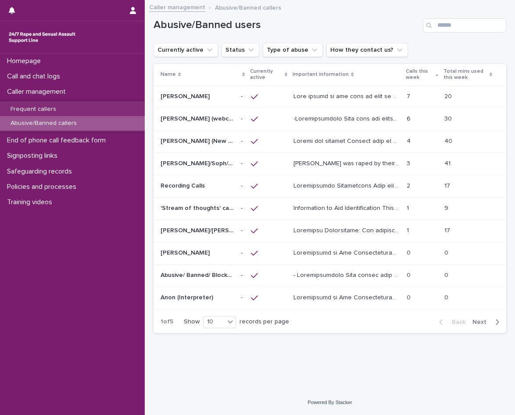
click at [467, 33] on div "Abusive/Banned users" at bounding box center [330, 22] width 353 height 42
click at [468, 22] on input "Search" at bounding box center [464, 25] width 83 height 14
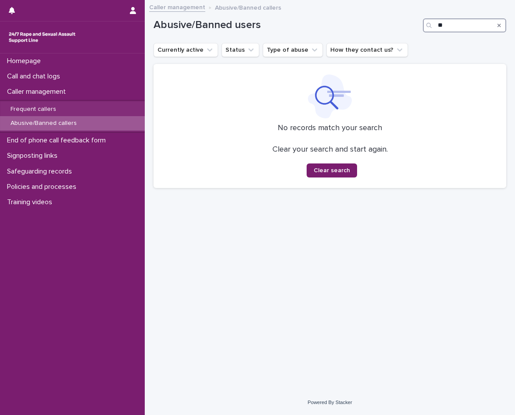
type input "*"
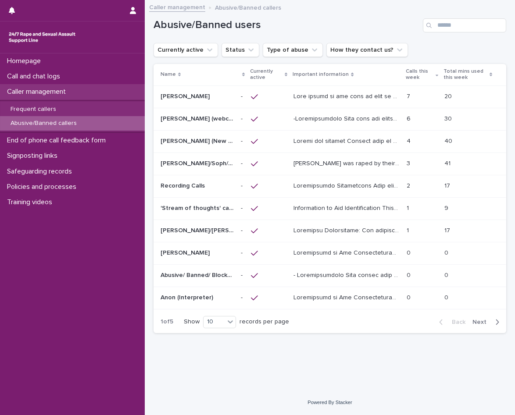
click at [65, 95] on p "Caller management" at bounding box center [38, 92] width 69 height 8
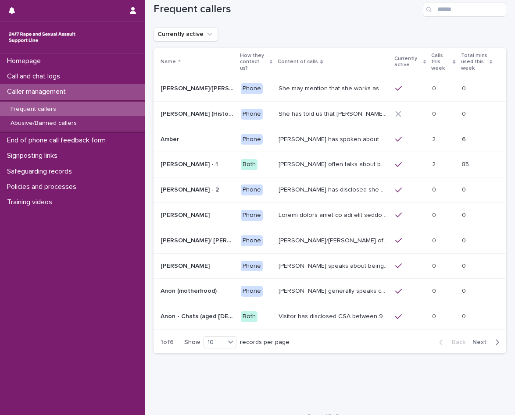
scroll to position [23, 0]
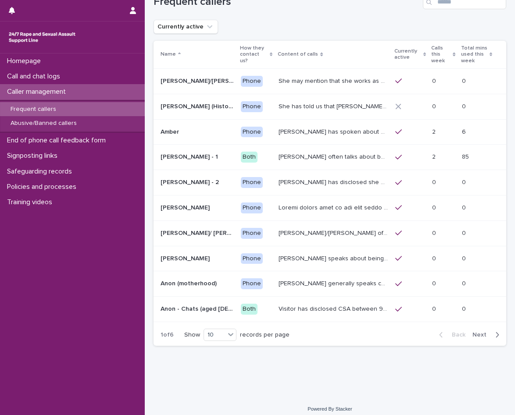
click at [75, 87] on div "Caller management" at bounding box center [72, 91] width 145 height 15
click at [71, 75] on div "Call and chat logs" at bounding box center [72, 76] width 145 height 15
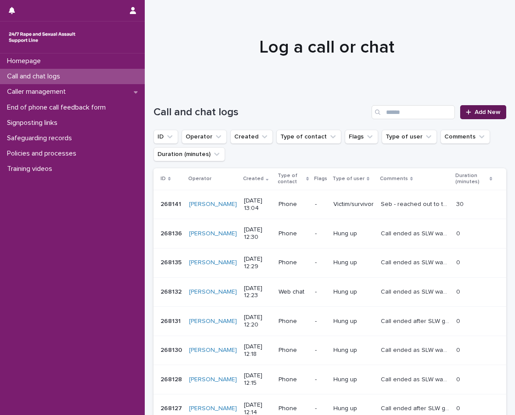
click at [471, 117] on link "Add New" at bounding box center [483, 112] width 46 height 14
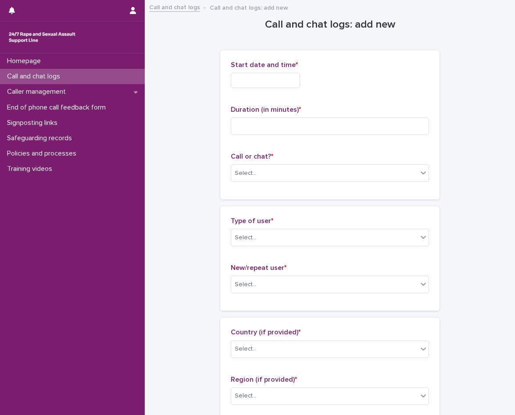
click at [252, 79] on input "text" at bounding box center [265, 80] width 69 height 15
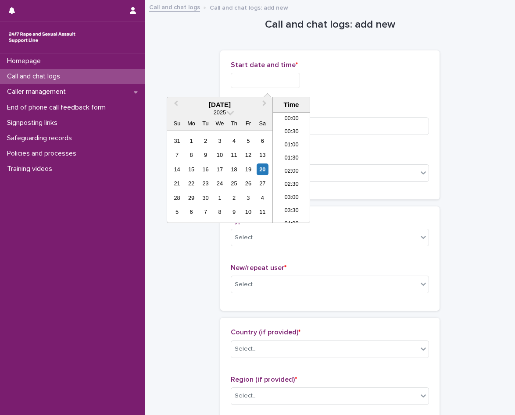
scroll to position [307, 0]
click at [293, 170] on li "13:30" at bounding box center [291, 167] width 37 height 13
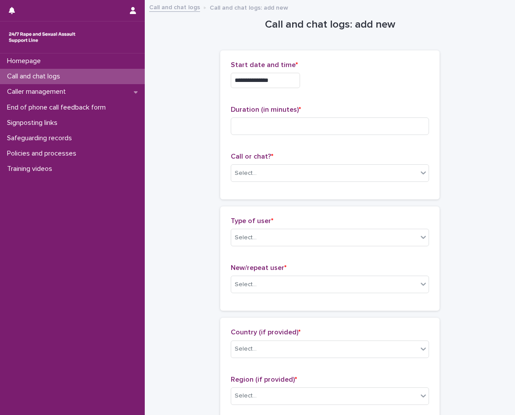
click at [284, 88] on input "**********" at bounding box center [265, 80] width 69 height 15
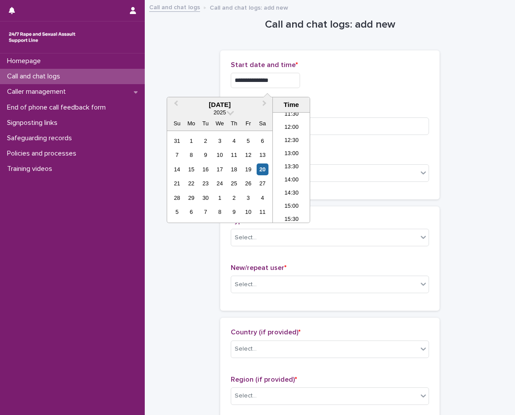
type input "**********"
click at [389, 63] on p "Start date and time *" at bounding box center [330, 65] width 198 height 8
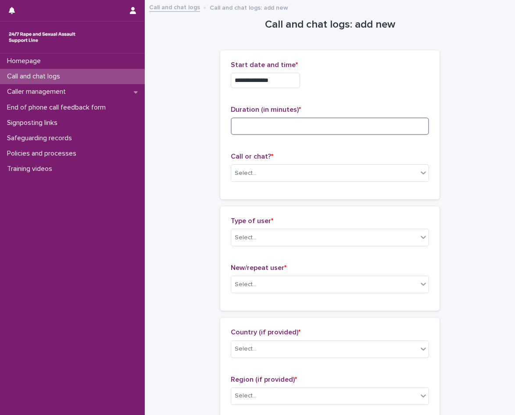
click at [291, 121] on input at bounding box center [330, 127] width 198 height 18
type input "**"
click at [287, 176] on div "Select..." at bounding box center [324, 173] width 186 height 14
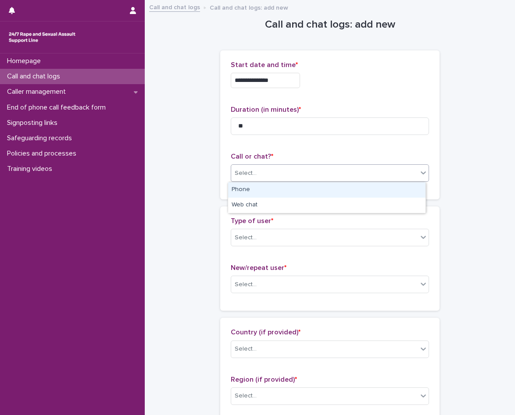
click at [257, 193] on div "Phone" at bounding box center [326, 190] width 197 height 15
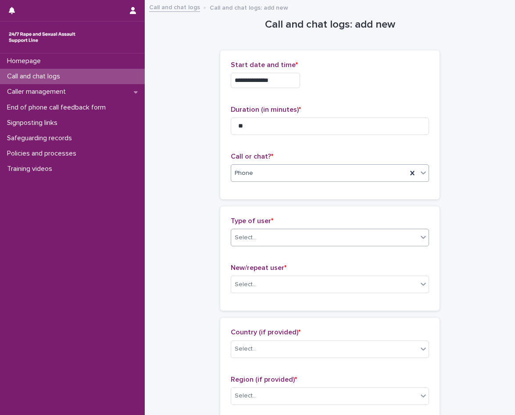
click at [267, 245] on div "Select..." at bounding box center [324, 238] width 186 height 14
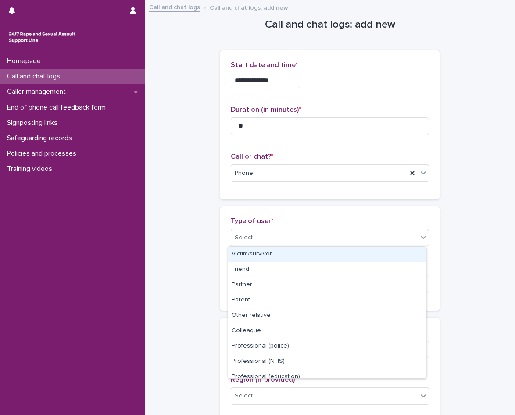
click at [271, 260] on div "Victim/survivor" at bounding box center [326, 254] width 197 height 15
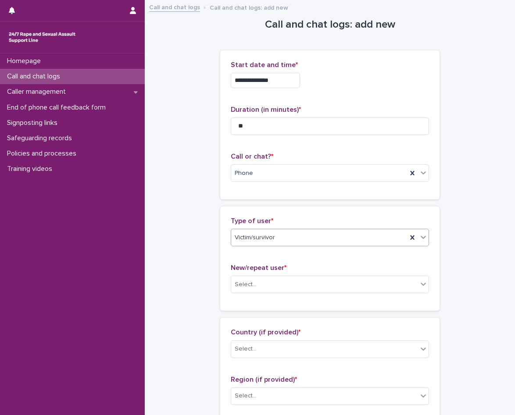
scroll to position [132, 0]
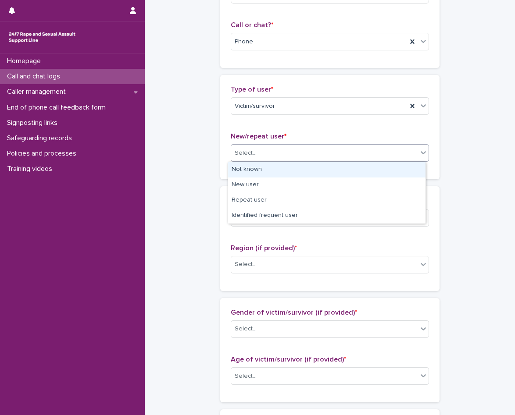
click at [276, 150] on div "Select..." at bounding box center [324, 153] width 186 height 14
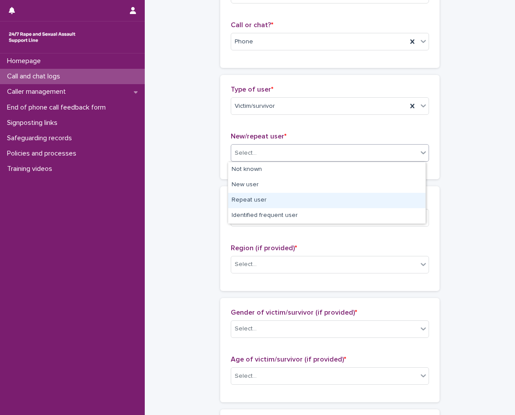
click at [267, 198] on div "Repeat user" at bounding box center [326, 200] width 197 height 15
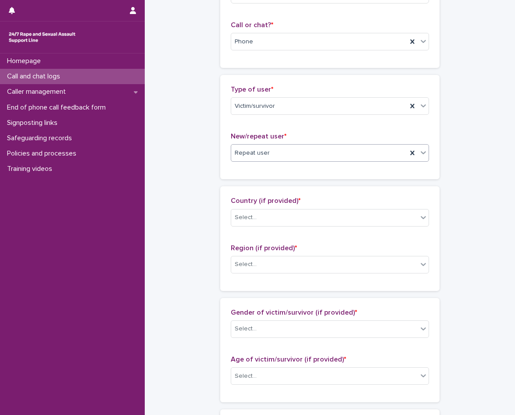
scroll to position [219, 0]
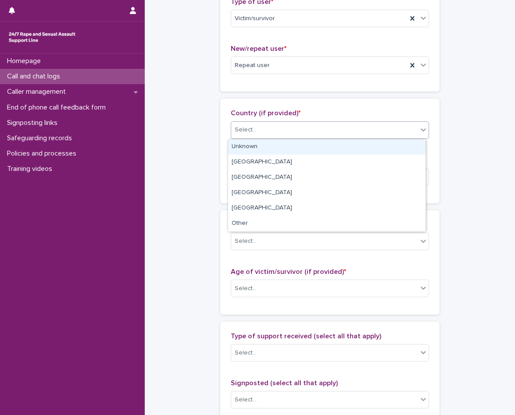
click at [275, 132] on div "Select..." at bounding box center [324, 130] width 186 height 14
click at [271, 140] on div "Unknown" at bounding box center [326, 147] width 197 height 15
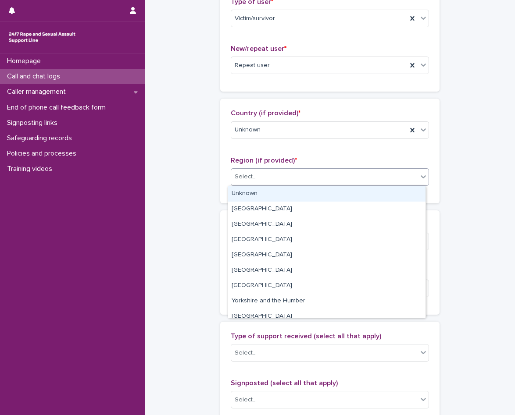
click at [265, 183] on div "Select..." at bounding box center [324, 177] width 186 height 14
click at [261, 190] on div "Unknown" at bounding box center [326, 193] width 197 height 15
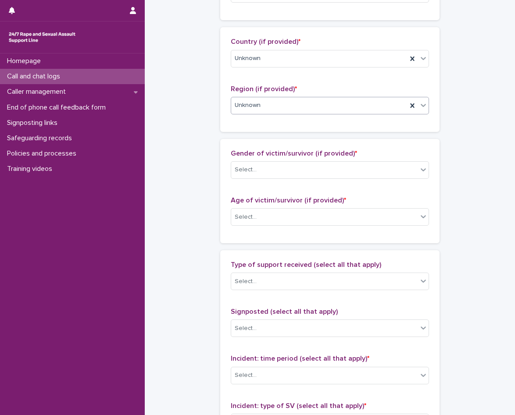
scroll to position [307, 0]
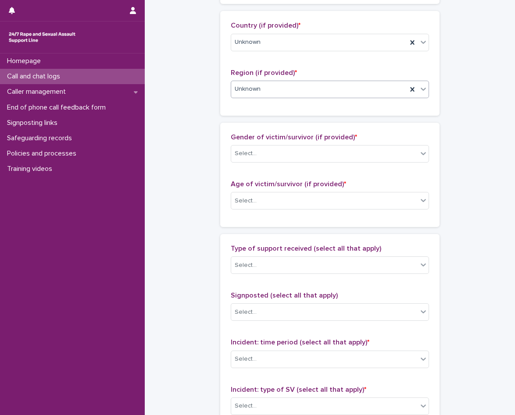
click at [270, 163] on div "Gender of victim/survivor (if provided) * Select..." at bounding box center [330, 151] width 198 height 36
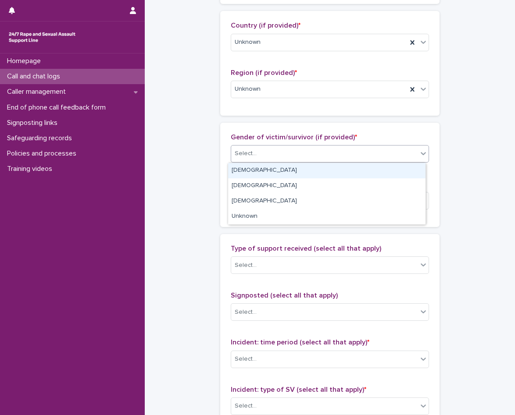
click at [270, 161] on div "Select..." at bounding box center [324, 154] width 186 height 14
click at [268, 168] on div "Female" at bounding box center [326, 170] width 197 height 15
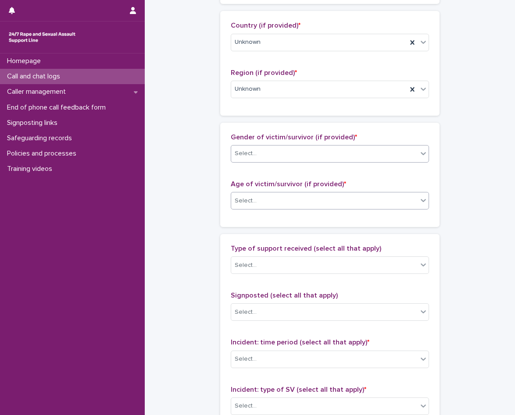
click at [266, 207] on div "Select..." at bounding box center [324, 201] width 186 height 14
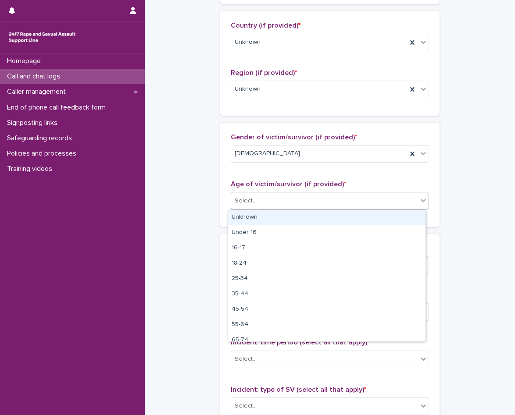
click at [266, 215] on div "Unknown" at bounding box center [326, 217] width 197 height 15
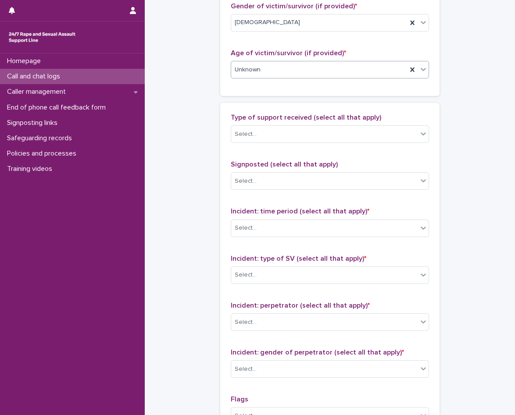
scroll to position [439, 0]
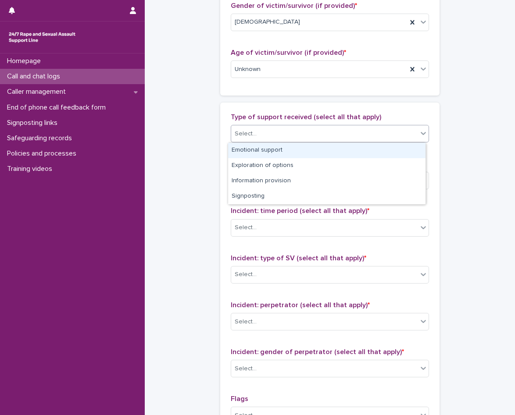
click at [275, 139] on div "Select..." at bounding box center [324, 134] width 186 height 14
click at [264, 151] on div "Emotional support" at bounding box center [326, 150] width 197 height 15
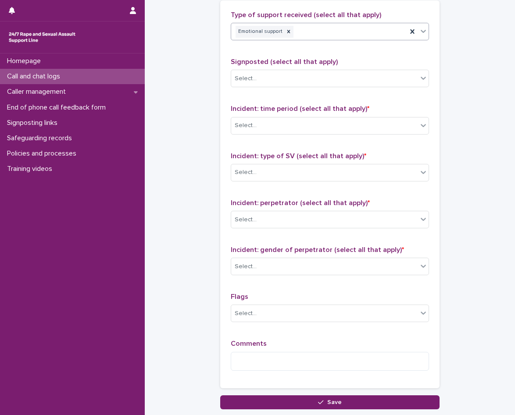
scroll to position [570, 0]
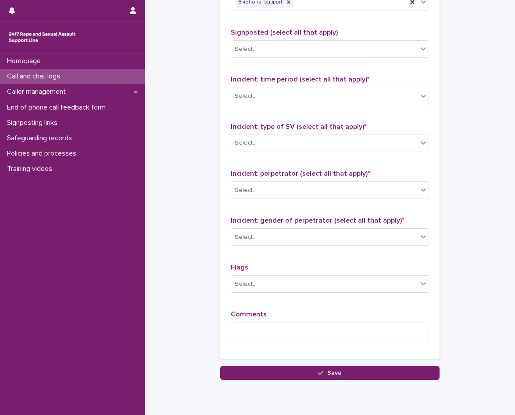
click at [275, 106] on div "Incident: time period (select all that apply) * Select..." at bounding box center [330, 93] width 198 height 36
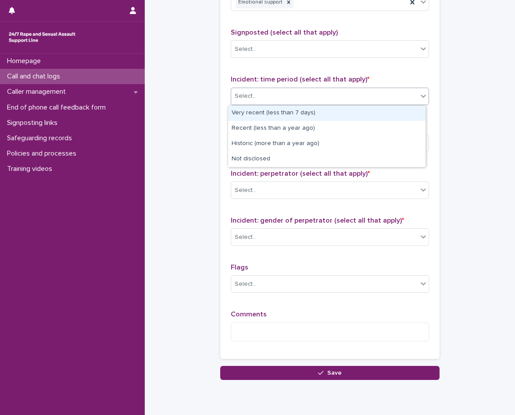
click at [278, 100] on div "Select..." at bounding box center [324, 96] width 186 height 14
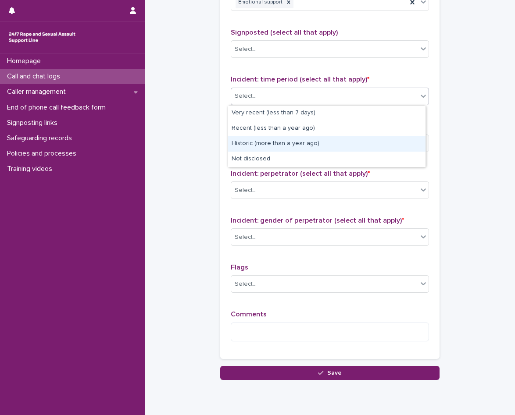
click at [270, 143] on div "Historic (more than a year ago)" at bounding box center [326, 143] width 197 height 15
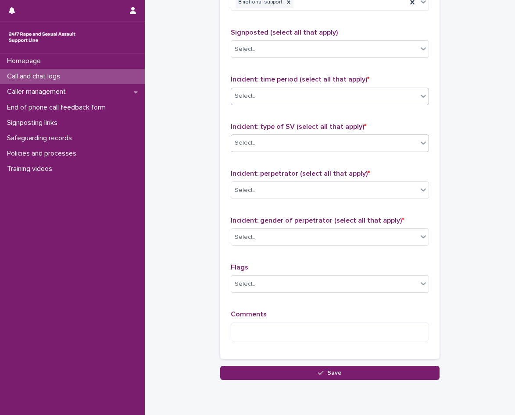
click at [268, 143] on div "Select..." at bounding box center [324, 143] width 186 height 14
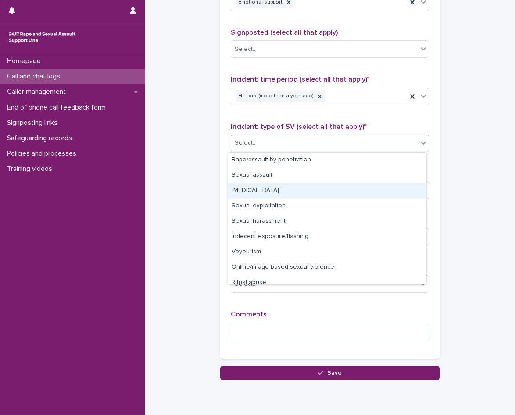
click at [283, 190] on div "Child sexual abuse" at bounding box center [326, 190] width 197 height 15
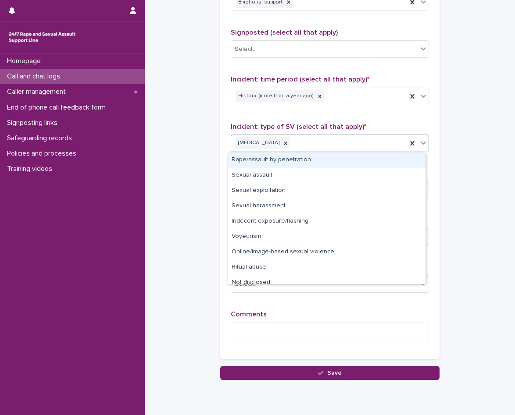
click at [308, 146] on div "Child sexual abuse" at bounding box center [319, 143] width 176 height 15
click at [290, 158] on div "Rape/assault by penetration" at bounding box center [326, 160] width 197 height 15
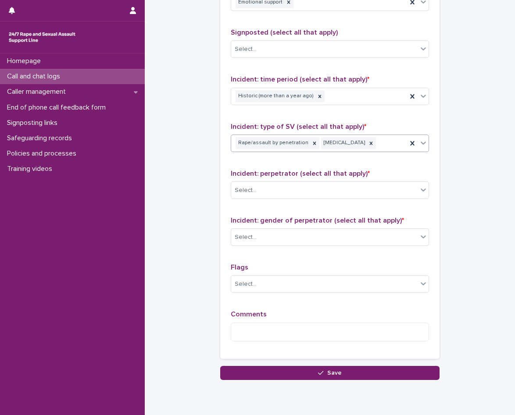
scroll to position [604, 0]
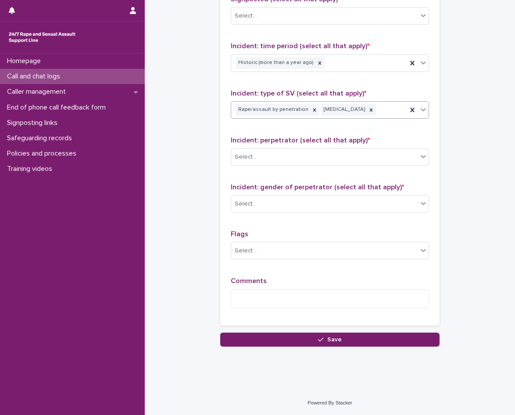
click at [306, 148] on div "Incident: perpetrator (select all that apply) * Select..." at bounding box center [330, 154] width 198 height 36
click at [297, 157] on div "Select..." at bounding box center [324, 157] width 186 height 14
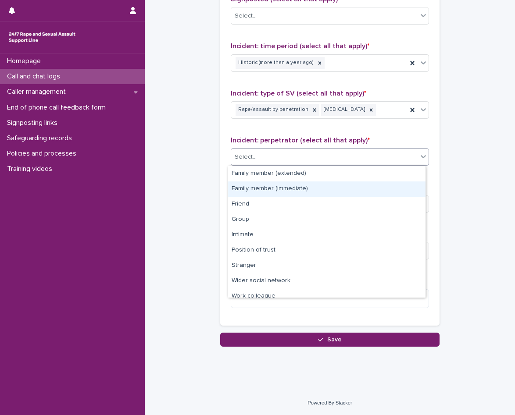
drag, startPoint x: 283, startPoint y: 181, endPoint x: 282, endPoint y: 185, distance: 4.4
click at [282, 185] on div "Family member (immediate)" at bounding box center [326, 189] width 197 height 15
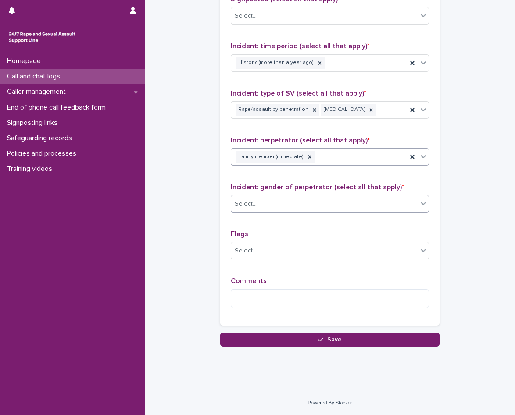
click at [312, 205] on div "Select..." at bounding box center [324, 204] width 186 height 14
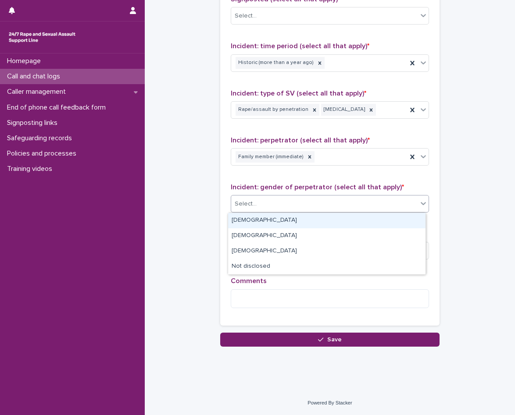
click at [280, 216] on div "Male" at bounding box center [326, 220] width 197 height 15
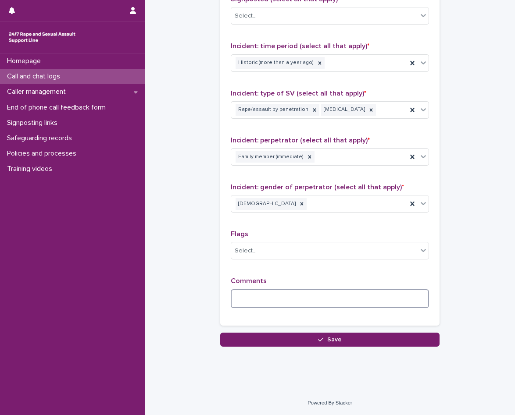
click at [288, 298] on textarea at bounding box center [330, 299] width 198 height 19
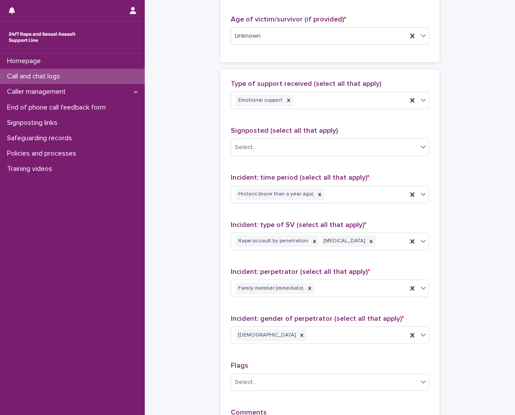
scroll to position [611, 0]
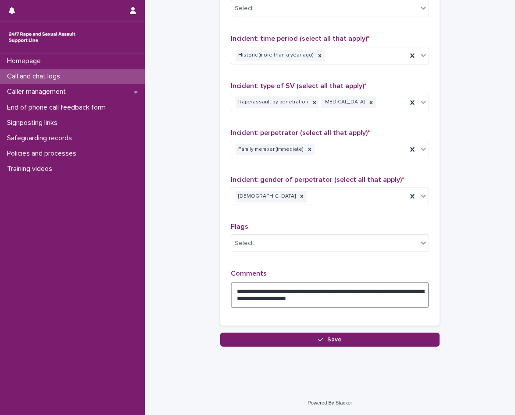
type textarea "**********"
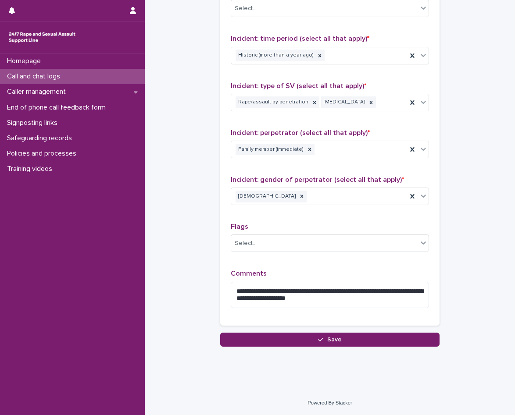
click at [289, 344] on button "Save" at bounding box center [329, 340] width 219 height 14
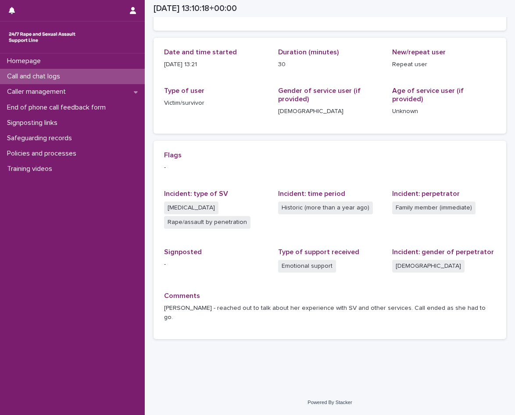
scroll to position [73, 0]
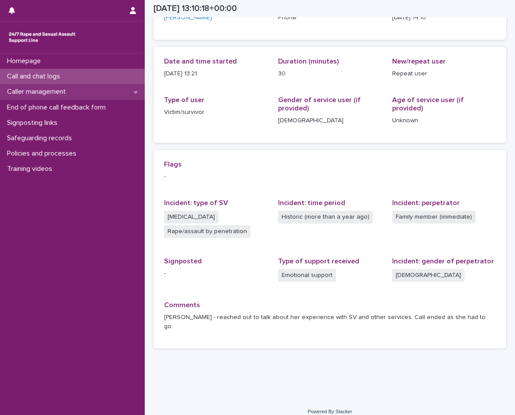
click at [79, 92] on div "Caller management" at bounding box center [72, 91] width 145 height 15
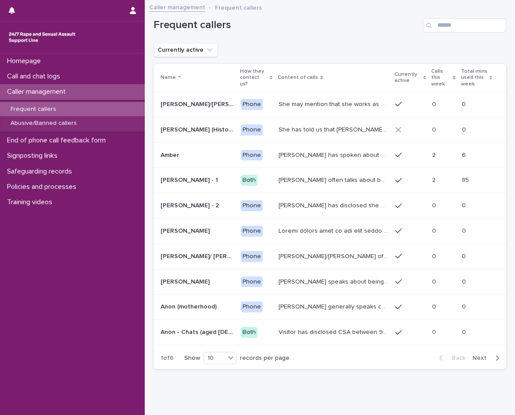
click at [57, 112] on p "Frequent callers" at bounding box center [34, 109] width 60 height 7
click at [74, 82] on div "Call and chat logs" at bounding box center [72, 76] width 145 height 15
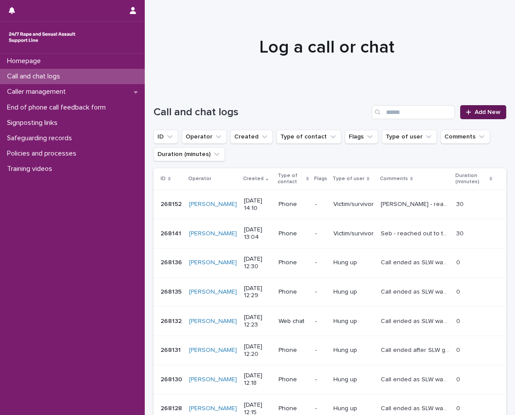
click at [486, 117] on link "Add New" at bounding box center [483, 112] width 46 height 14
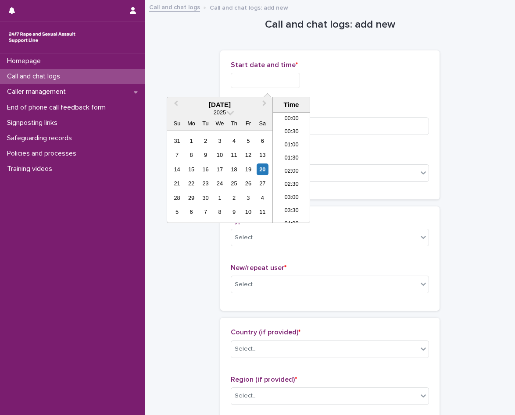
click at [231, 78] on input "text" at bounding box center [265, 80] width 69 height 15
click at [293, 171] on li "14:00" at bounding box center [291, 167] width 37 height 13
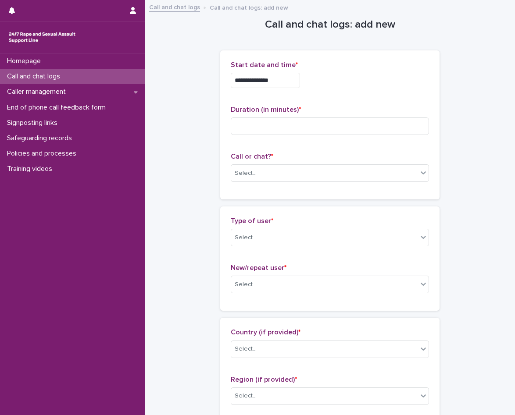
click at [291, 86] on input "**********" at bounding box center [265, 80] width 69 height 15
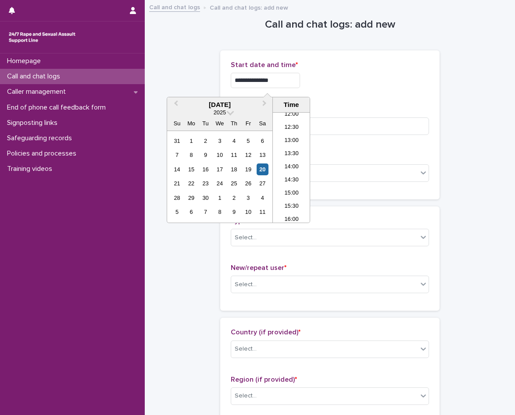
type input "**********"
click at [326, 75] on div "**********" at bounding box center [330, 80] width 198 height 15
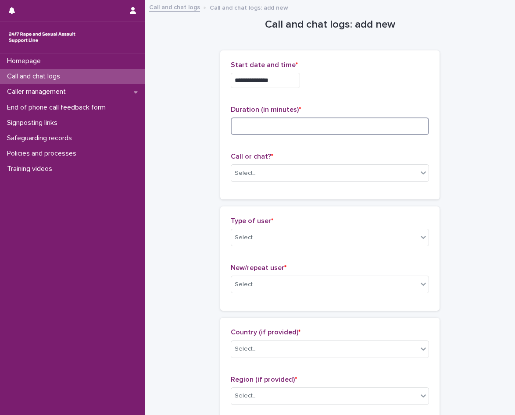
click at [327, 126] on input at bounding box center [330, 127] width 198 height 18
type input "*"
click at [291, 176] on div "Select..." at bounding box center [324, 173] width 186 height 14
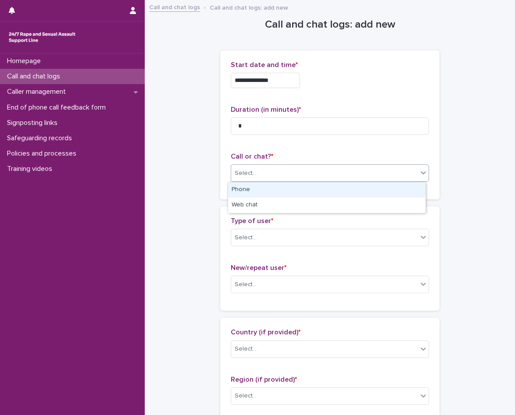
click at [270, 190] on div "Phone" at bounding box center [326, 190] width 197 height 15
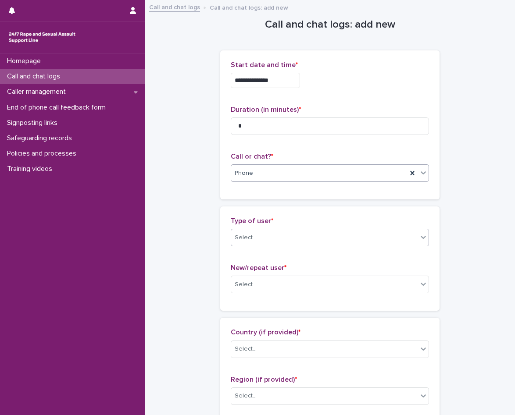
click at [285, 244] on div "Select..." at bounding box center [324, 238] width 186 height 14
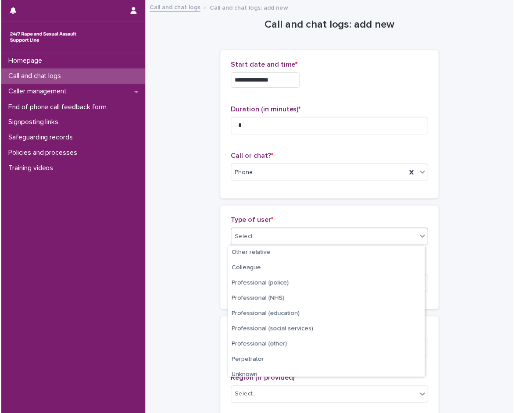
scroll to position [99, 0]
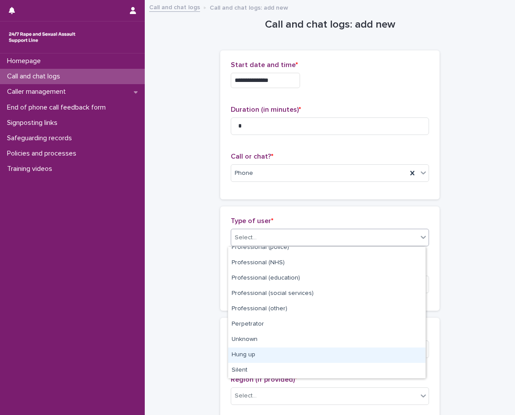
click at [265, 352] on div "Hung up" at bounding box center [326, 355] width 197 height 15
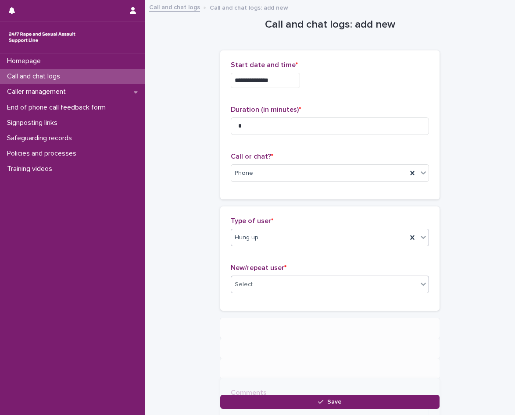
click at [275, 281] on div "Select..." at bounding box center [324, 285] width 186 height 14
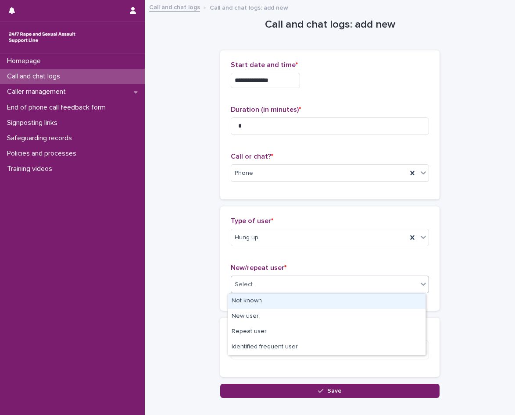
click at [264, 304] on div "Not known" at bounding box center [326, 301] width 197 height 15
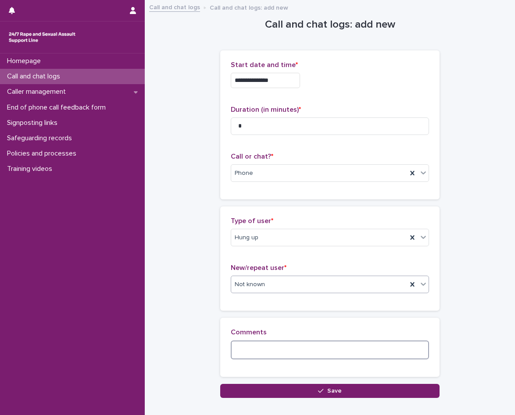
click at [274, 354] on textarea at bounding box center [330, 350] width 198 height 19
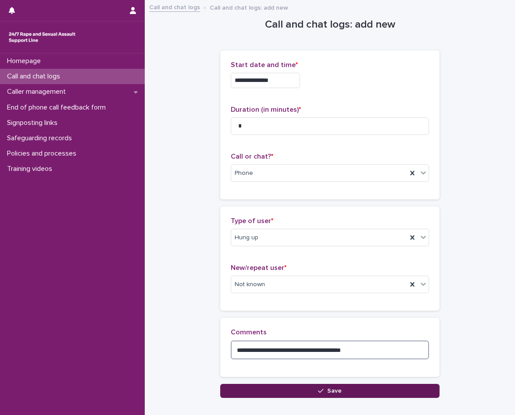
type textarea "**********"
click at [294, 397] on button "Save" at bounding box center [329, 391] width 219 height 14
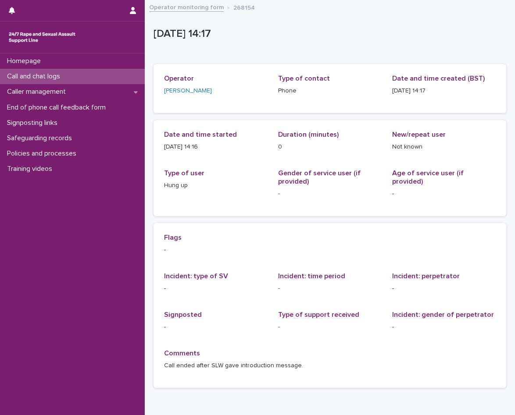
click at [84, 79] on div "Call and chat logs" at bounding box center [72, 76] width 145 height 15
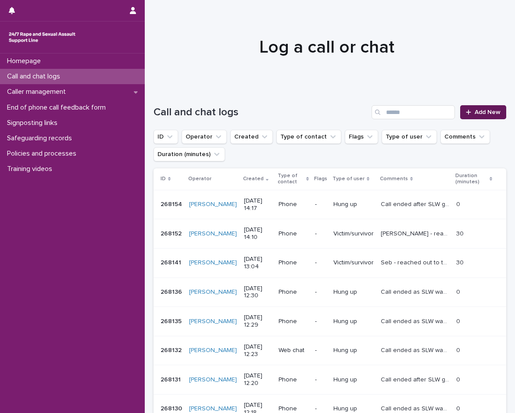
click at [483, 118] on link "Add New" at bounding box center [483, 112] width 46 height 14
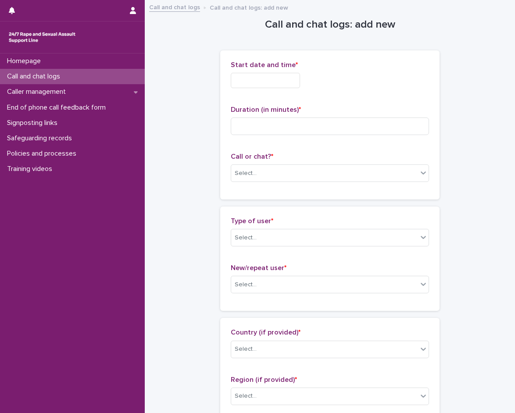
click at [272, 84] on input "text" at bounding box center [265, 80] width 69 height 15
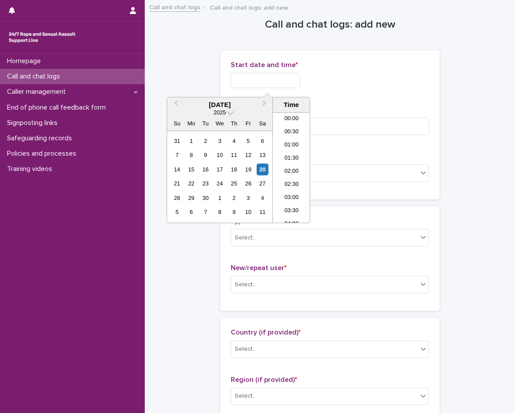
scroll to position [333, 0]
click at [285, 162] on li "14:30" at bounding box center [291, 167] width 37 height 13
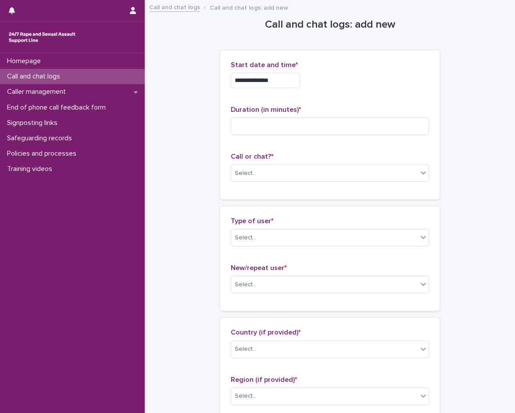
click at [286, 78] on input "**********" at bounding box center [265, 80] width 69 height 15
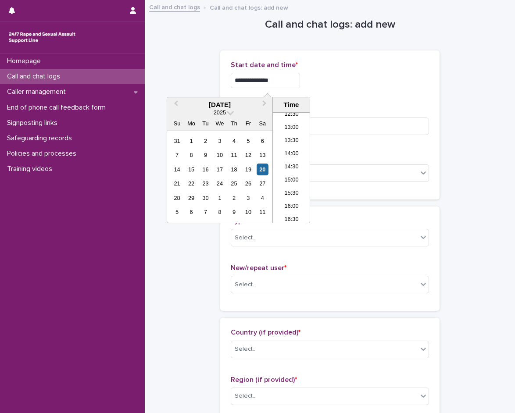
type input "**********"
click at [338, 89] on div "**********" at bounding box center [330, 78] width 198 height 34
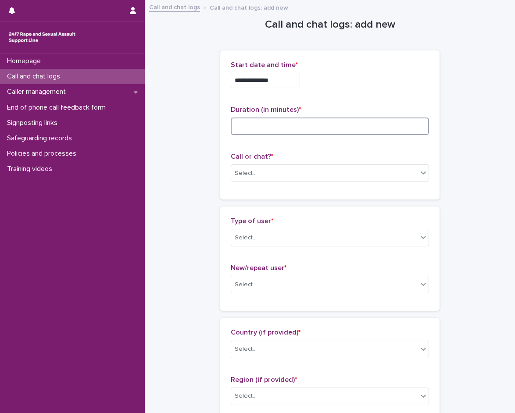
click at [306, 118] on input at bounding box center [330, 127] width 198 height 18
type input "*"
click at [275, 173] on div "Select..." at bounding box center [324, 173] width 186 height 14
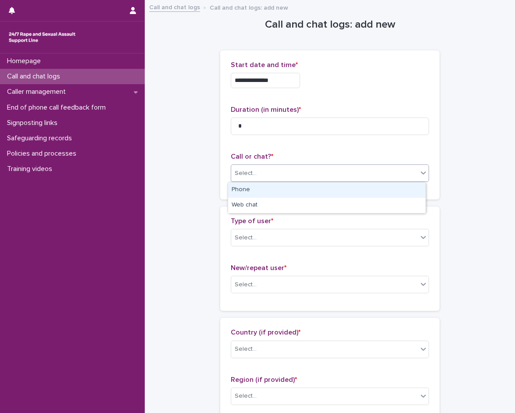
click at [274, 190] on div "Phone" at bounding box center [326, 190] width 197 height 15
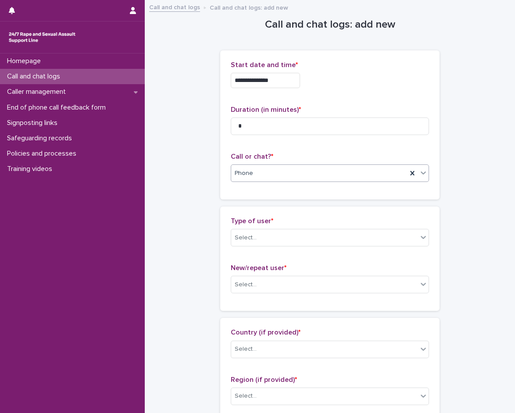
click at [277, 228] on div "Type of user * Select..." at bounding box center [330, 235] width 198 height 36
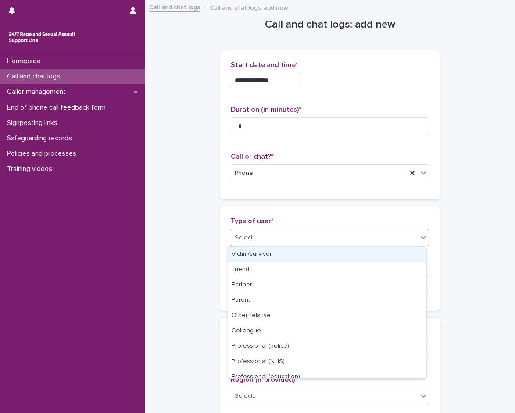
click at [277, 243] on div "Select..." at bounding box center [324, 238] width 186 height 14
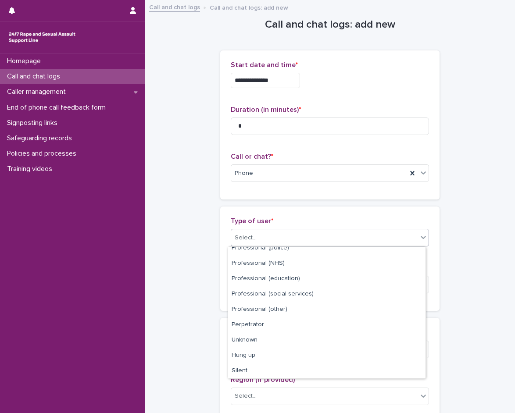
scroll to position [99, 0]
click at [271, 343] on div "Unknown" at bounding box center [326, 340] width 197 height 15
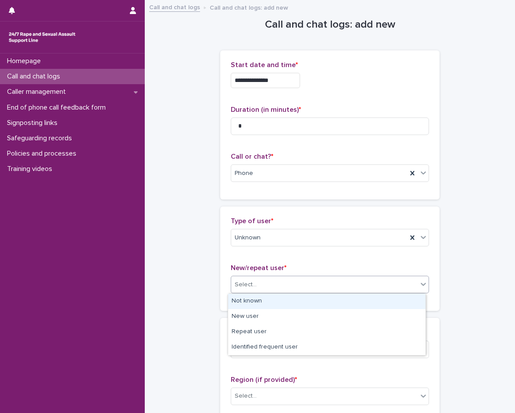
click at [313, 279] on div "Select..." at bounding box center [324, 285] width 186 height 14
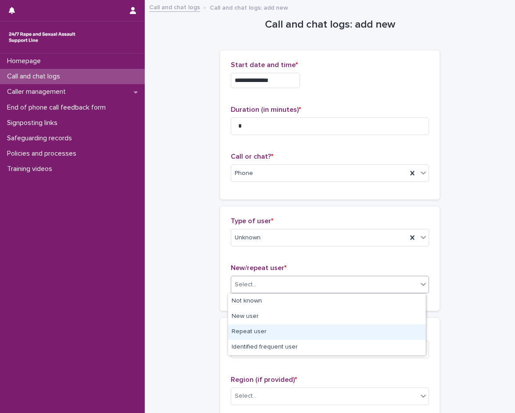
click at [282, 329] on div "Repeat user" at bounding box center [326, 332] width 197 height 15
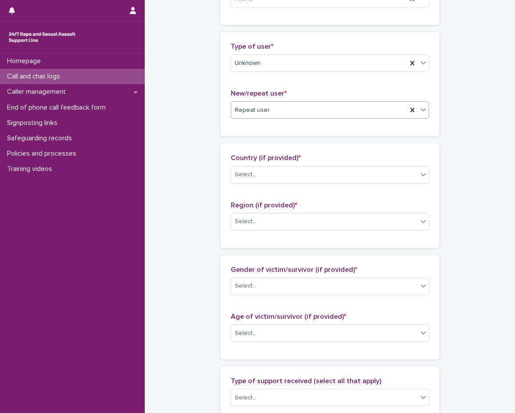
scroll to position [175, 0]
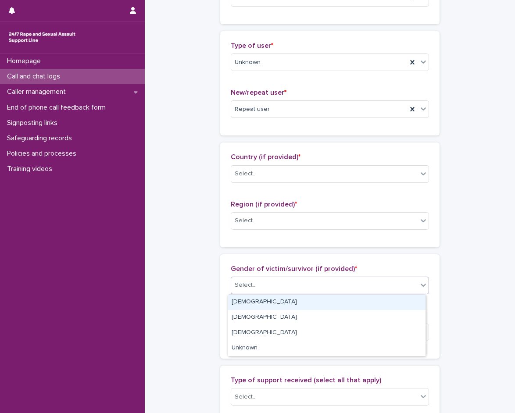
click at [283, 287] on div "Select..." at bounding box center [324, 285] width 186 height 14
drag, startPoint x: 270, startPoint y: 302, endPoint x: 268, endPoint y: 316, distance: 14.2
click at [269, 303] on div "Female" at bounding box center [326, 302] width 197 height 15
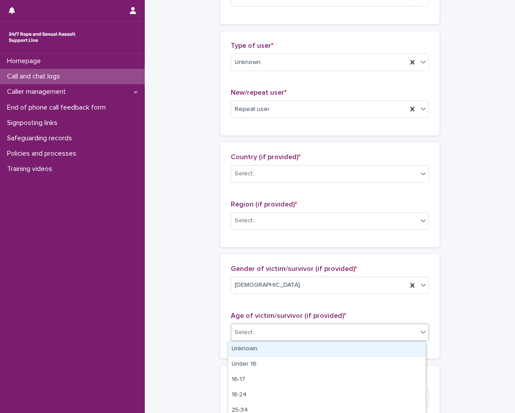
click at [268, 336] on div "Select..." at bounding box center [324, 333] width 186 height 14
click at [265, 346] on div "Unknown" at bounding box center [326, 349] width 197 height 15
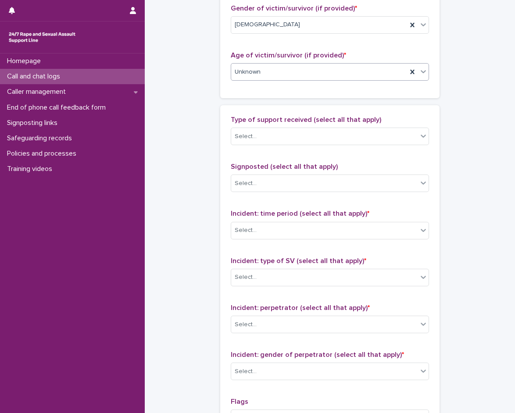
scroll to position [439, 0]
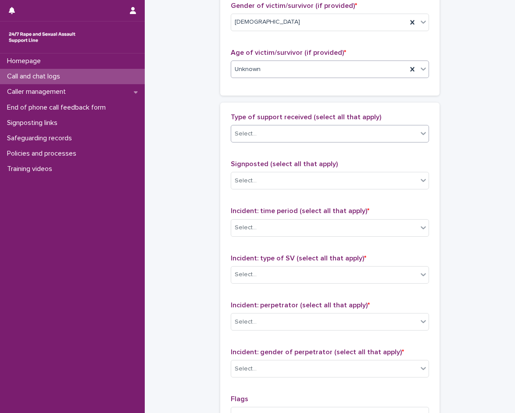
click at [283, 134] on div "Select..." at bounding box center [324, 134] width 186 height 14
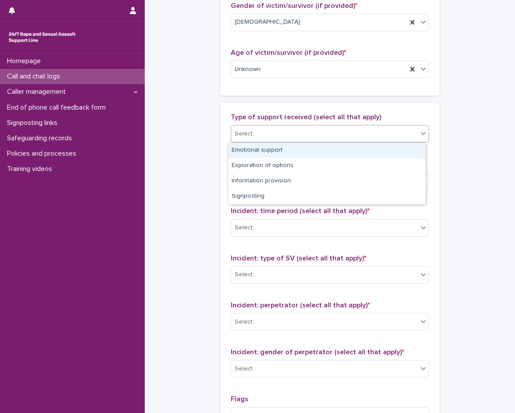
click at [283, 134] on div "Select..." at bounding box center [324, 134] width 186 height 14
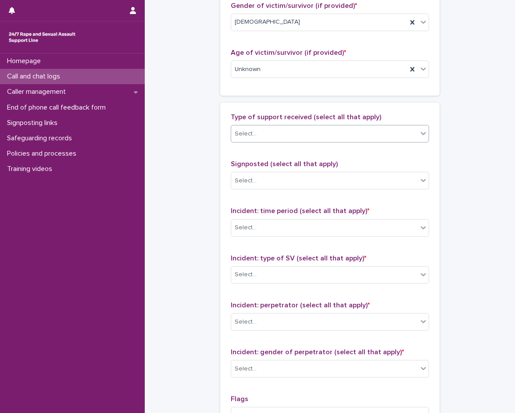
click at [283, 134] on div "Select..." at bounding box center [324, 134] width 186 height 14
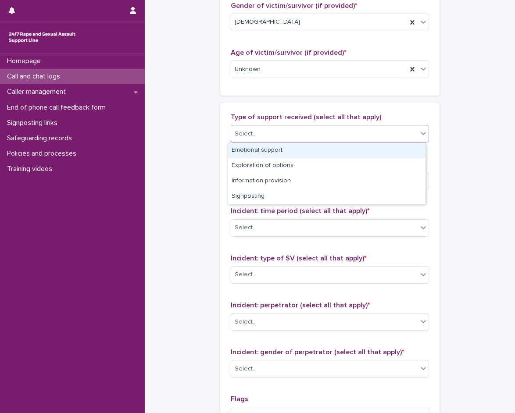
click at [282, 155] on div "Emotional support" at bounding box center [326, 150] width 197 height 15
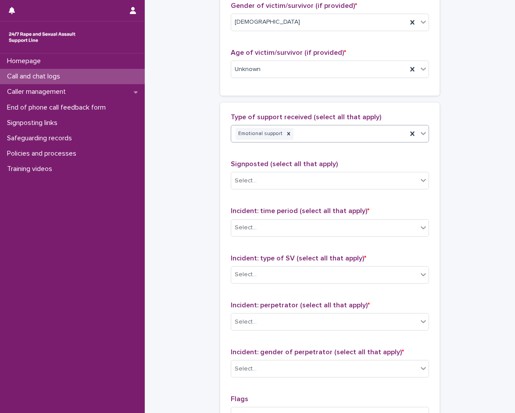
scroll to position [526, 0]
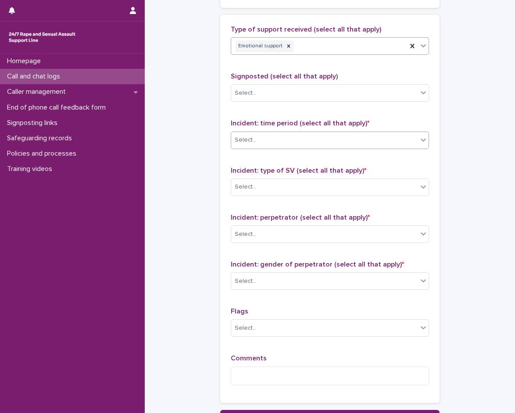
click at [283, 141] on div "Select..." at bounding box center [324, 140] width 186 height 14
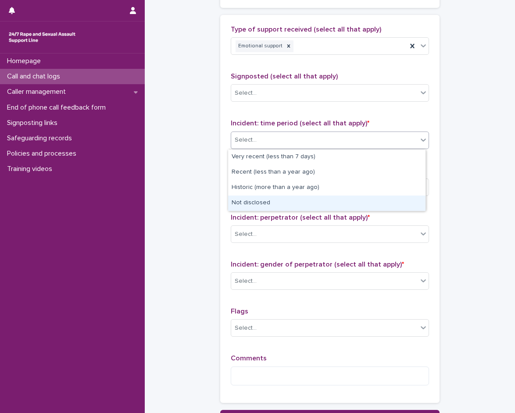
click at [283, 200] on div "Not disclosed" at bounding box center [326, 203] width 197 height 15
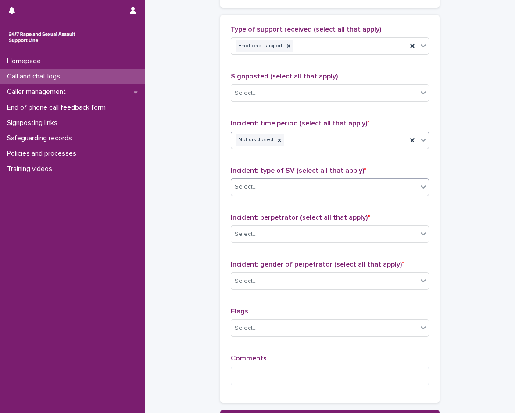
click at [285, 183] on div "Select..." at bounding box center [324, 187] width 186 height 14
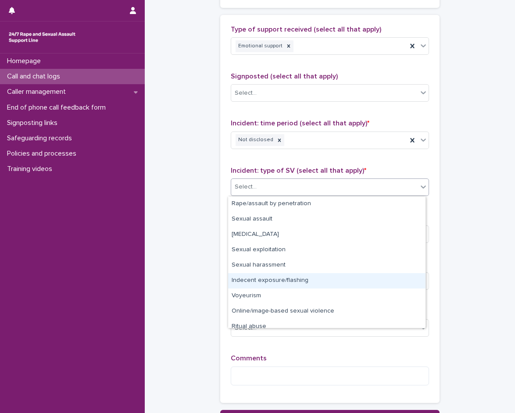
scroll to position [22, 0]
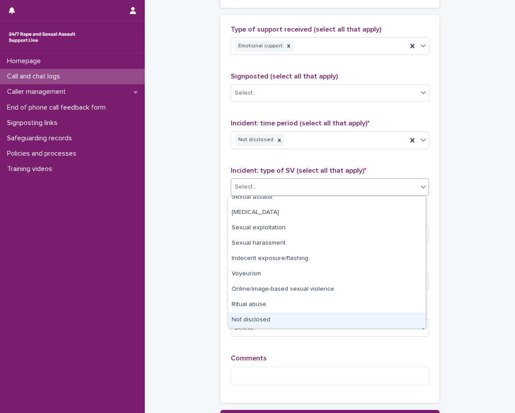
click at [260, 319] on div "Not disclosed" at bounding box center [326, 320] width 197 height 15
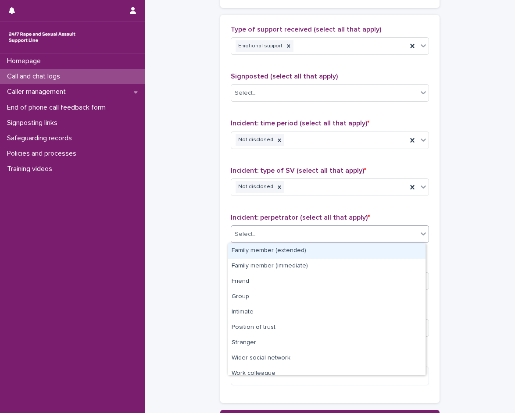
click at [280, 233] on div "Select..." at bounding box center [324, 234] width 186 height 14
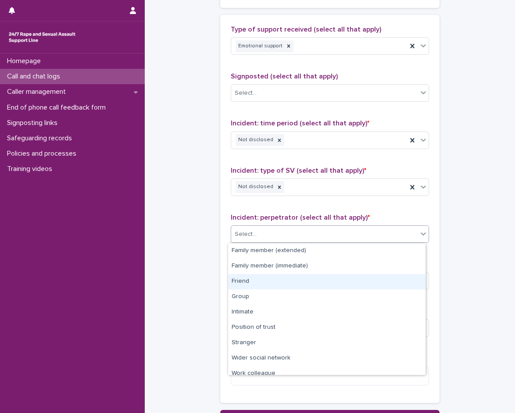
scroll to position [37, 0]
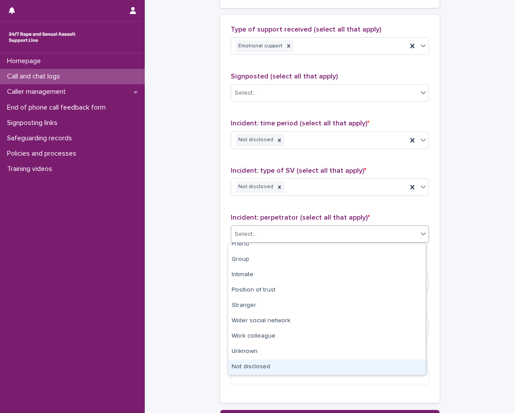
click at [256, 363] on div "Not disclosed" at bounding box center [326, 367] width 197 height 15
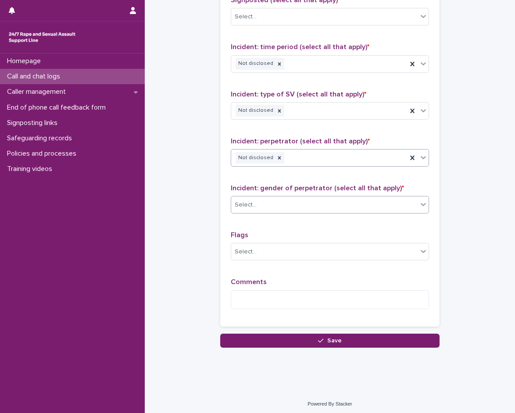
scroll to position [606, 0]
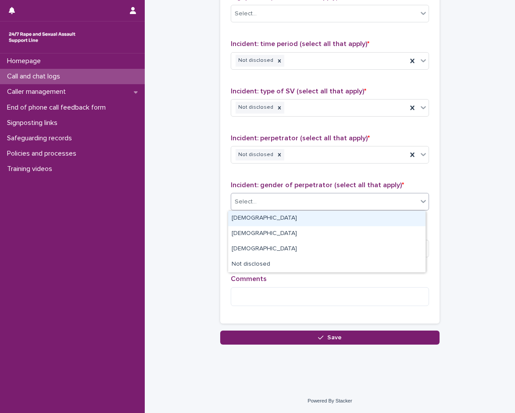
click at [297, 204] on div "Select..." at bounding box center [324, 202] width 186 height 14
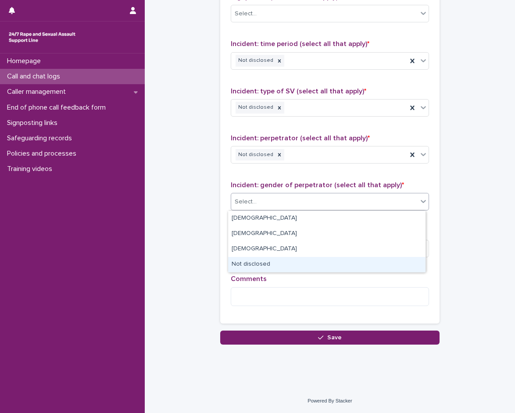
click at [276, 267] on div "Not disclosed" at bounding box center [326, 264] width 197 height 15
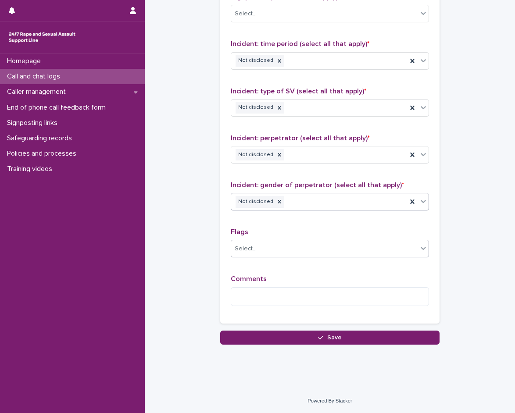
click at [260, 251] on div "Select..." at bounding box center [324, 249] width 186 height 14
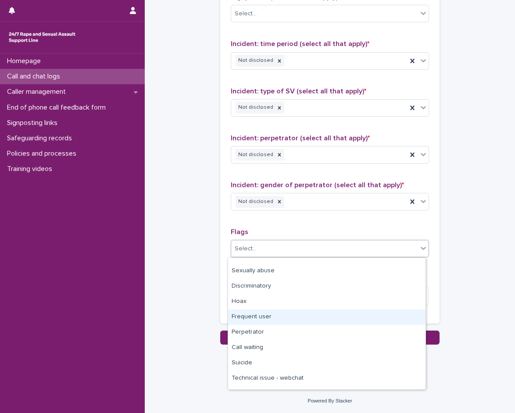
scroll to position [0, 0]
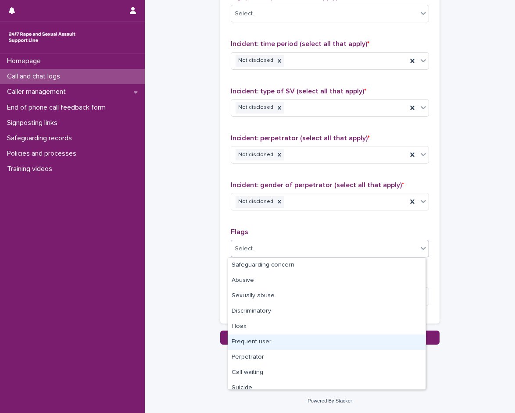
click at [310, 244] on div "Select..." at bounding box center [324, 249] width 186 height 14
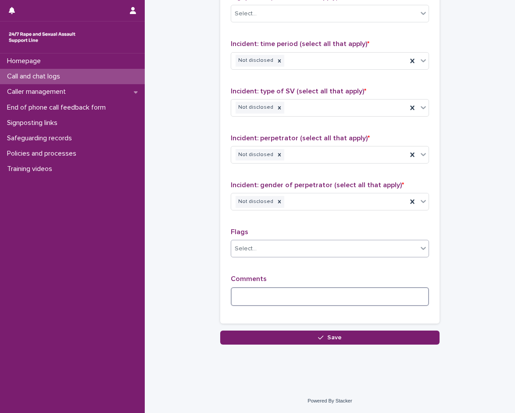
click at [280, 290] on textarea at bounding box center [330, 296] width 198 height 19
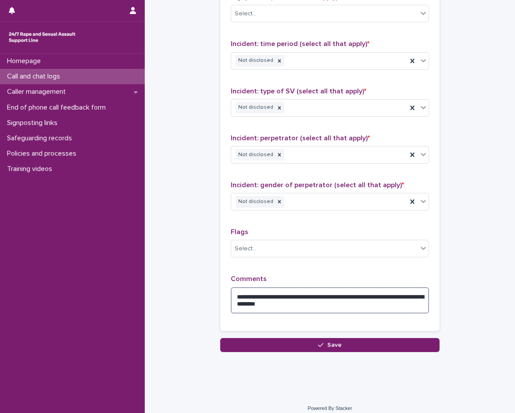
click at [253, 302] on textarea "**********" at bounding box center [330, 300] width 198 height 26
click at [325, 296] on textarea "**********" at bounding box center [330, 300] width 198 height 26
click at [330, 302] on textarea "**********" at bounding box center [330, 300] width 198 height 26
click at [366, 302] on textarea "**********" at bounding box center [330, 300] width 198 height 26
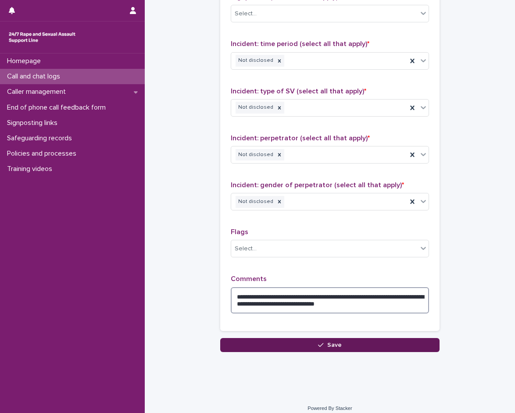
type textarea "**********"
click at [335, 349] on button "Save" at bounding box center [329, 345] width 219 height 14
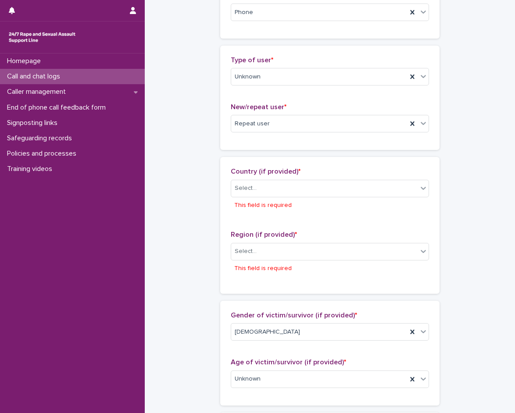
scroll to position [159, 0]
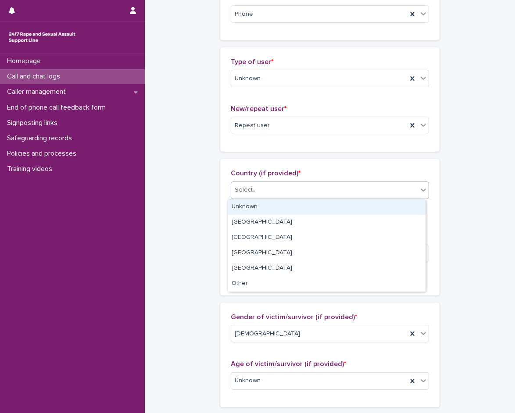
click at [284, 196] on div "Select..." at bounding box center [324, 190] width 186 height 14
click at [269, 203] on div "Unknown" at bounding box center [326, 207] width 197 height 15
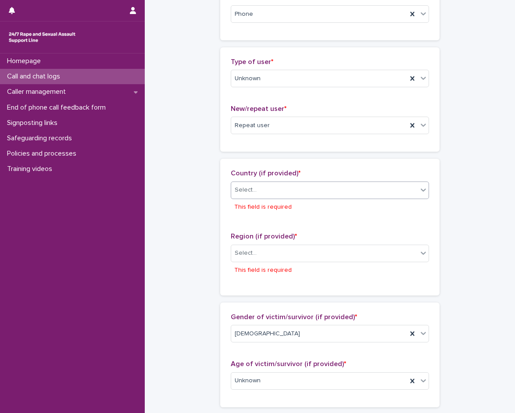
click at [272, 266] on p "This field is required" at bounding box center [262, 270] width 57 height 9
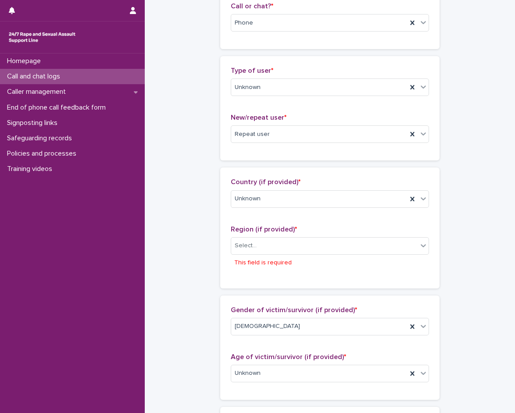
scroll to position [145, 0]
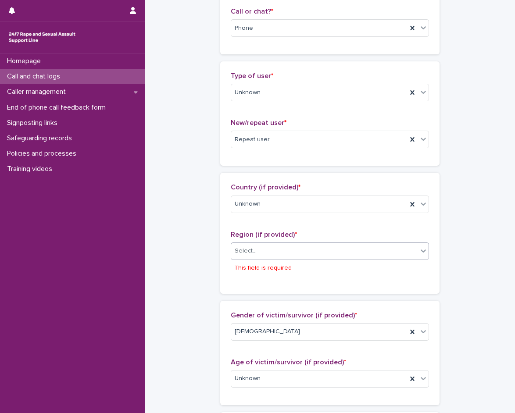
click at [271, 257] on div "Select..." at bounding box center [324, 251] width 186 height 14
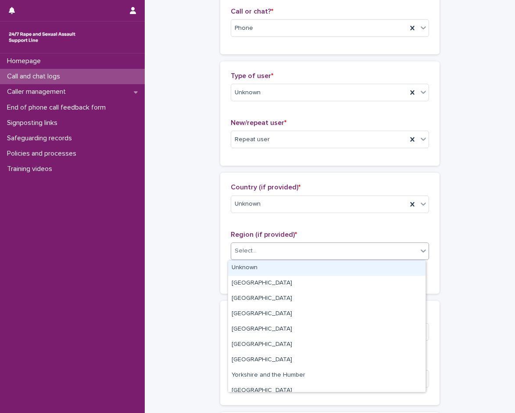
click at [272, 264] on div "Unknown" at bounding box center [326, 268] width 197 height 15
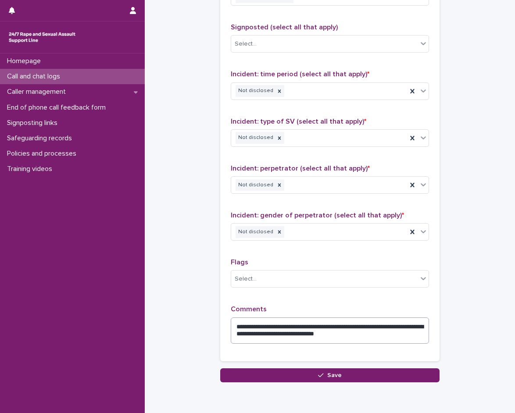
scroll to position [613, 0]
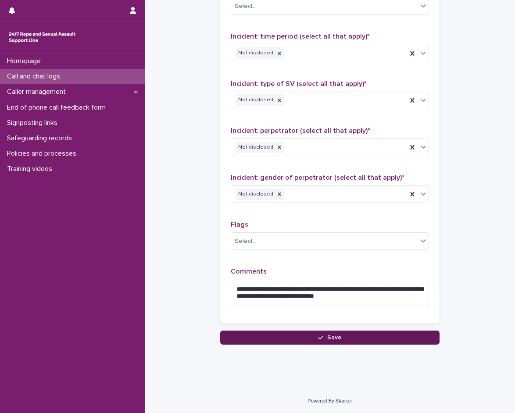
click at [274, 334] on button "Save" at bounding box center [329, 338] width 219 height 14
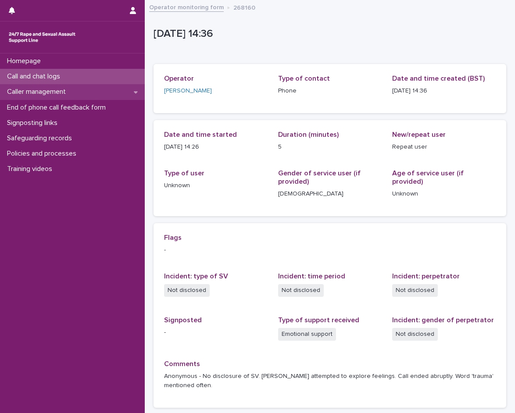
click at [48, 88] on p "Caller management" at bounding box center [38, 92] width 69 height 8
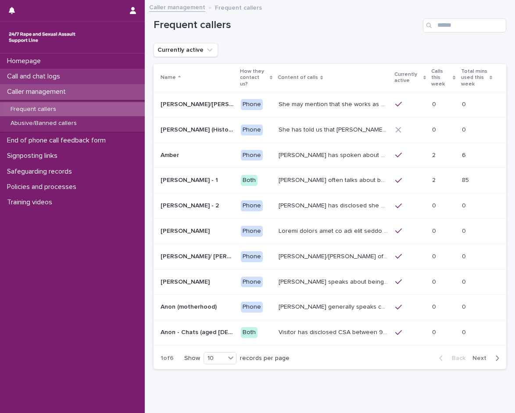
click at [57, 73] on p "Call and chat logs" at bounding box center [36, 76] width 64 height 8
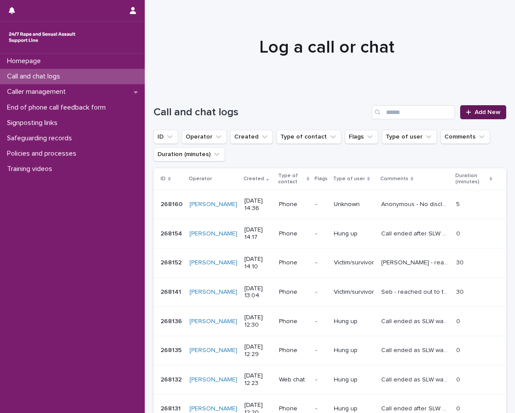
click at [482, 112] on span "Add New" at bounding box center [488, 112] width 26 height 6
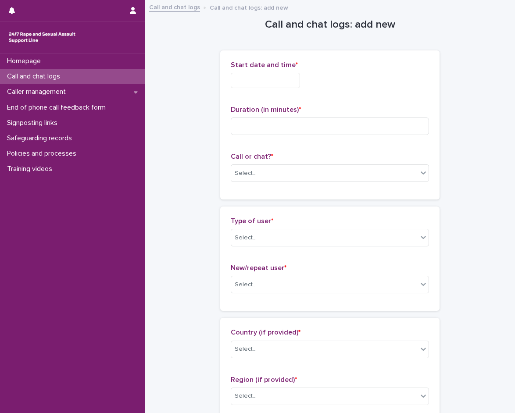
click at [277, 77] on input "text" at bounding box center [265, 80] width 69 height 15
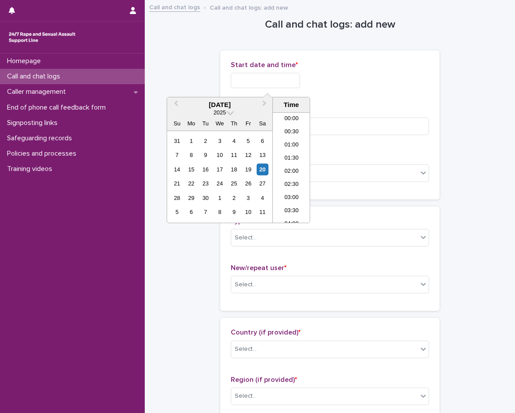
scroll to position [333, 0]
click at [295, 154] on li "14:00" at bounding box center [291, 154] width 37 height 13
click at [297, 79] on input "**********" at bounding box center [265, 80] width 69 height 15
click at [300, 83] on input "**********" at bounding box center [265, 80] width 69 height 15
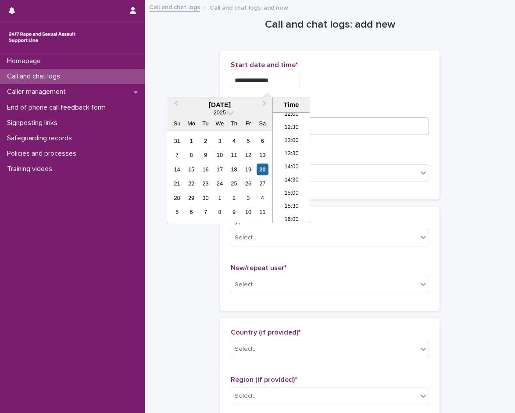
type input "**********"
click at [336, 122] on input at bounding box center [330, 127] width 198 height 18
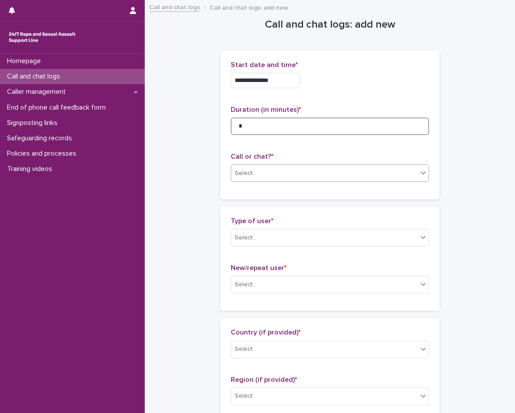
type input "*"
click at [243, 170] on div "Select..." at bounding box center [246, 173] width 22 height 9
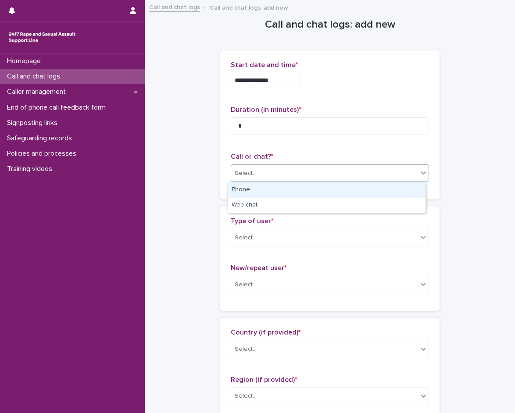
click at [244, 189] on div "Phone" at bounding box center [326, 190] width 197 height 15
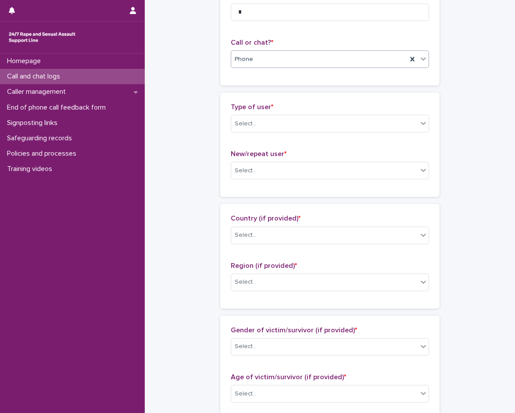
scroll to position [132, 0]
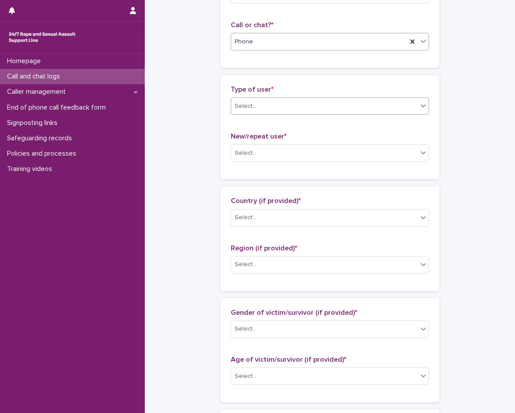
click at [261, 115] on div "Select..." at bounding box center [330, 106] width 198 height 18
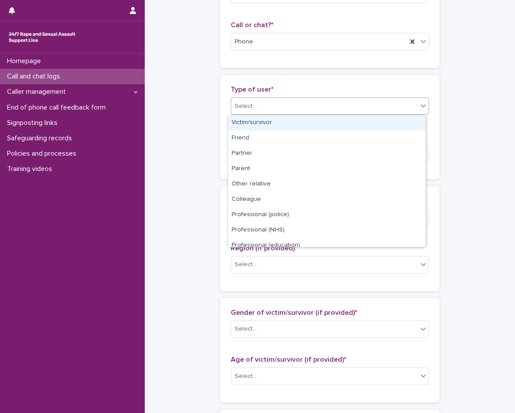
click at [265, 122] on div "Victim/survivor" at bounding box center [326, 122] width 197 height 15
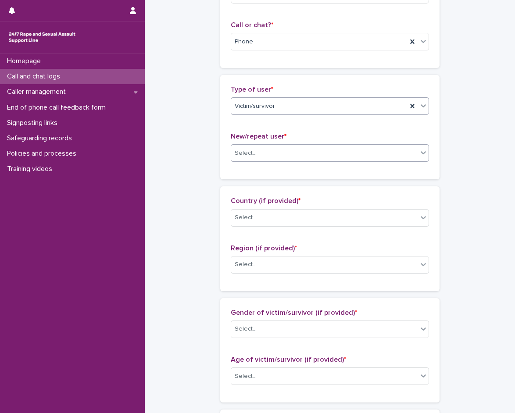
click at [274, 154] on div "Select..." at bounding box center [324, 153] width 186 height 14
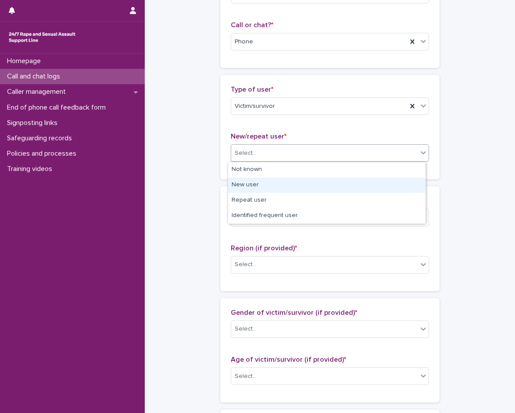
click at [272, 184] on div "New user" at bounding box center [326, 185] width 197 height 15
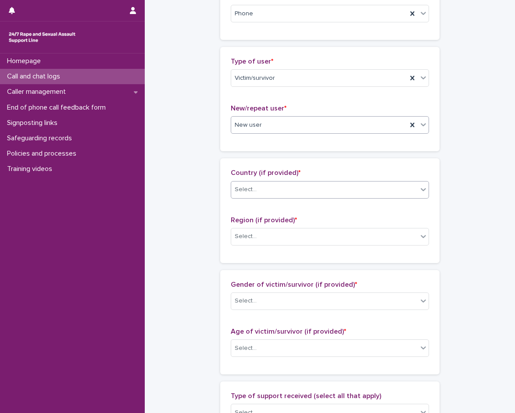
scroll to position [175, 0]
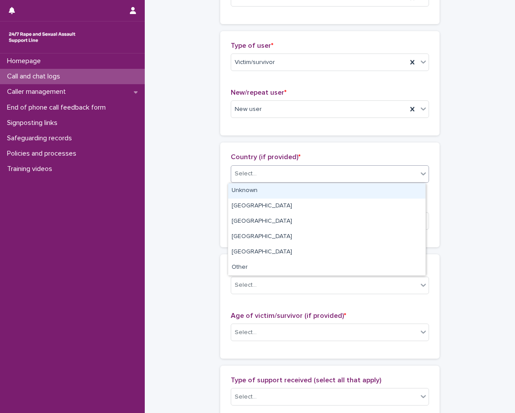
click at [275, 176] on div "Select..." at bounding box center [324, 174] width 186 height 14
click at [271, 188] on div "Unknown" at bounding box center [326, 190] width 197 height 15
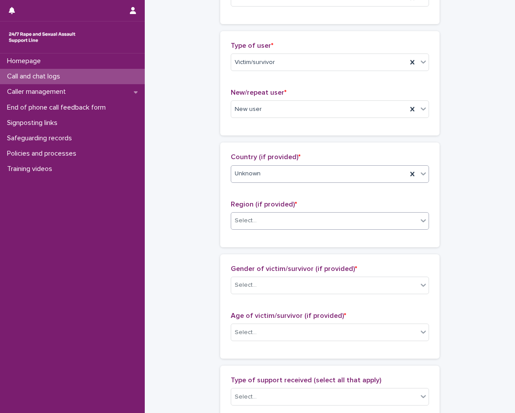
click at [268, 227] on div "Select..." at bounding box center [324, 221] width 186 height 14
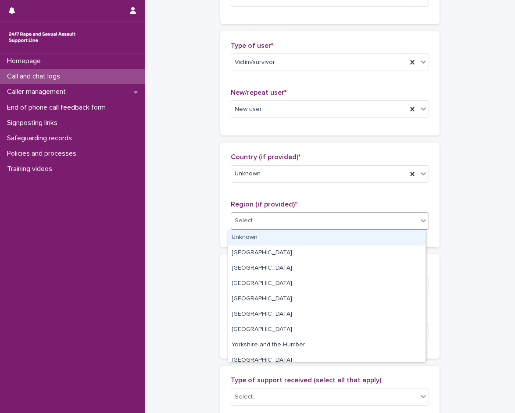
click at [261, 233] on div "Unknown" at bounding box center [326, 237] width 197 height 15
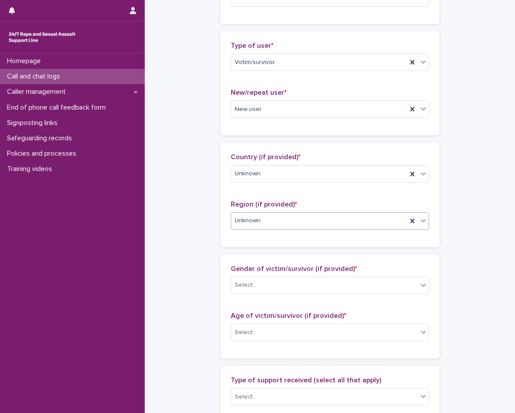
scroll to position [307, 0]
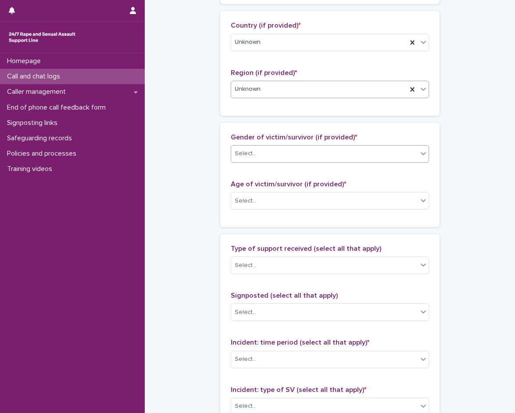
click at [269, 154] on div "Select..." at bounding box center [324, 154] width 186 height 14
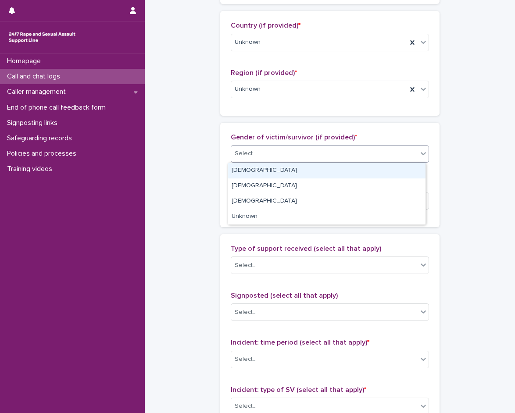
click at [266, 172] on div "Female" at bounding box center [326, 170] width 197 height 15
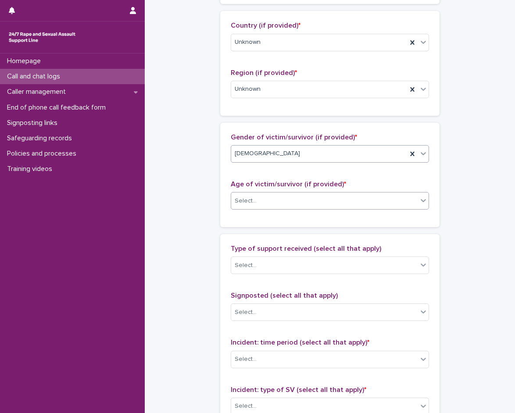
click at [270, 201] on div "Select..." at bounding box center [324, 201] width 186 height 14
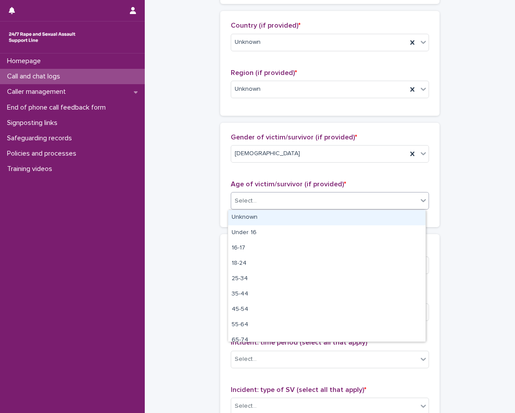
click at [264, 217] on div "Unknown" at bounding box center [326, 217] width 197 height 15
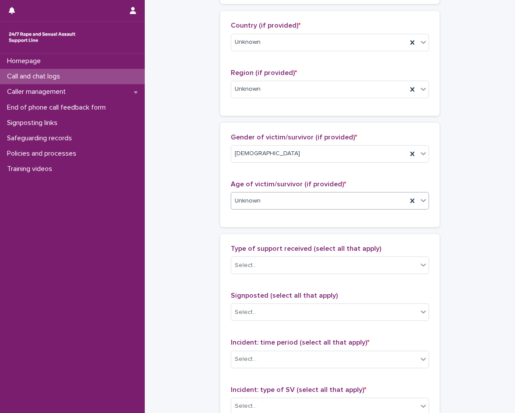
scroll to position [439, 0]
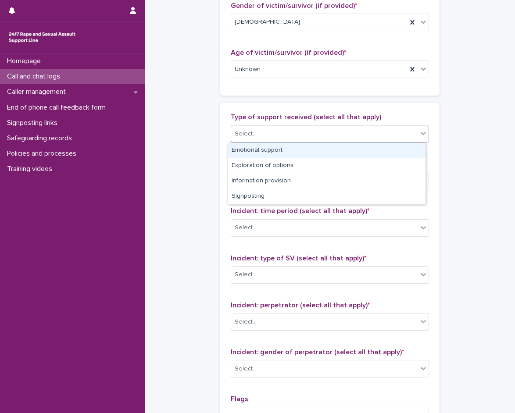
click at [281, 132] on div "Select..." at bounding box center [324, 134] width 186 height 14
click at [275, 151] on div "Emotional support" at bounding box center [326, 150] width 197 height 15
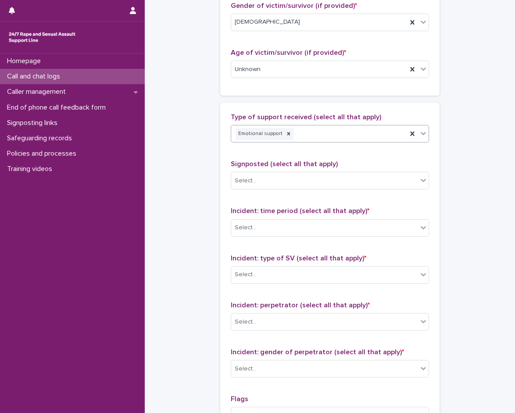
click at [295, 132] on input "text" at bounding box center [295, 133] width 1 height 7
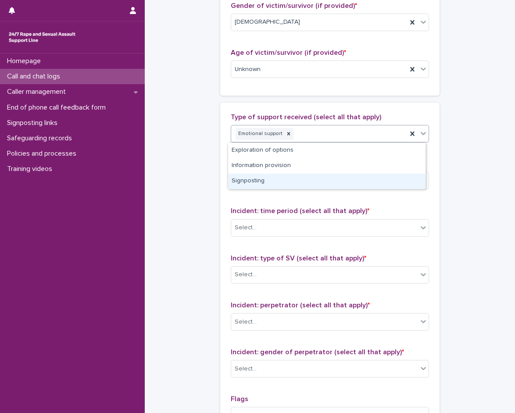
click at [277, 177] on div "Signposting" at bounding box center [326, 181] width 197 height 15
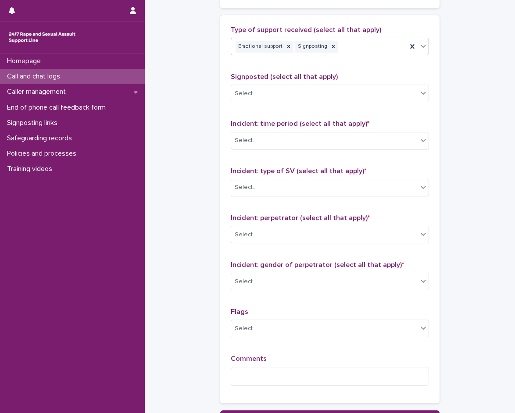
scroll to position [526, 0]
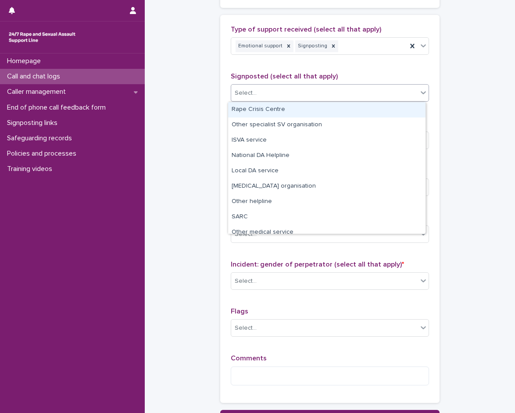
click at [285, 96] on div "Select..." at bounding box center [324, 93] width 186 height 14
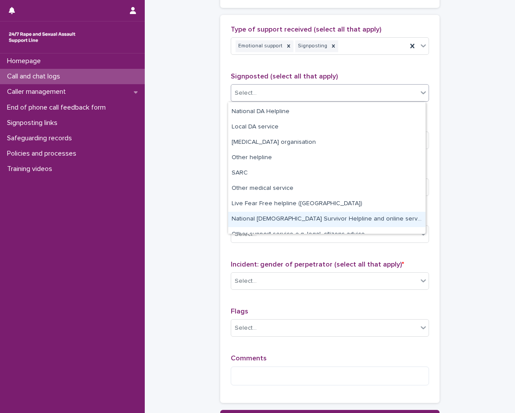
scroll to position [53, 0]
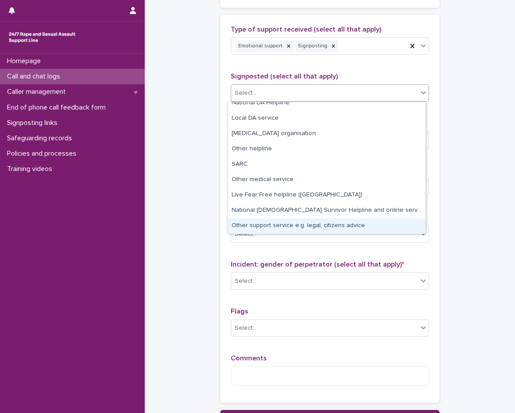
click at [276, 229] on div "Other support service e.g. legal, citizens advice" at bounding box center [326, 225] width 197 height 15
click at [276, 229] on div "Select..." at bounding box center [324, 234] width 186 height 14
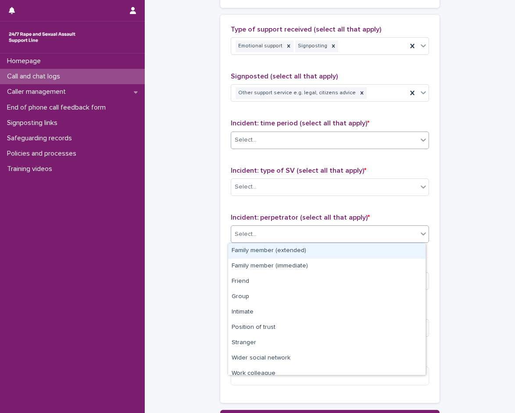
click at [286, 137] on div "Select..." at bounding box center [324, 140] width 186 height 14
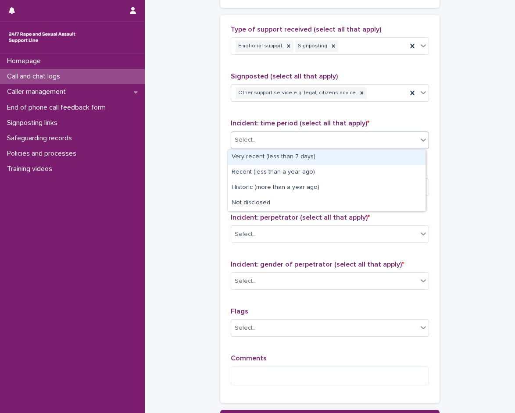
click at [298, 161] on div "Very recent (less than 7 days)" at bounding box center [326, 157] width 197 height 15
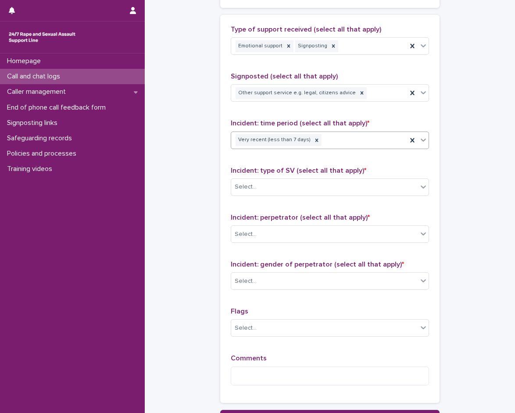
click at [286, 197] on div "Incident: type of SV (select all that apply) * Select..." at bounding box center [330, 185] width 198 height 36
click at [286, 194] on div "Select..." at bounding box center [324, 187] width 186 height 14
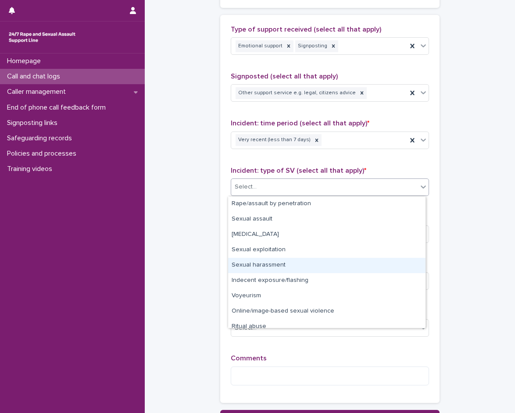
click at [280, 264] on div "Sexual harassment" at bounding box center [326, 265] width 197 height 15
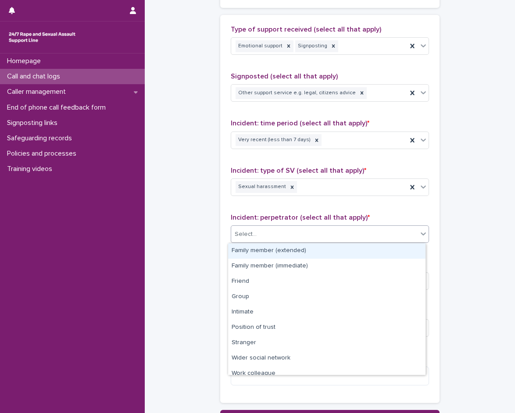
click at [277, 239] on div "Select..." at bounding box center [324, 234] width 186 height 14
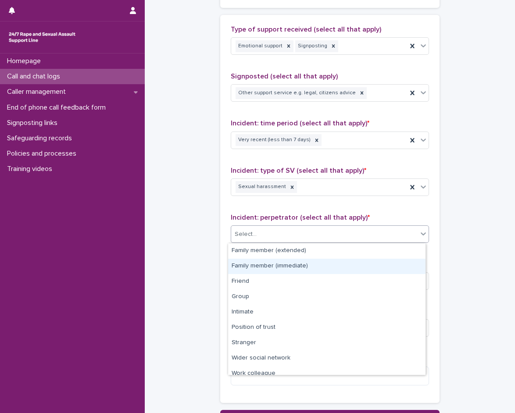
click at [256, 267] on div "Family member (immediate)" at bounding box center [326, 266] width 197 height 15
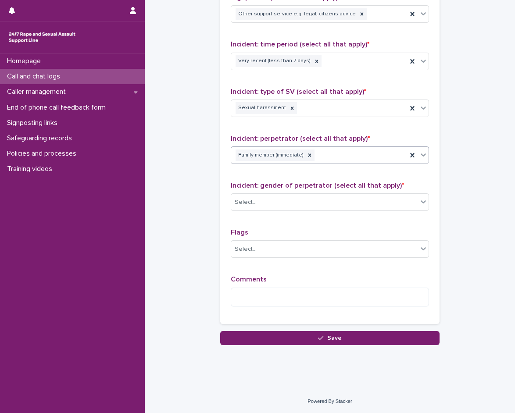
scroll to position [606, 0]
click at [279, 204] on div "Select..." at bounding box center [324, 202] width 186 height 14
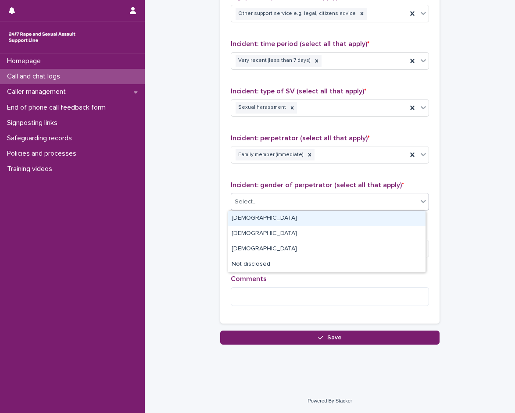
click at [275, 221] on div "Male" at bounding box center [326, 218] width 197 height 15
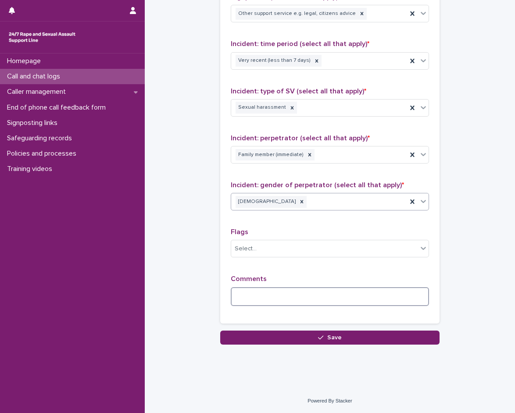
click at [260, 294] on textarea at bounding box center [330, 296] width 198 height 19
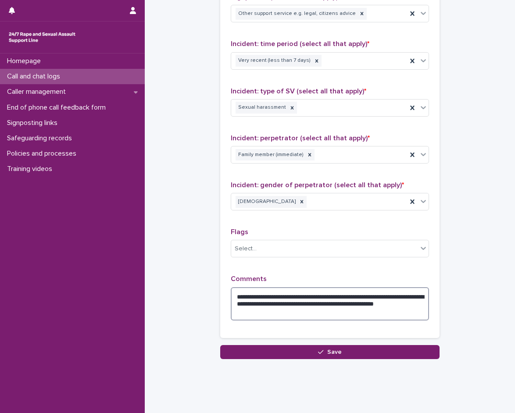
type textarea "**********"
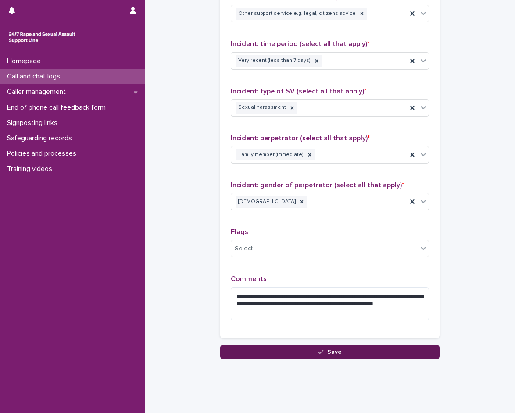
click at [346, 358] on button "Save" at bounding box center [329, 352] width 219 height 14
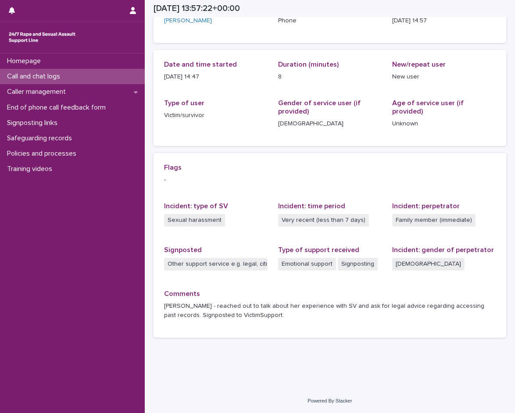
scroll to position [70, 0]
click at [93, 89] on div "Caller management" at bounding box center [72, 91] width 145 height 15
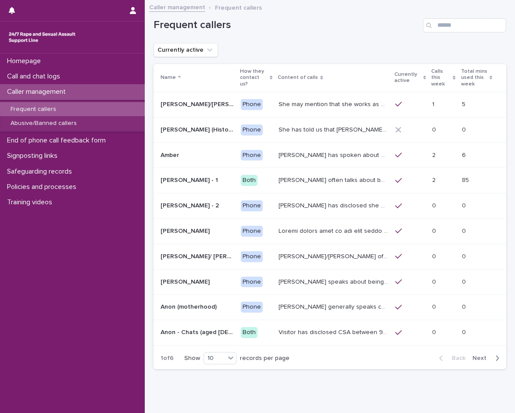
click at [76, 108] on div "Frequent callers" at bounding box center [72, 109] width 145 height 14
click at [41, 90] on p "Caller management" at bounding box center [38, 92] width 69 height 8
click at [60, 79] on p "Call and chat logs" at bounding box center [36, 76] width 64 height 8
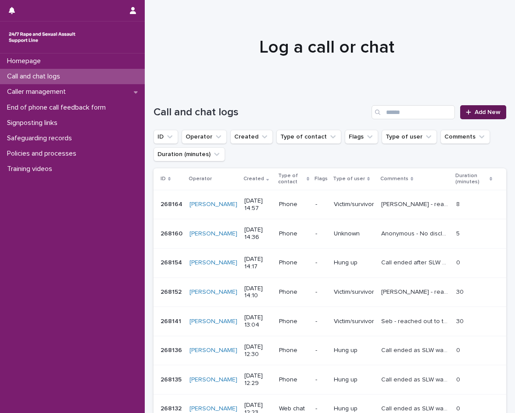
click at [479, 114] on span "Add New" at bounding box center [488, 112] width 26 height 6
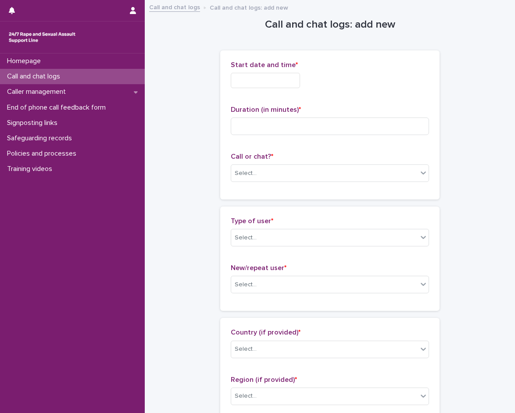
click at [248, 86] on input "text" at bounding box center [265, 80] width 69 height 15
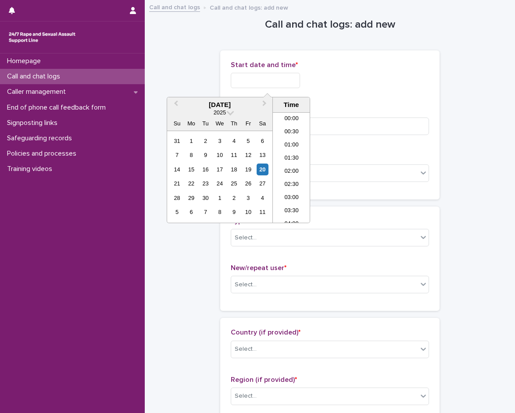
scroll to position [347, 0]
click at [294, 165] on li "15:00" at bounding box center [291, 167] width 37 height 13
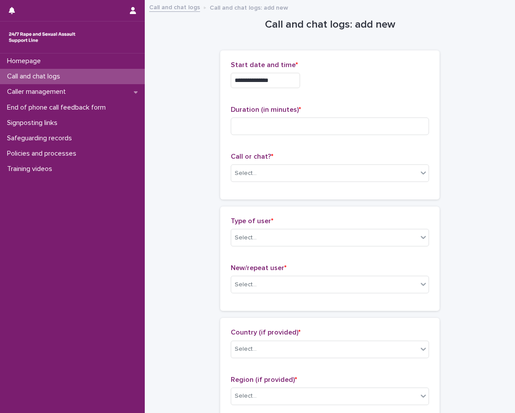
click at [297, 85] on input "**********" at bounding box center [265, 80] width 69 height 15
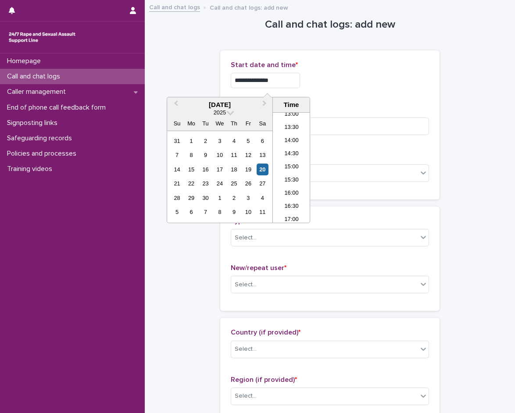
type input "**********"
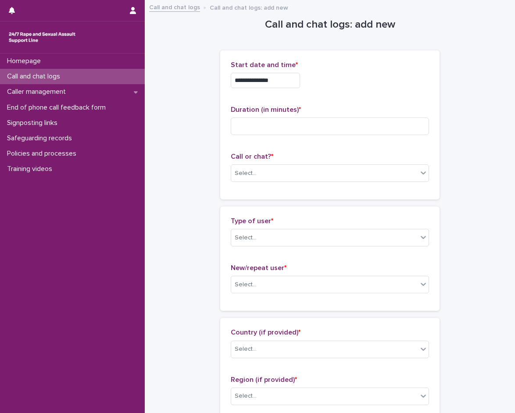
click at [321, 93] on div "**********" at bounding box center [330, 78] width 198 height 34
click at [305, 132] on input at bounding box center [330, 127] width 198 height 18
type input "*"
click at [240, 165] on div "Select..." at bounding box center [330, 174] width 198 height 18
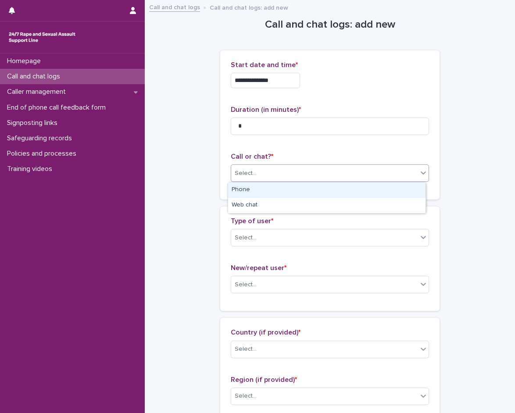
click at [255, 191] on div "Phone" at bounding box center [326, 190] width 197 height 15
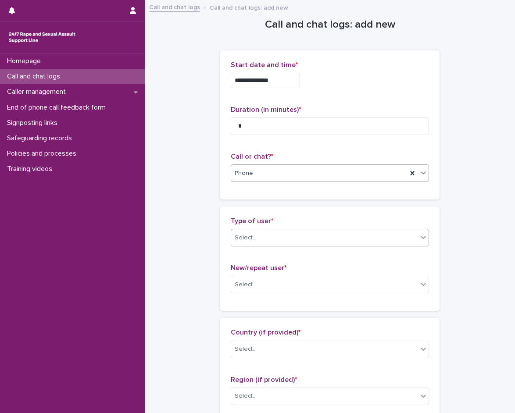
click at [251, 242] on div "Select..." at bounding box center [246, 237] width 22 height 9
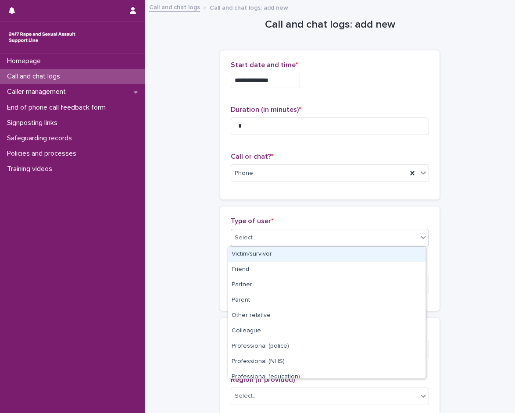
click at [252, 258] on div "Victim/survivor" at bounding box center [326, 254] width 197 height 15
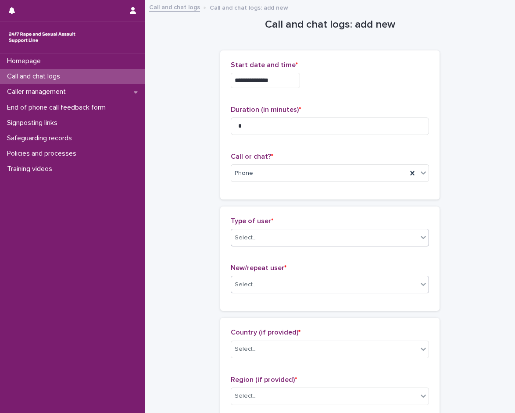
click at [261, 277] on div "Select..." at bounding box center [330, 285] width 198 height 18
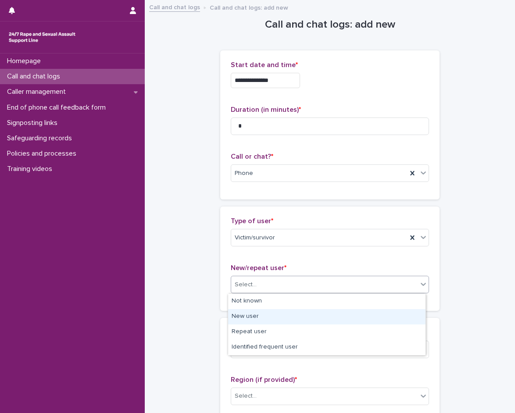
click at [261, 315] on div "New user" at bounding box center [326, 316] width 197 height 15
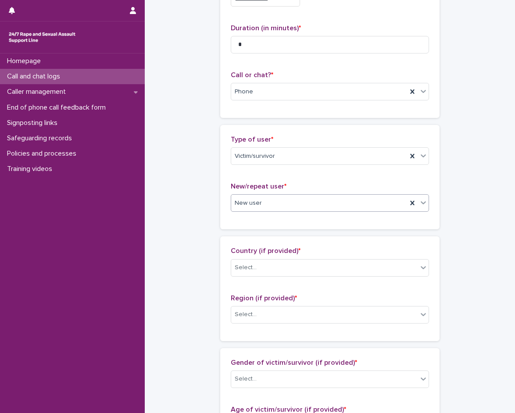
scroll to position [175, 0]
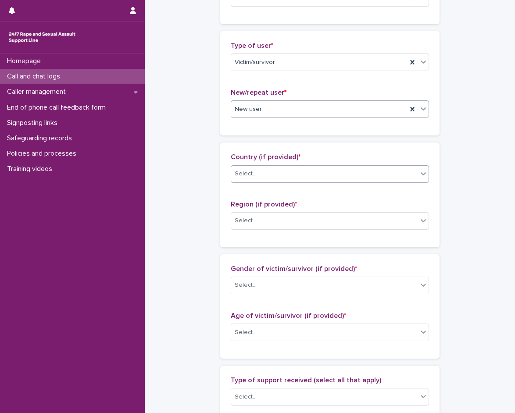
click at [285, 170] on div "Select..." at bounding box center [324, 174] width 186 height 14
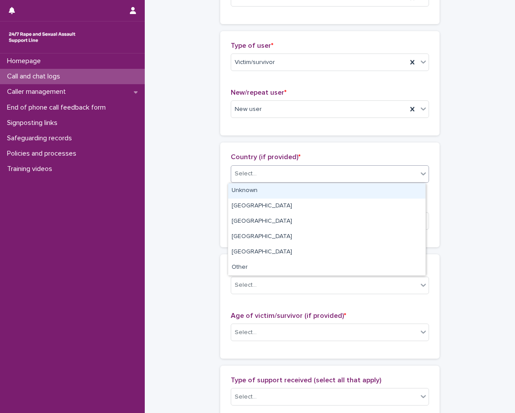
click at [278, 191] on div "Unknown" at bounding box center [326, 190] width 197 height 15
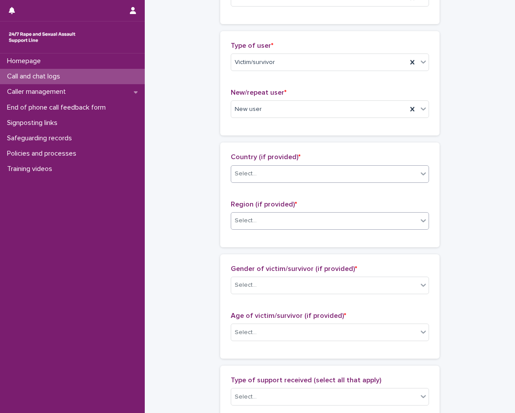
click at [269, 222] on div "Select..." at bounding box center [324, 221] width 186 height 14
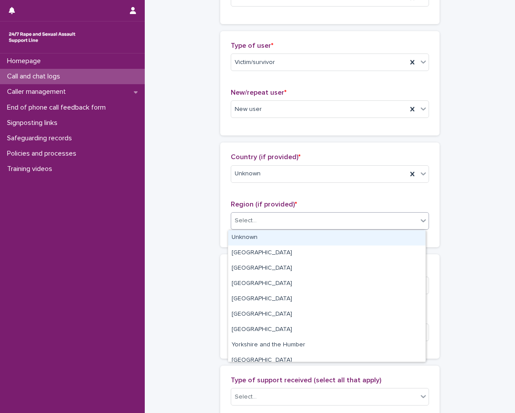
click at [264, 234] on div "Unknown" at bounding box center [326, 237] width 197 height 15
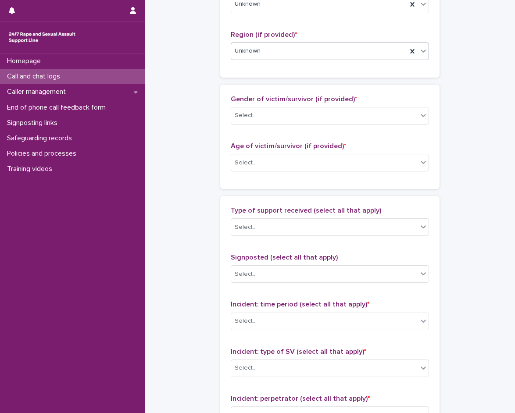
scroll to position [351, 0]
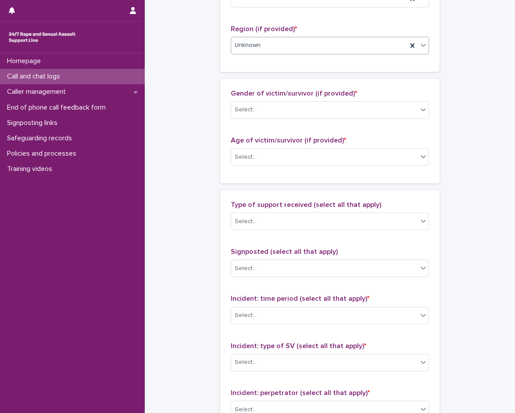
click at [282, 119] on div "Gender of victim/survivor (if provided) * Select..." at bounding box center [330, 108] width 198 height 36
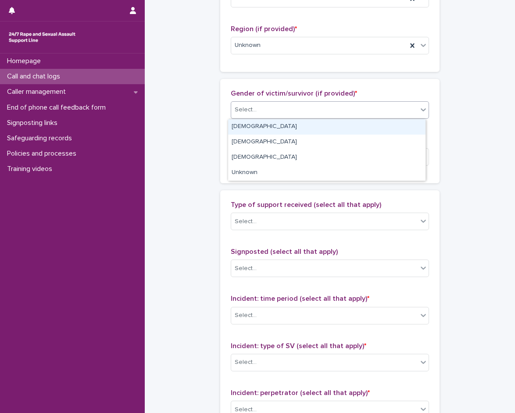
click at [285, 110] on div "Select..." at bounding box center [324, 110] width 186 height 14
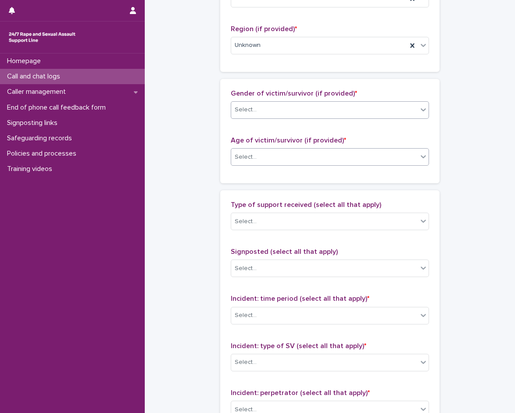
click at [265, 158] on div "Select..." at bounding box center [324, 157] width 186 height 14
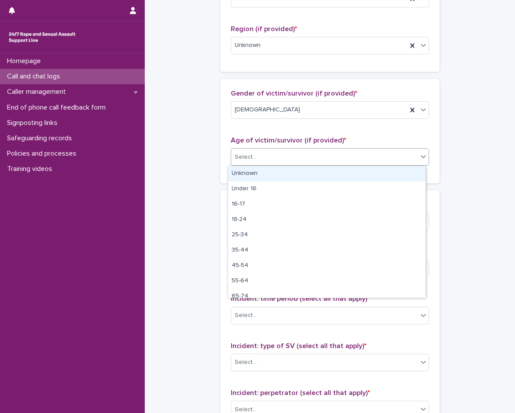
click at [261, 176] on div "Unknown" at bounding box center [326, 173] width 197 height 15
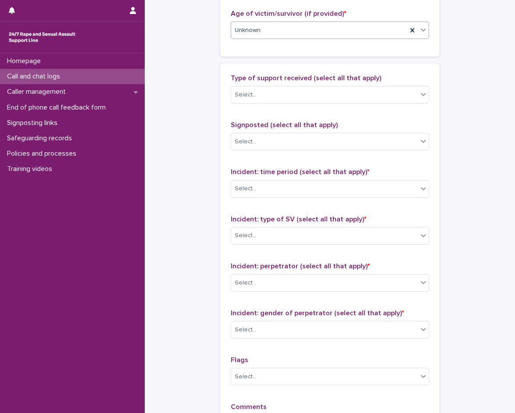
scroll to position [483, 0]
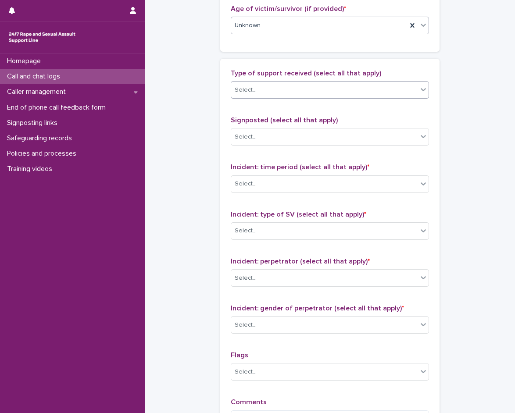
click at [281, 84] on div "Select..." at bounding box center [324, 90] width 186 height 14
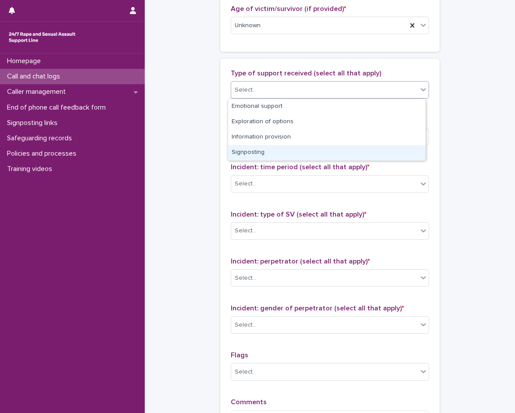
click at [279, 153] on div "Signposting" at bounding box center [326, 152] width 197 height 15
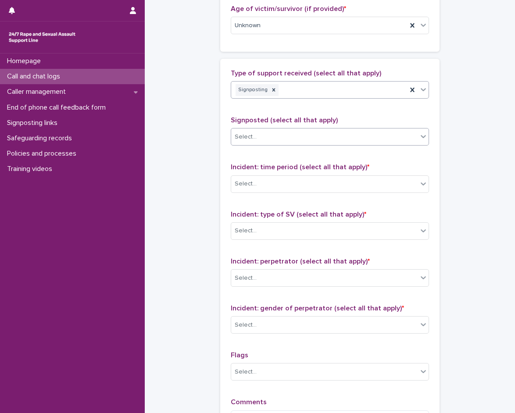
click at [276, 136] on div "Select..." at bounding box center [324, 137] width 186 height 14
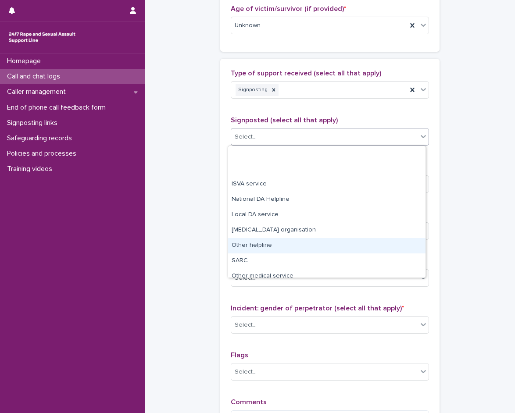
scroll to position [53, 0]
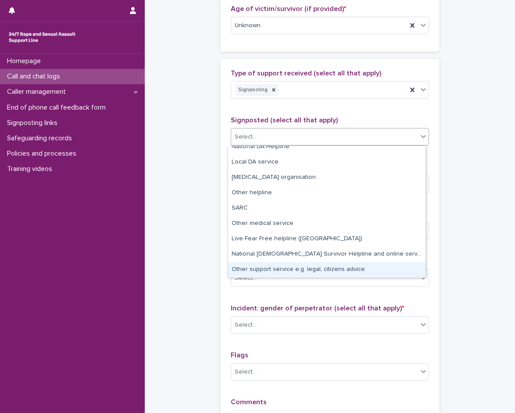
click at [266, 275] on div "Other support service e.g. legal, citizens advice" at bounding box center [326, 269] width 197 height 15
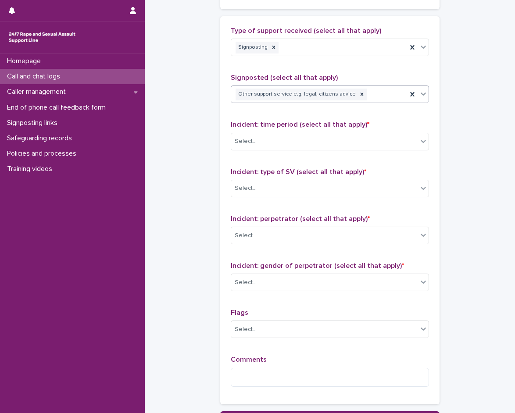
scroll to position [570, 0]
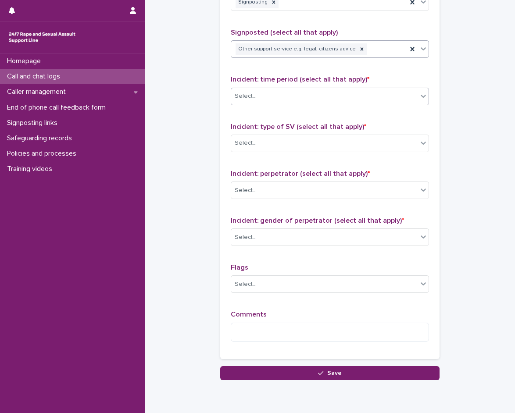
click at [293, 90] on div "Select..." at bounding box center [324, 96] width 186 height 14
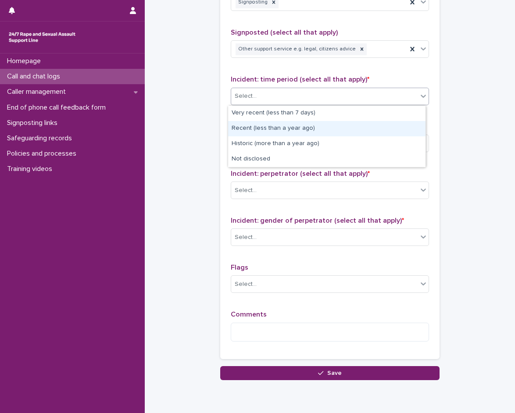
click at [279, 130] on div "Recent (less than a year ago)" at bounding box center [326, 128] width 197 height 15
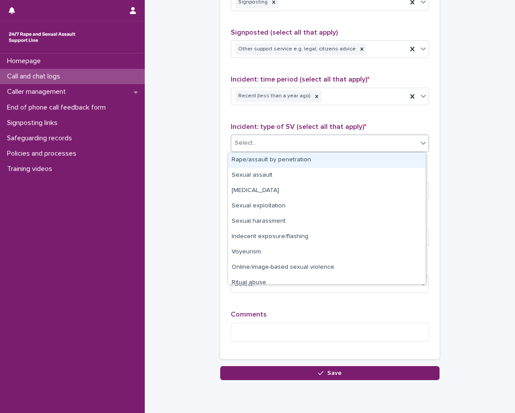
click at [343, 140] on div "Select..." at bounding box center [324, 143] width 186 height 14
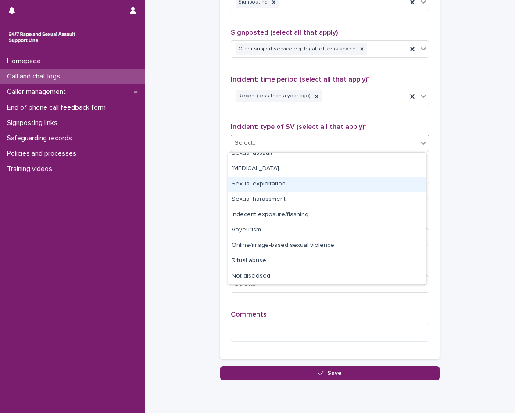
scroll to position [0, 0]
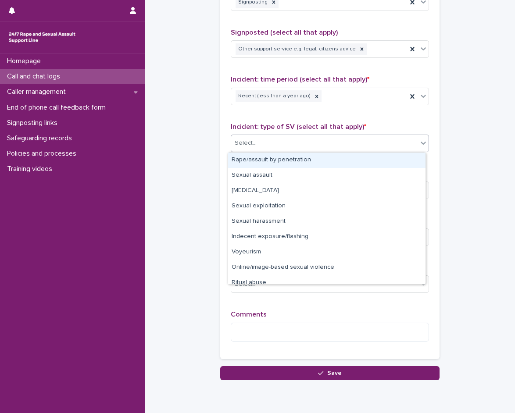
click at [312, 161] on div "Rape/assault by penetration" at bounding box center [326, 160] width 197 height 15
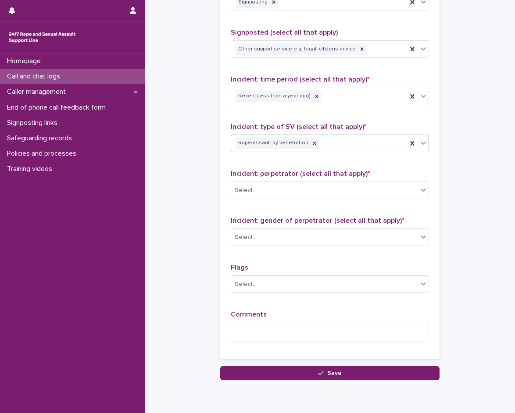
scroll to position [606, 0]
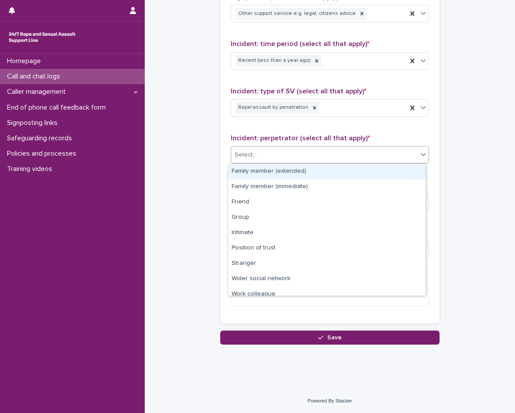
click at [312, 161] on div "Select..." at bounding box center [324, 155] width 186 height 14
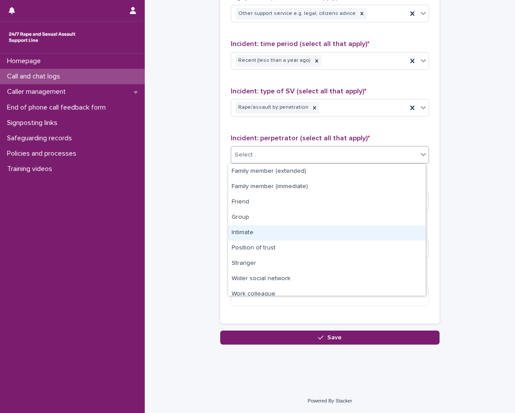
scroll to position [37, 0]
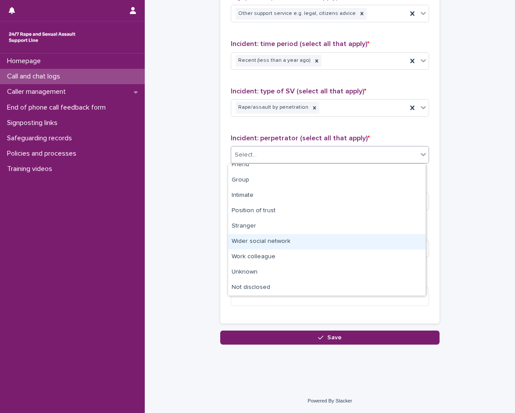
click at [276, 245] on div "Wider social network" at bounding box center [326, 241] width 197 height 15
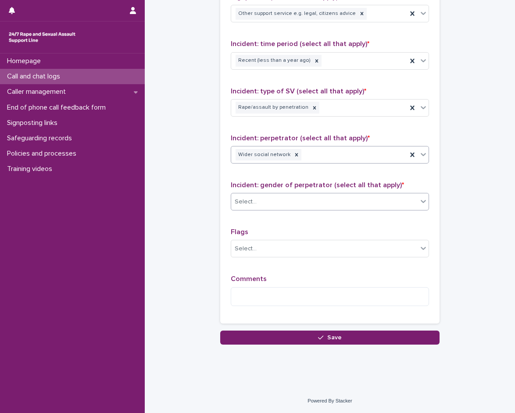
click at [299, 208] on div "Select..." at bounding box center [324, 202] width 186 height 14
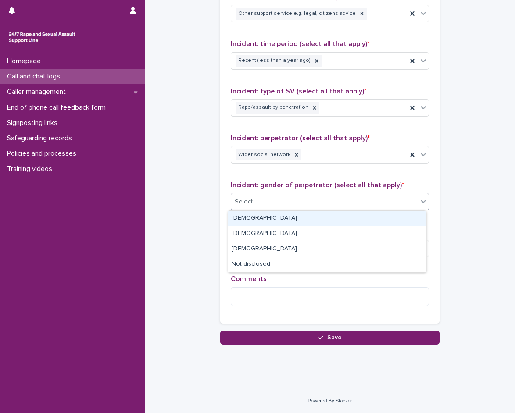
click at [282, 215] on div "Male" at bounding box center [326, 218] width 197 height 15
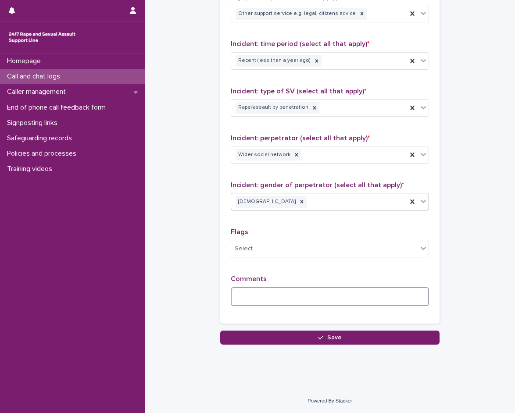
click at [264, 296] on textarea at bounding box center [330, 296] width 198 height 19
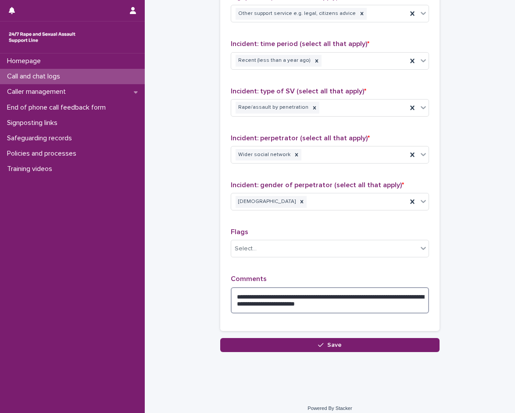
click at [243, 303] on textarea "**********" at bounding box center [330, 300] width 198 height 26
click at [395, 310] on textarea "**********" at bounding box center [330, 300] width 198 height 26
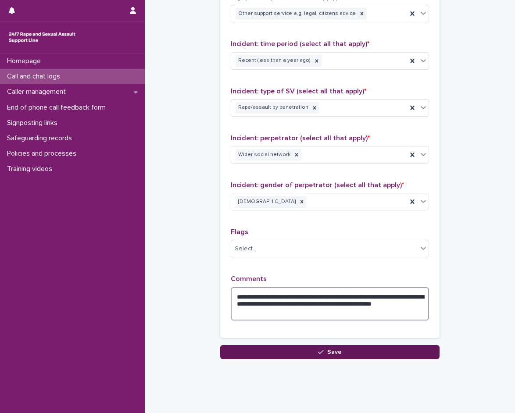
type textarea "**********"
click at [323, 346] on button "Save" at bounding box center [329, 352] width 219 height 14
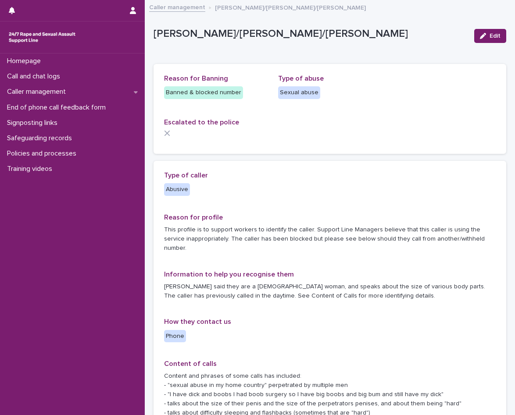
scroll to position [44, 0]
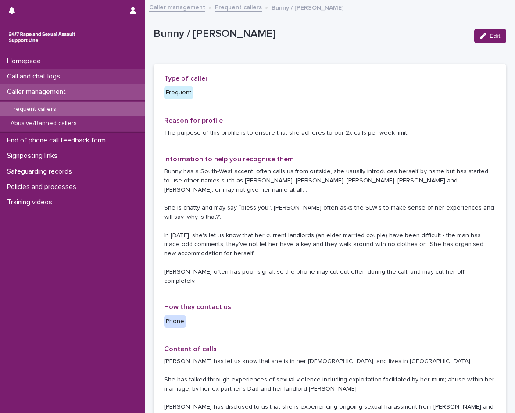
click at [47, 81] on div "Call and chat logs" at bounding box center [72, 76] width 145 height 15
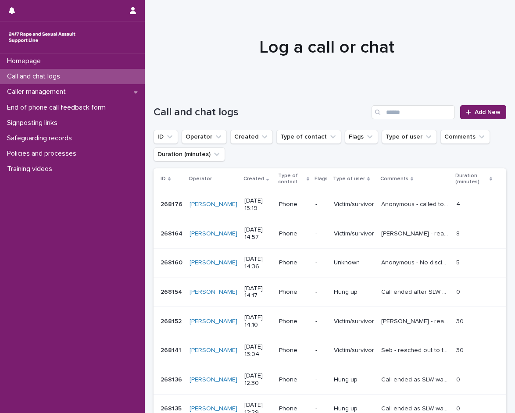
click at [475, 120] on div "Call and chat logs Add New" at bounding box center [330, 109] width 353 height 42
click at [475, 118] on link "Add New" at bounding box center [483, 112] width 46 height 14
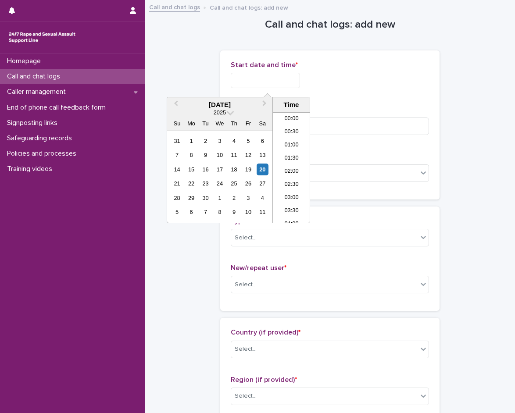
click at [238, 80] on input "text" at bounding box center [265, 80] width 69 height 15
click at [289, 172] on li "15:00" at bounding box center [291, 167] width 37 height 13
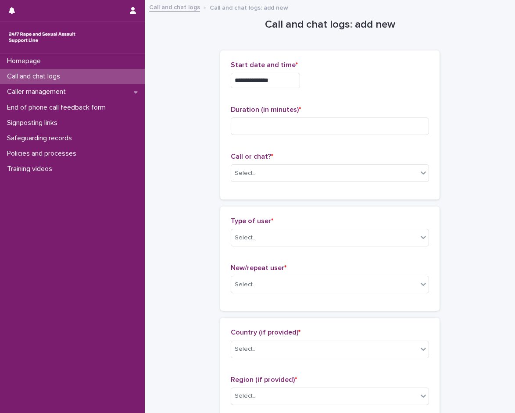
click at [283, 84] on input "**********" at bounding box center [265, 80] width 69 height 15
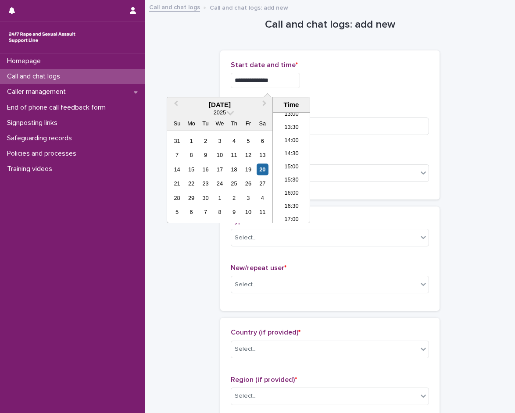
type input "**********"
click at [360, 86] on div "**********" at bounding box center [330, 80] width 198 height 15
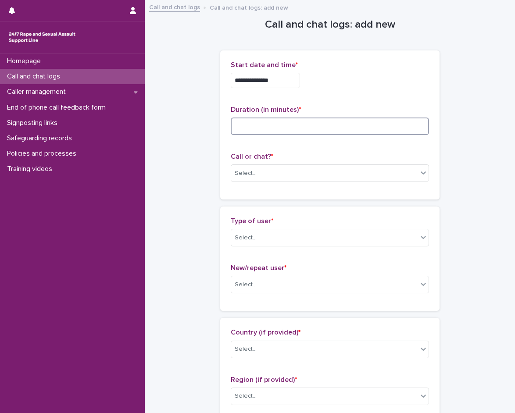
click at [312, 118] on input at bounding box center [330, 127] width 198 height 18
type input "*"
click at [286, 165] on div "Select..." at bounding box center [330, 174] width 198 height 18
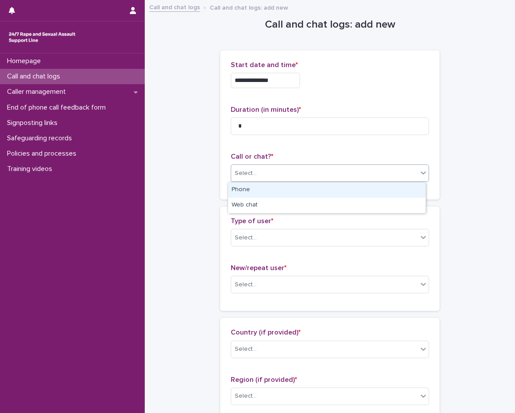
click at [256, 188] on div "Phone" at bounding box center [326, 190] width 197 height 15
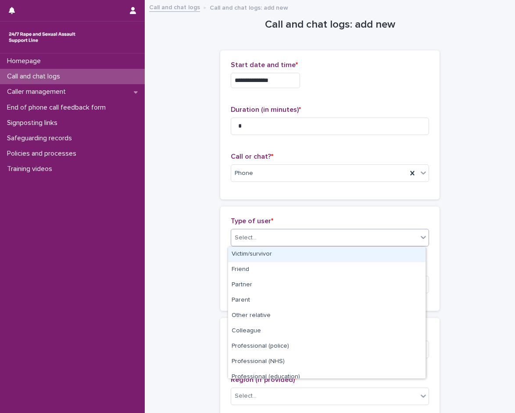
click at [267, 232] on div "Select..." at bounding box center [324, 238] width 186 height 14
click at [275, 252] on div "Victim/survivor" at bounding box center [326, 254] width 197 height 15
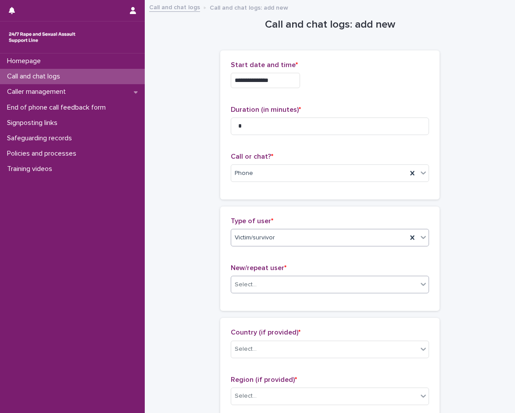
click at [264, 283] on div "Select..." at bounding box center [324, 285] width 186 height 14
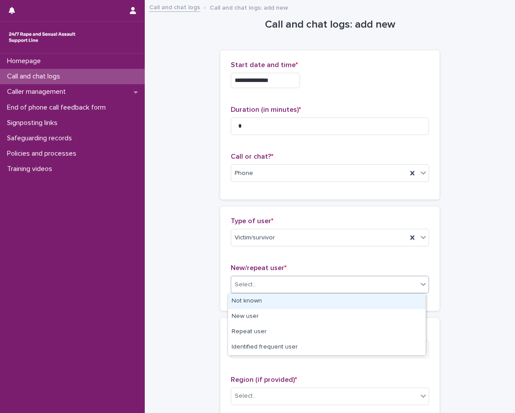
click at [255, 306] on div "Not known" at bounding box center [326, 301] width 197 height 15
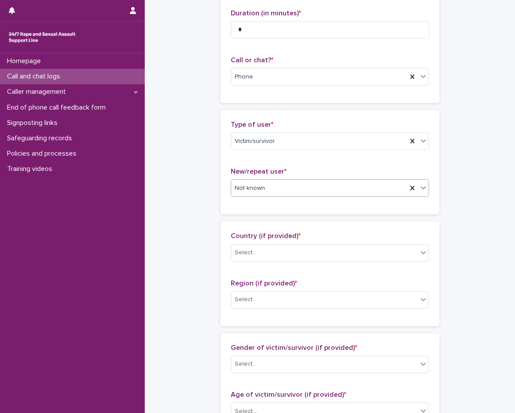
scroll to position [132, 0]
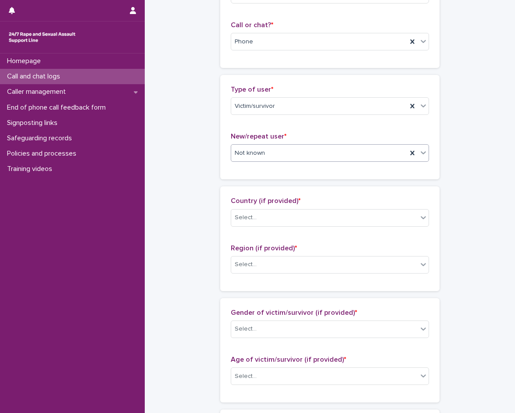
click at [262, 229] on div "Country (if provided) * Select..." at bounding box center [330, 215] width 198 height 36
click at [264, 222] on div "Select..." at bounding box center [324, 218] width 186 height 14
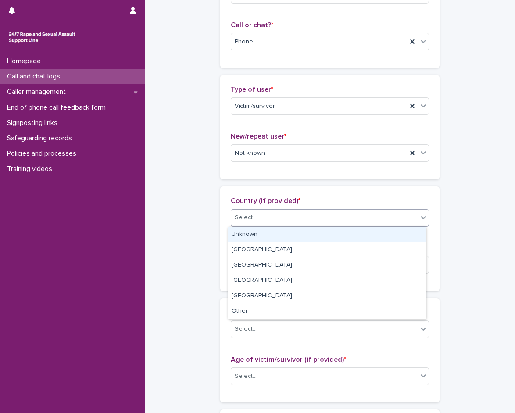
click at [264, 232] on div "Unknown" at bounding box center [326, 234] width 197 height 15
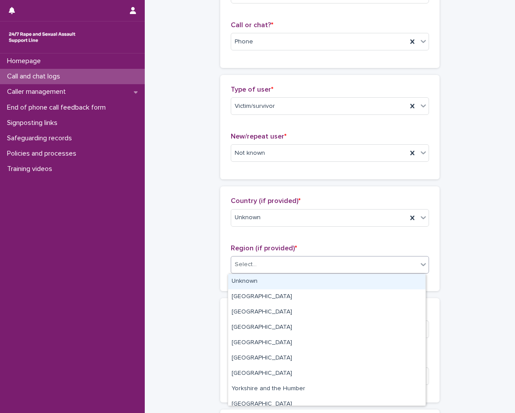
click at [259, 273] on div "Select..." at bounding box center [330, 265] width 198 height 18
click at [256, 279] on div "Unknown" at bounding box center [326, 281] width 197 height 15
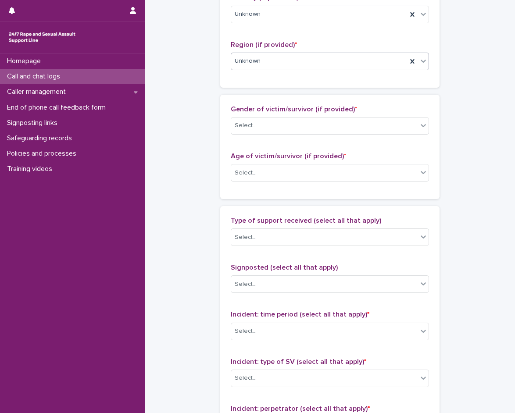
scroll to position [351, 0]
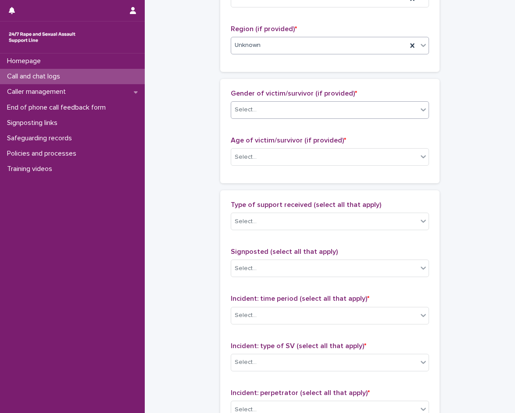
click at [301, 107] on div "Select..." at bounding box center [324, 110] width 186 height 14
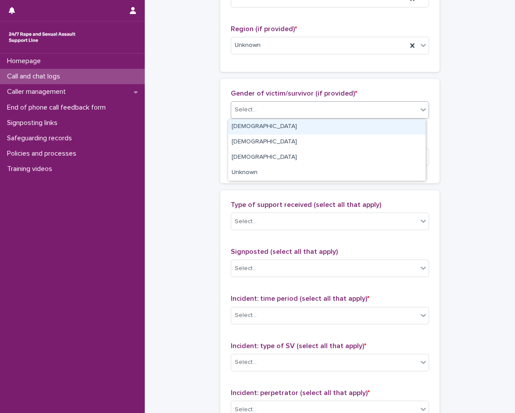
click at [267, 127] on div "Female" at bounding box center [326, 126] width 197 height 15
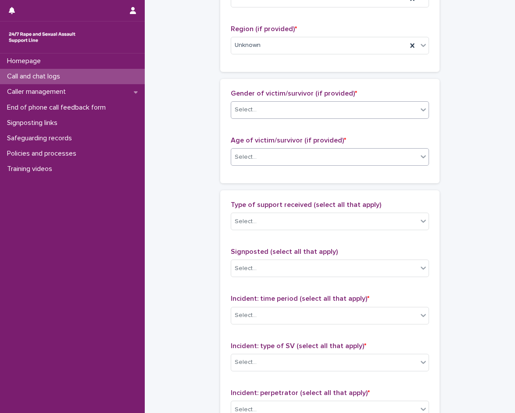
click at [255, 164] on div "Select..." at bounding box center [324, 157] width 186 height 14
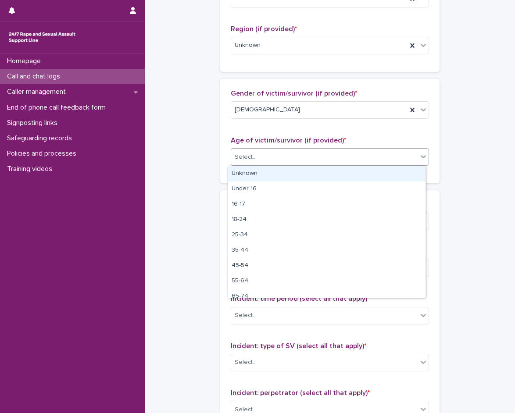
click at [252, 180] on div "Unknown" at bounding box center [326, 173] width 197 height 15
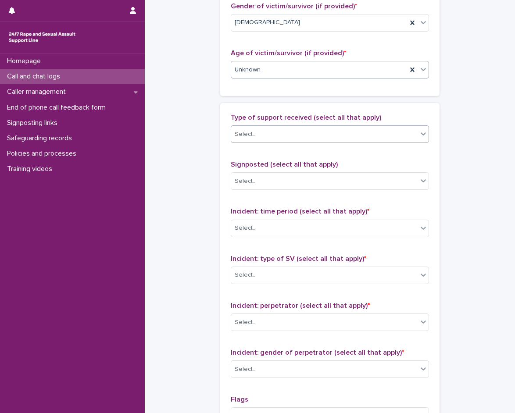
scroll to position [439, 0]
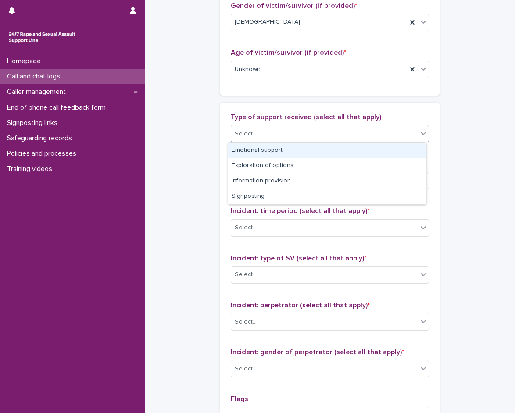
click at [261, 135] on div "Select..." at bounding box center [324, 134] width 186 height 14
click at [260, 136] on div "Select..." at bounding box center [324, 134] width 186 height 14
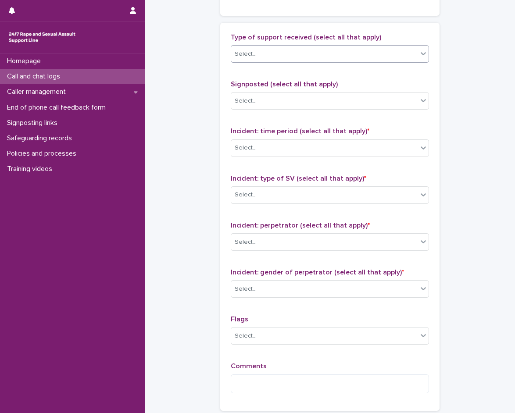
scroll to position [526, 0]
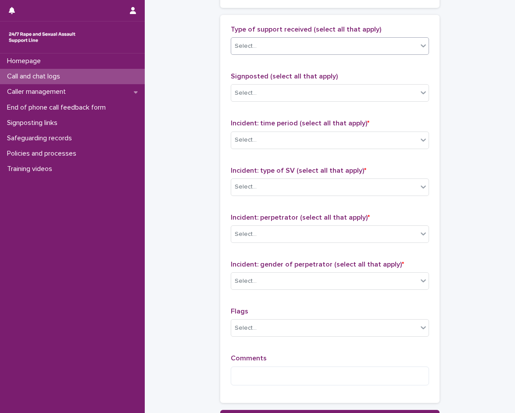
click at [260, 136] on div "Select..." at bounding box center [324, 140] width 186 height 14
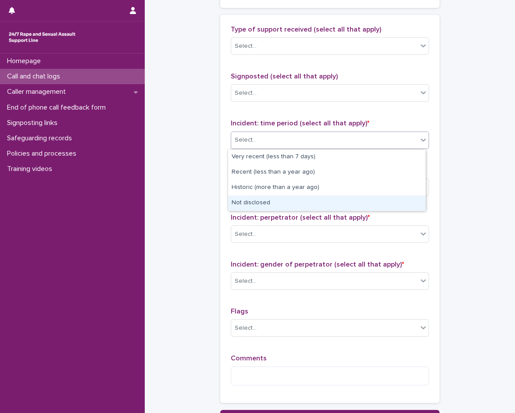
click at [256, 199] on div "Not disclosed" at bounding box center [326, 203] width 197 height 15
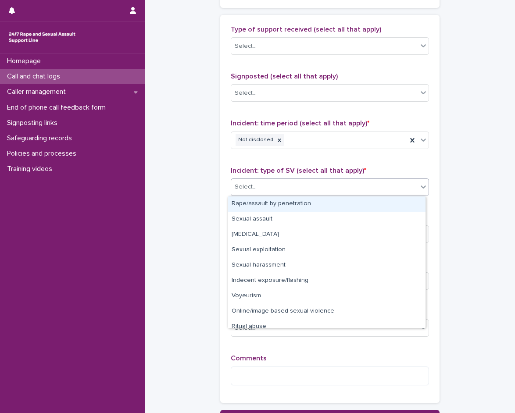
click at [259, 191] on div "Select..." at bounding box center [324, 187] width 186 height 14
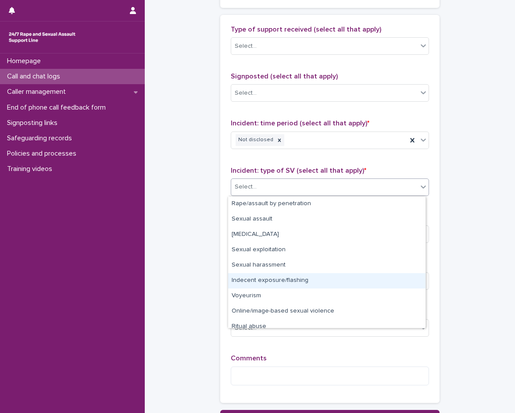
scroll to position [22, 0]
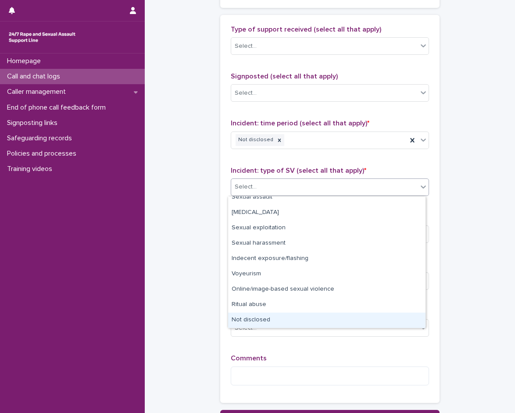
click at [244, 320] on div "Not disclosed" at bounding box center [326, 320] width 197 height 15
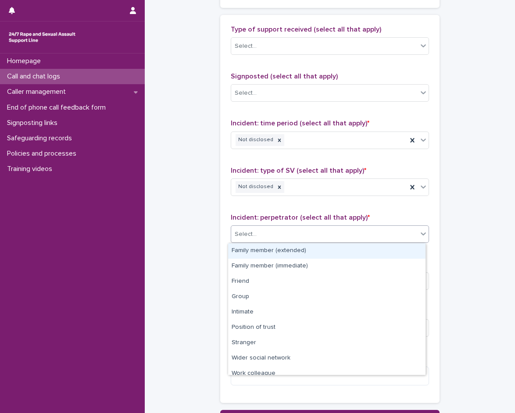
click at [261, 239] on div "Select..." at bounding box center [324, 234] width 186 height 14
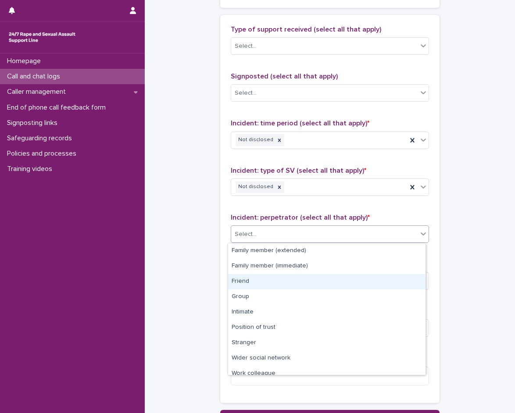
scroll to position [37, 0]
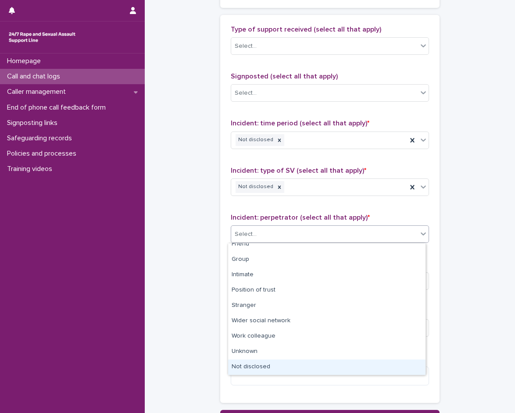
click at [255, 369] on div "Not disclosed" at bounding box center [326, 367] width 197 height 15
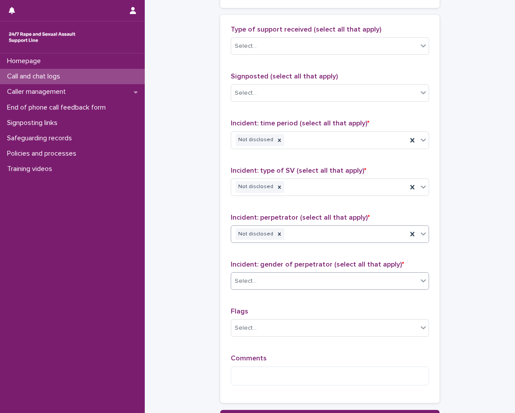
click at [262, 279] on div "Select..." at bounding box center [324, 281] width 186 height 14
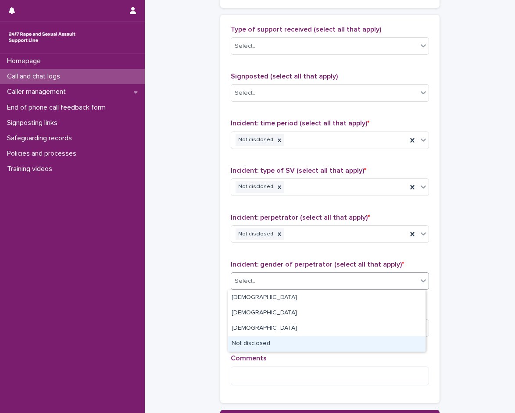
click at [254, 343] on div "Not disclosed" at bounding box center [326, 344] width 197 height 15
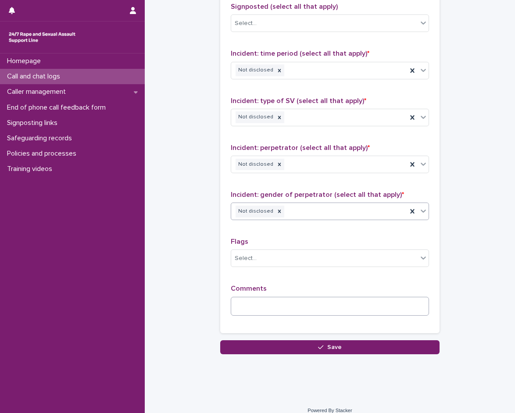
scroll to position [606, 0]
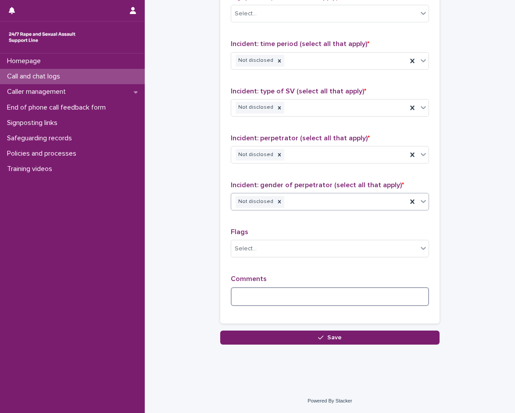
click at [264, 290] on textarea at bounding box center [330, 296] width 198 height 19
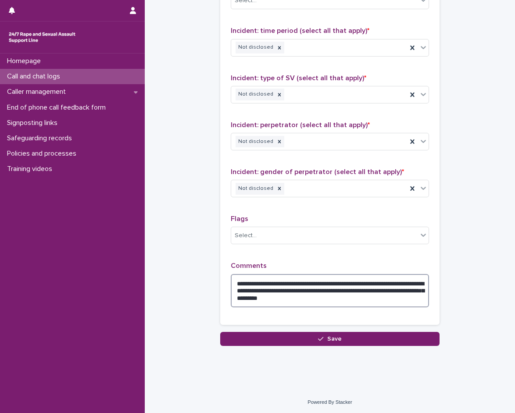
scroll to position [620, 0]
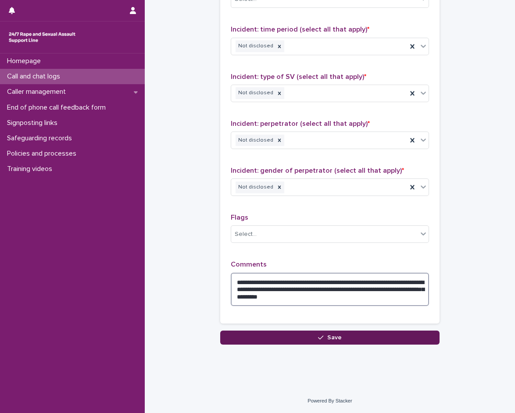
type textarea "**********"
click at [346, 337] on button "Save" at bounding box center [329, 338] width 219 height 14
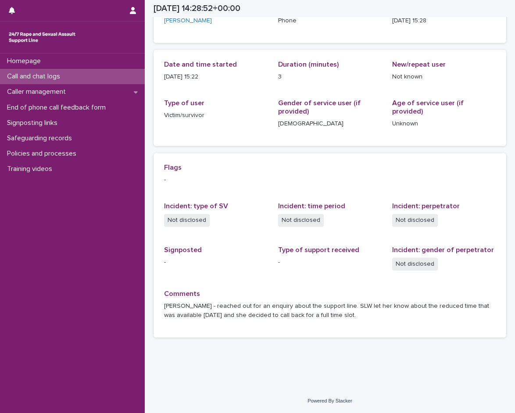
scroll to position [70, 0]
